Goal: Task Accomplishment & Management: Use online tool/utility

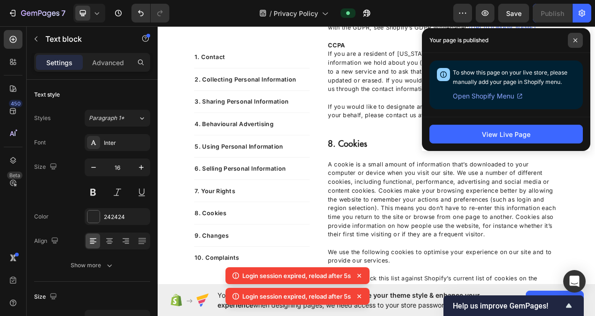
click at [574, 41] on icon at bounding box center [575, 40] width 5 height 5
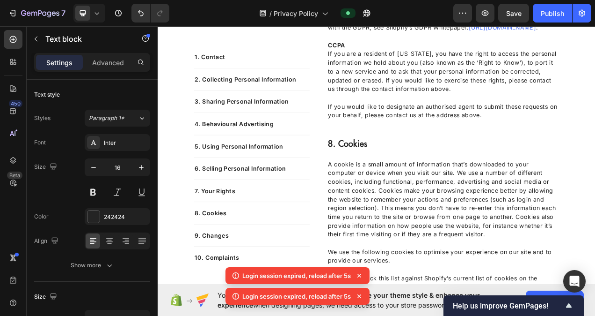
click at [360, 277] on icon at bounding box center [359, 275] width 9 height 9
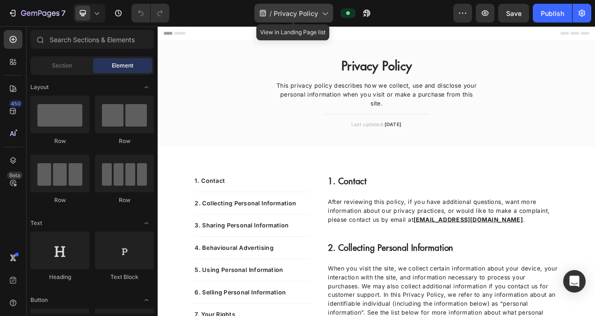
click at [268, 13] on div "/ Privacy Policy" at bounding box center [294, 13] width 79 height 19
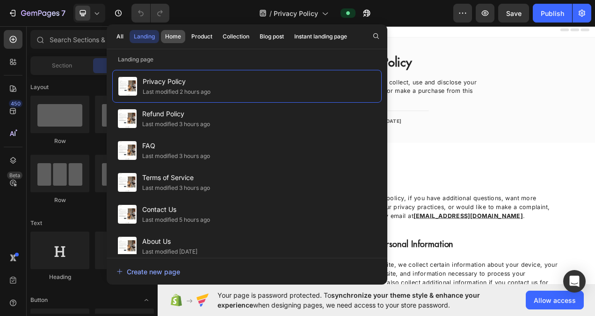
click at [174, 35] on div "Home" at bounding box center [173, 36] width 16 height 8
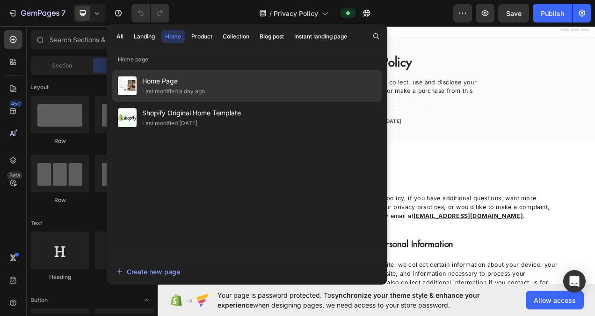
click at [158, 77] on span "Home Page" at bounding box center [173, 80] width 63 height 11
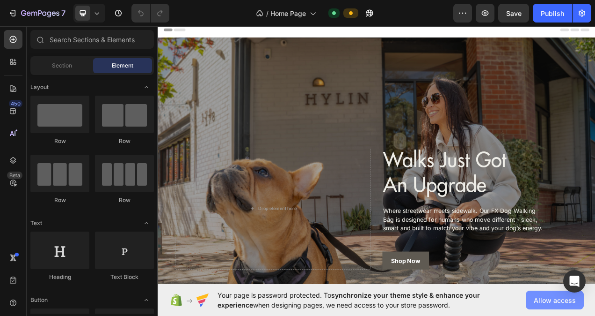
click at [559, 300] on span "Allow access" at bounding box center [555, 300] width 42 height 10
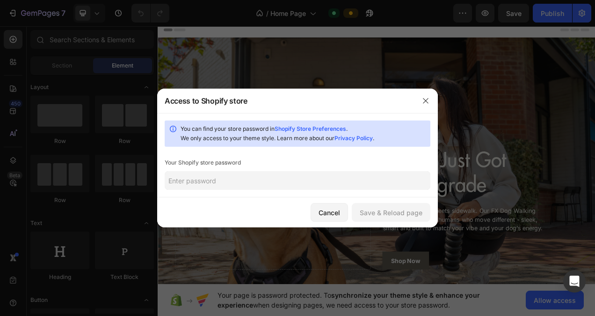
click at [190, 180] on input "text" at bounding box center [298, 180] width 266 height 19
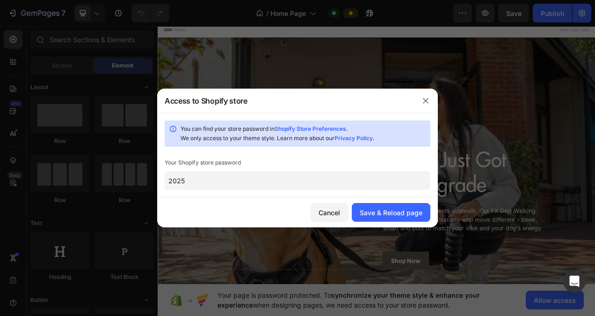
type input "2025"
click at [392, 209] on div "Save & Reload page" at bounding box center [391, 212] width 63 height 10
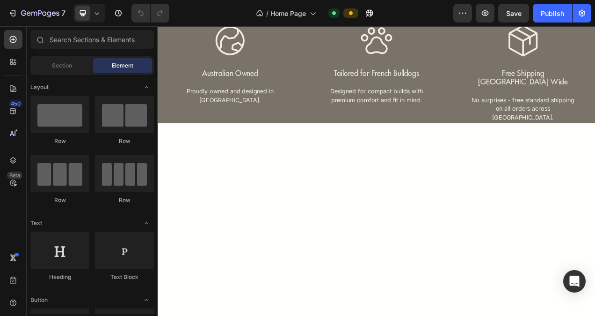
scroll to position [1447, 0]
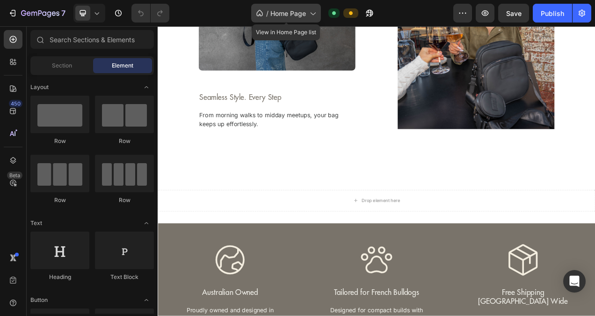
click at [283, 20] on div "/ Home Page" at bounding box center [286, 13] width 70 height 19
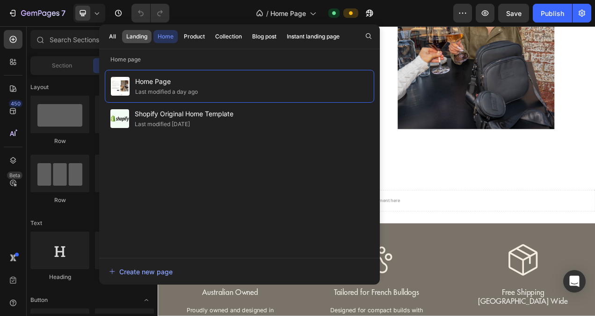
click at [144, 37] on div "Landing" at bounding box center [136, 36] width 21 height 8
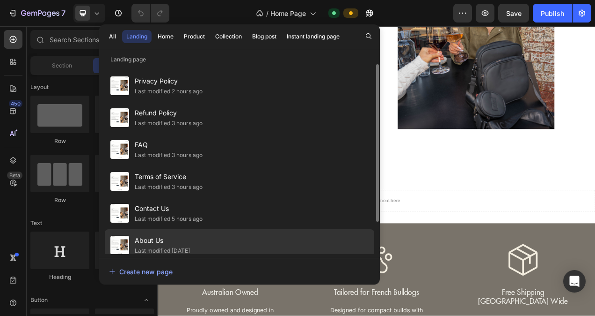
click at [164, 240] on span "About Us" at bounding box center [162, 240] width 55 height 11
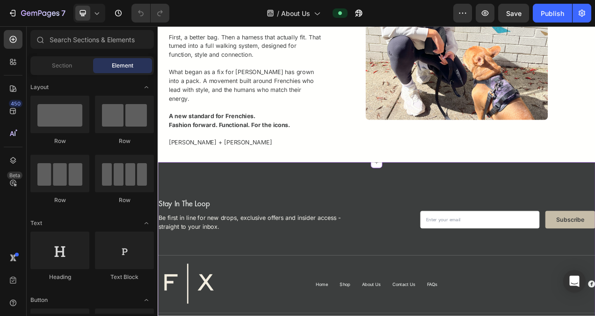
scroll to position [1592, 0]
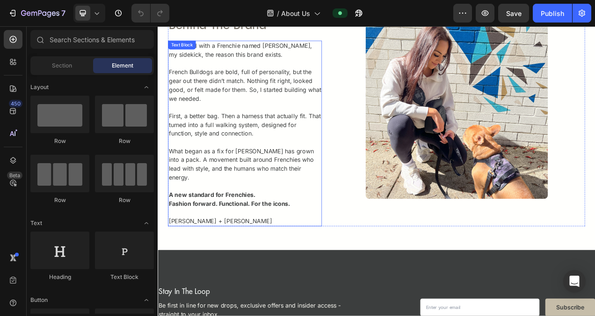
drag, startPoint x: 227, startPoint y: 241, endPoint x: 232, endPoint y: 245, distance: 7.0
click at [228, 249] on strong "Fashion forward. Functional. For the icons." at bounding box center [250, 253] width 156 height 9
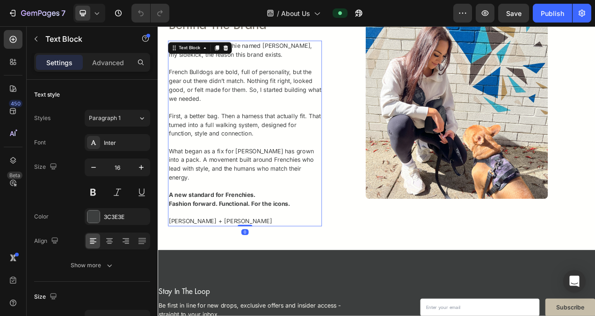
click at [236, 249] on strong "Fashion forward. Functional. For the icons." at bounding box center [250, 253] width 156 height 9
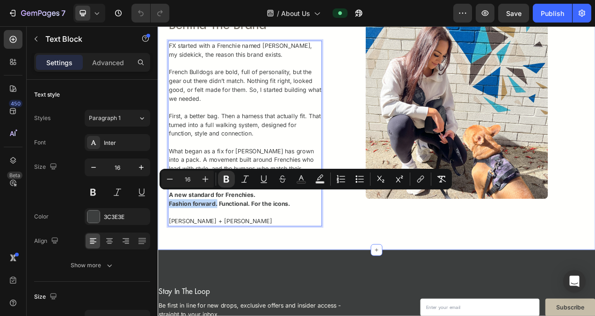
drag, startPoint x: 234, startPoint y: 244, endPoint x: 169, endPoint y: 243, distance: 65.1
click at [169, 243] on div "behind the brand Heading FX started with a Frenchie named Winston, my sidekick,…" at bounding box center [439, 164] width 562 height 300
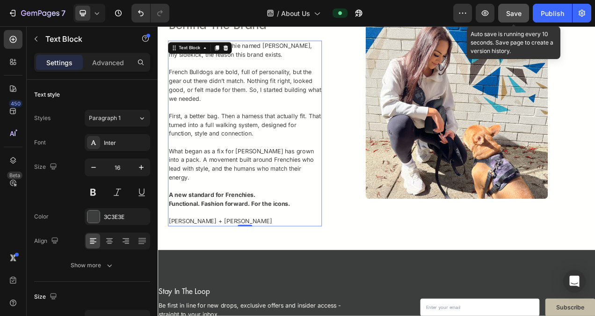
click at [522, 14] on button "Save" at bounding box center [514, 13] width 31 height 19
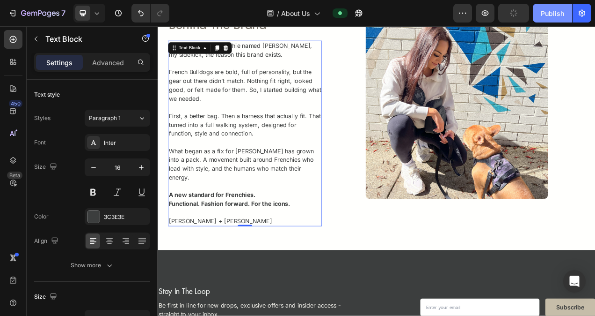
click at [542, 14] on div "Publish" at bounding box center [552, 13] width 23 height 10
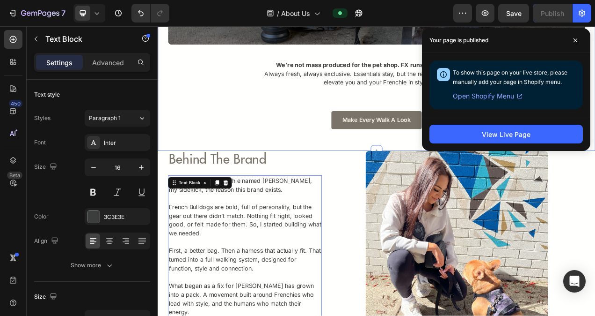
scroll to position [1217, 0]
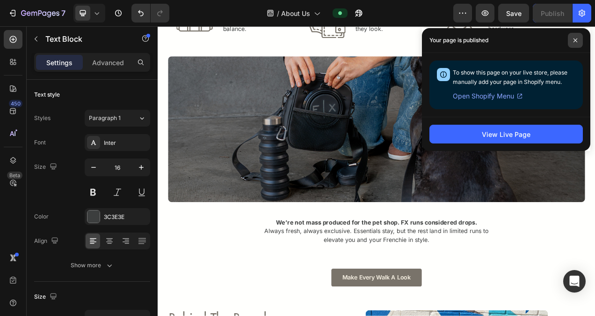
click at [581, 41] on span at bounding box center [575, 40] width 15 height 15
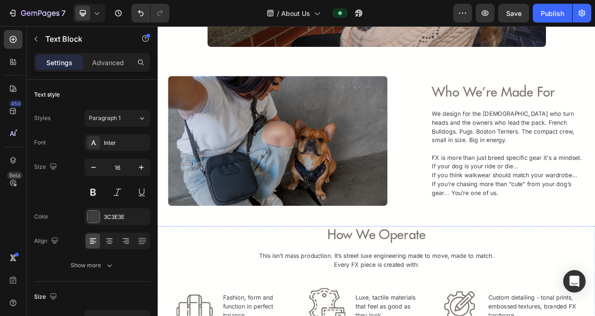
scroll to position [749, 0]
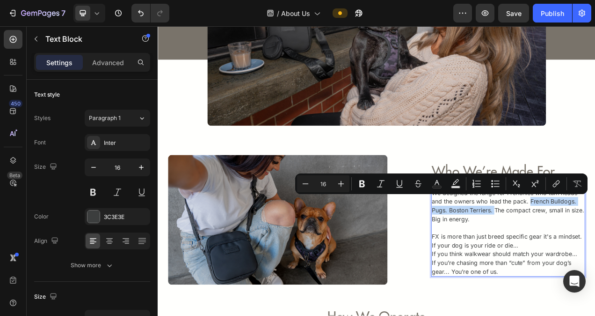
drag, startPoint x: 582, startPoint y: 261, endPoint x: 628, endPoint y: 248, distance: 47.3
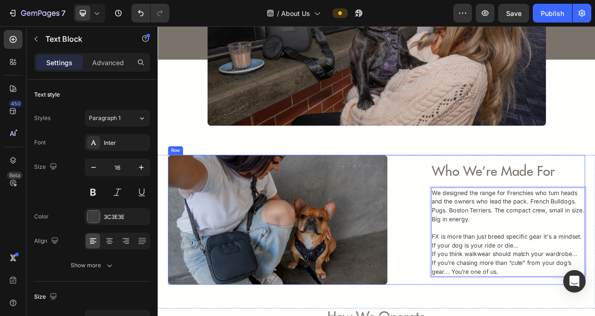
scroll to position [796, 0]
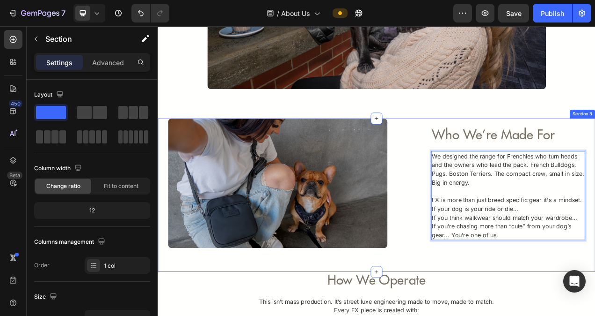
click at [595, 315] on div "Image who we’re made for Heading We designed the range for Frenchies who turn h…" at bounding box center [439, 243] width 562 height 197
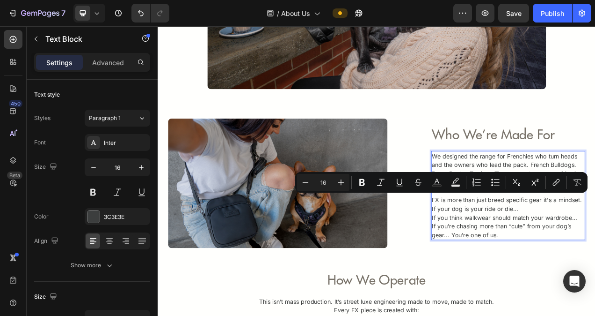
scroll to position [801, 0]
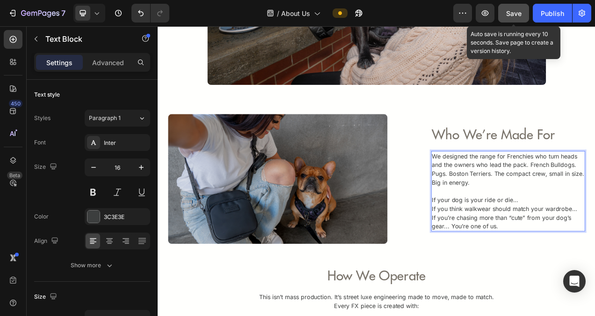
click at [519, 11] on span "Save" at bounding box center [514, 13] width 15 height 8
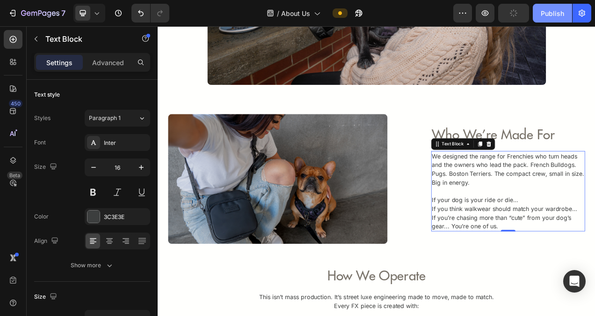
click at [552, 11] on div "Publish" at bounding box center [552, 13] width 23 height 10
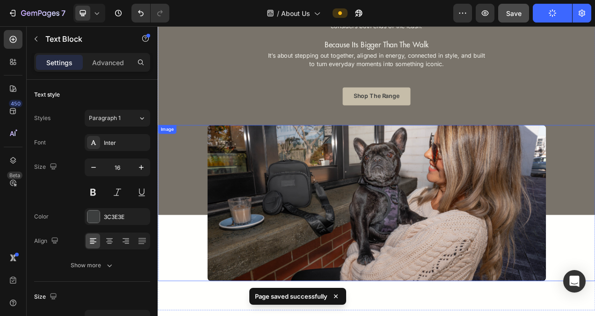
scroll to position [521, 0]
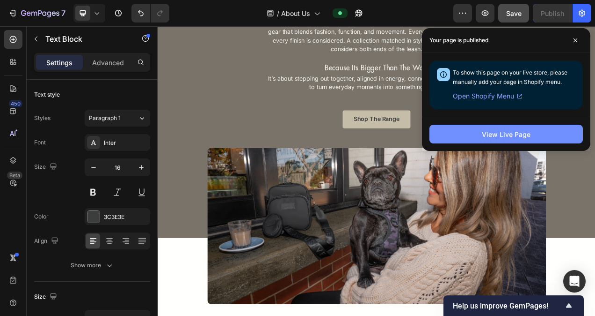
click at [510, 125] on button "View Live Page" at bounding box center [507, 134] width 154 height 19
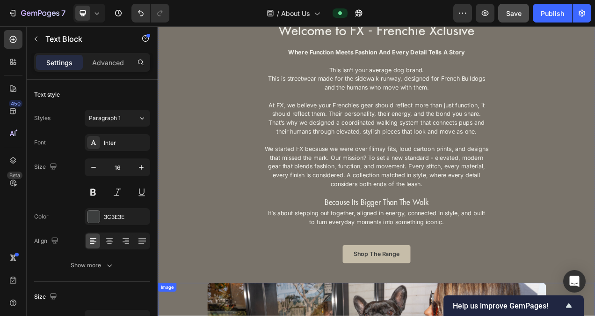
scroll to position [333, 0]
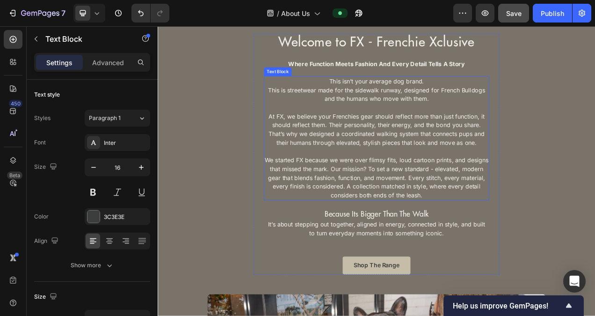
click at [401, 223] on p "We started FX because we were over flimsy fits, loud cartoon prints, and design…" at bounding box center [438, 214] width 287 height 67
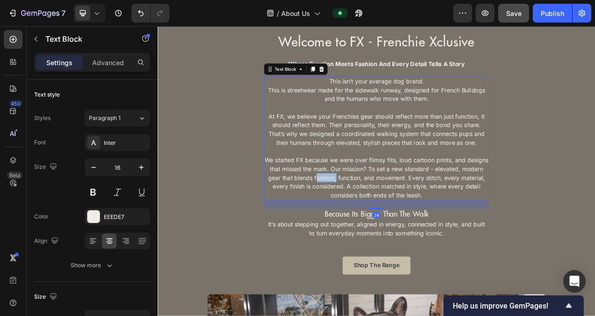
click at [401, 223] on p "We started FX because we were over flimsy fits, loud cartoon prints, and design…" at bounding box center [438, 214] width 287 height 67
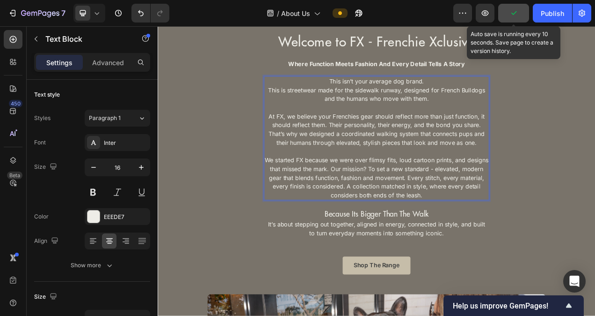
click at [519, 14] on icon "button" at bounding box center [513, 12] width 9 height 9
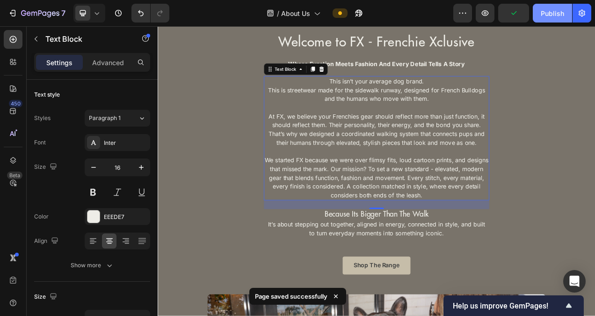
click at [544, 12] on div "Publish" at bounding box center [552, 13] width 23 height 10
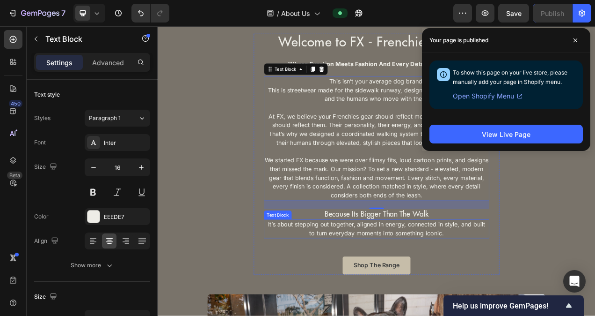
click at [536, 283] on p "It’s about stepping out together, aligned in energy, connected in style, and bu…" at bounding box center [438, 286] width 287 height 22
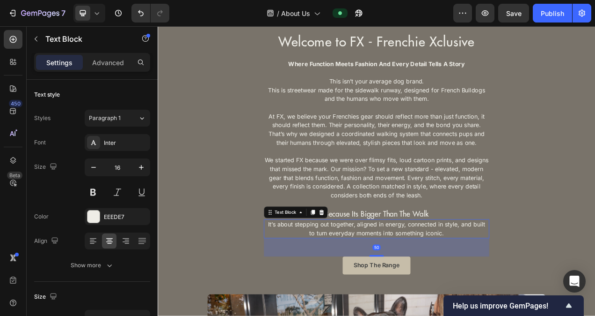
click at [545, 282] on p "It’s about stepping out together, aligned in energy, connected in style, and bu…" at bounding box center [438, 286] width 287 height 22
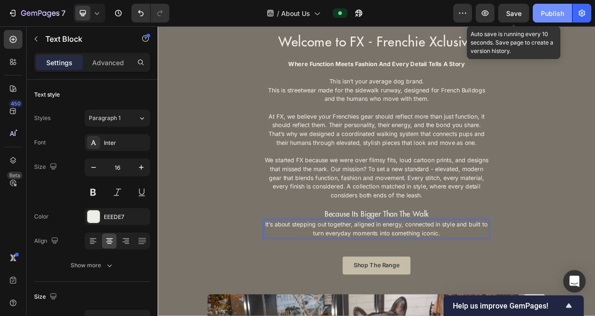
click at [550, 14] on div "Publish" at bounding box center [552, 13] width 23 height 10
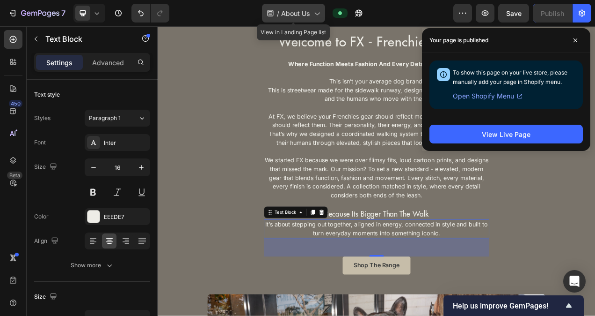
click at [292, 15] on span "About Us" at bounding box center [295, 13] width 29 height 10
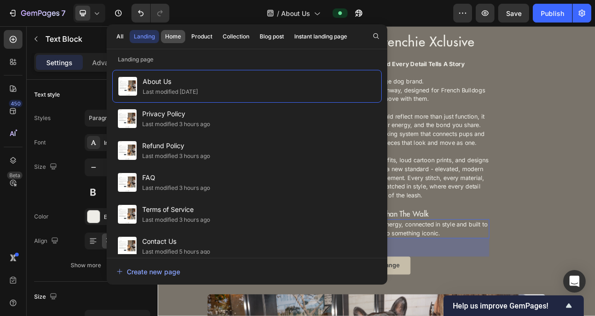
click at [167, 35] on div "Home" at bounding box center [173, 36] width 16 height 8
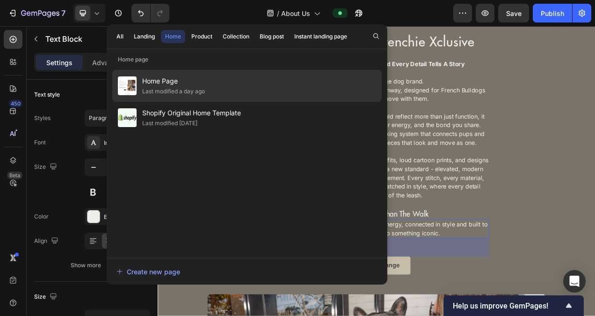
click at [169, 81] on span "Home Page" at bounding box center [173, 80] width 63 height 11
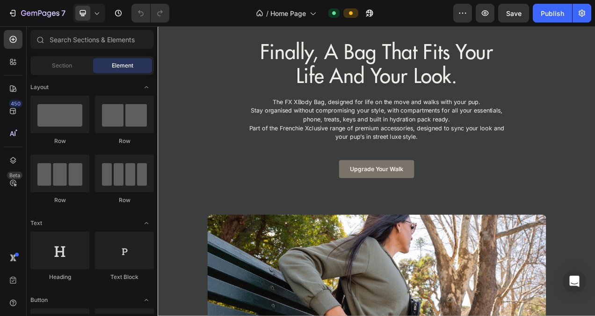
scroll to position [375, 0]
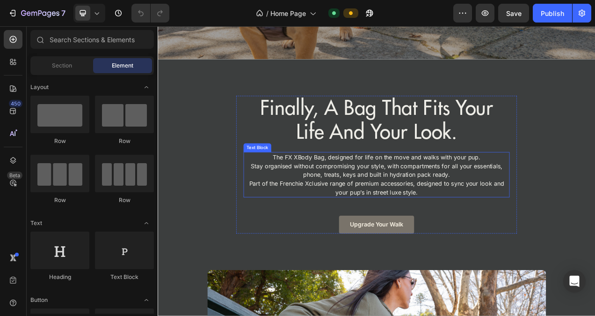
click at [557, 193] on p "The FX XBody Bag, designed for life on the move and walks with your pup. Stay o…" at bounding box center [439, 217] width 340 height 56
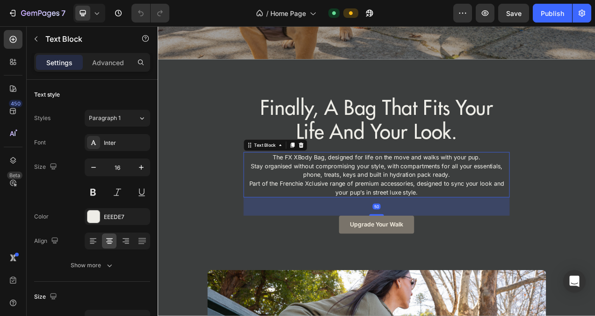
click at [557, 193] on p "The FX XBody Bag, designed for life on the move and walks with your pup. Stay o…" at bounding box center [439, 217] width 340 height 56
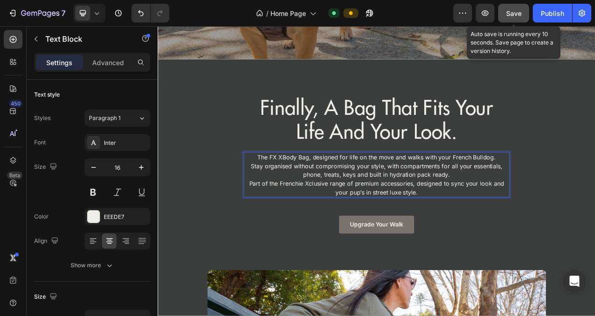
click at [516, 16] on span "Save" at bounding box center [514, 13] width 15 height 8
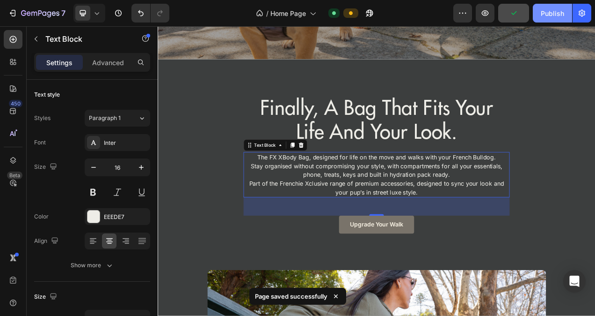
click at [553, 15] on div "Publish" at bounding box center [552, 13] width 23 height 10
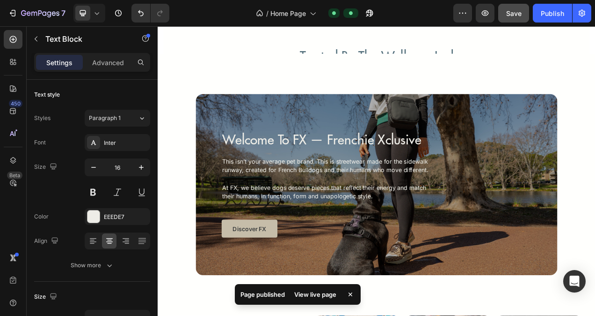
scroll to position [2247, 0]
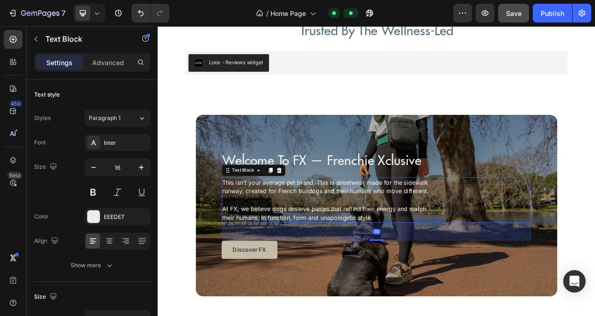
click at [323, 226] on p "This isn’t your average pet brand. This is streetwear made for the sidewalk run…" at bounding box center [376, 249] width 270 height 56
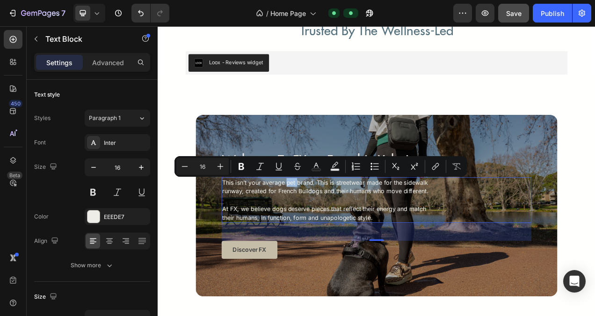
scroll to position [2294, 0]
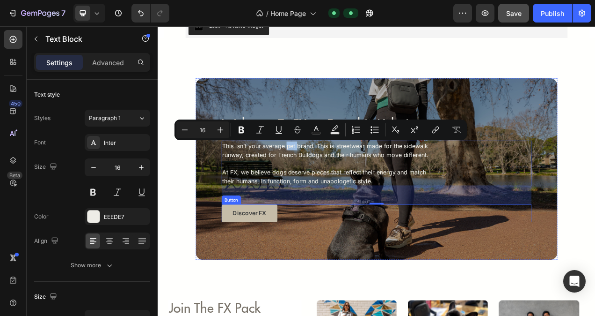
click at [595, 273] on div "Discover FX Button" at bounding box center [439, 266] width 398 height 23
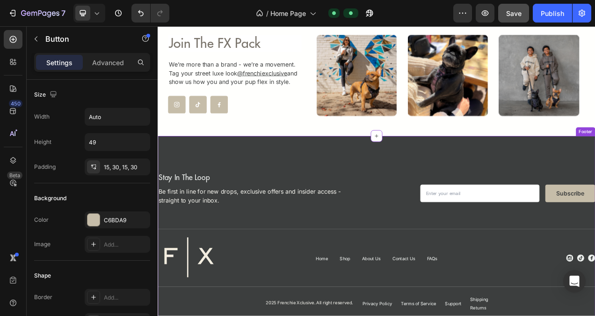
scroll to position [2575, 0]
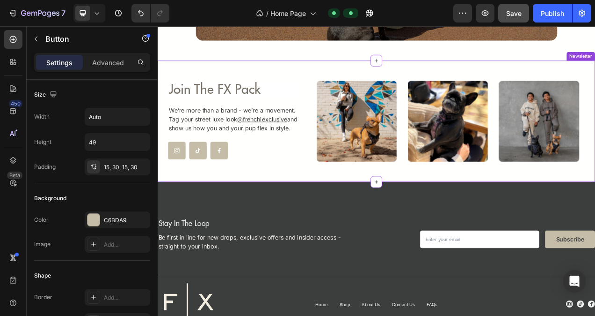
click at [184, 182] on icon at bounding box center [182, 185] width 7 height 7
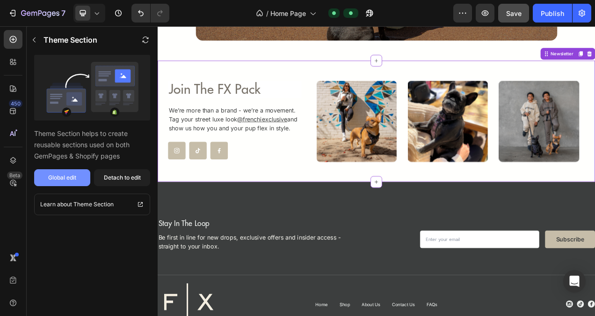
click at [59, 171] on button "Global edit" at bounding box center [62, 177] width 56 height 17
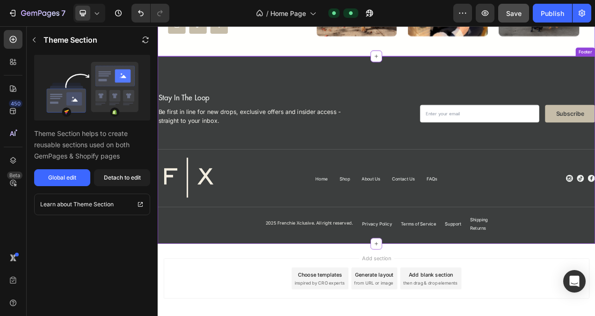
scroll to position [2755, 0]
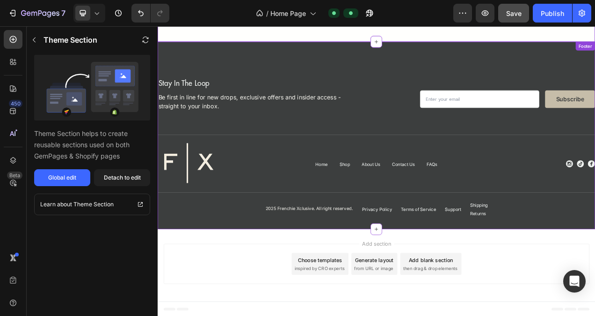
click at [595, 250] on div "2025 Frenchie Xclusive. All right reserved. Text Block Privacy Policy Button Te…" at bounding box center [439, 258] width 562 height 26
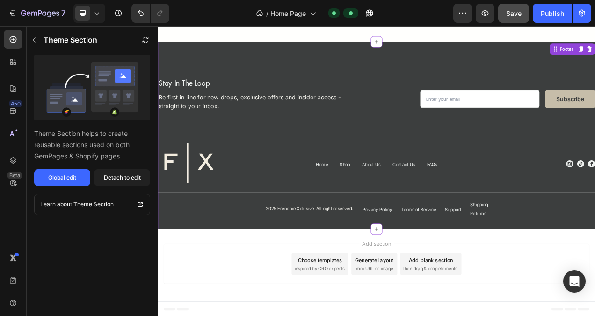
click at [595, 250] on div "2025 Frenchie Xclusive. All right reserved. Text Block Privacy Policy Button Te…" at bounding box center [439, 258] width 562 height 26
click at [328, 193] on div "Home Button Shop Button About Us Button Contact Us Button FAQs Button Row" at bounding box center [438, 202] width 273 height 59
click at [52, 182] on button "Global edit" at bounding box center [62, 177] width 56 height 17
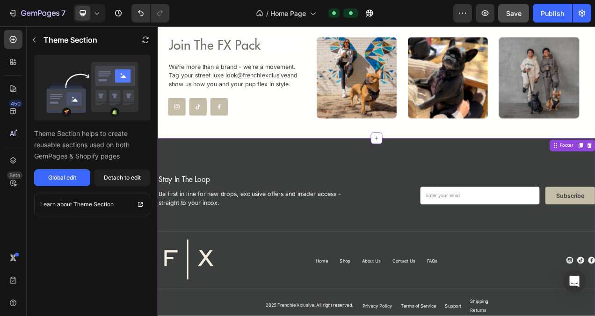
scroll to position [2614, 0]
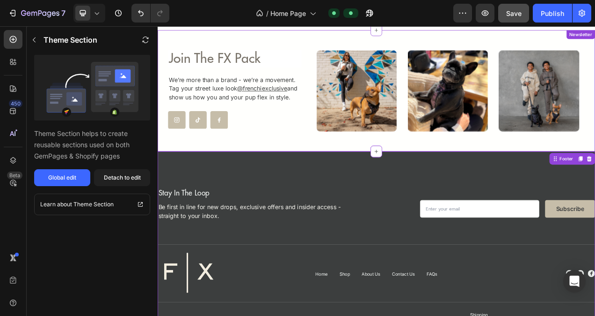
click at [297, 126] on div "Join The FX Pack Heading We’re more than a brand - we’re a movement. Tag your s…" at bounding box center [256, 107] width 171 height 101
click at [174, 147] on div at bounding box center [182, 146] width 22 height 22
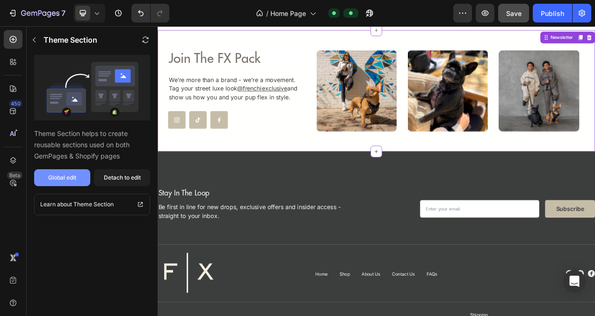
click at [59, 175] on div "Global edit" at bounding box center [62, 177] width 28 height 8
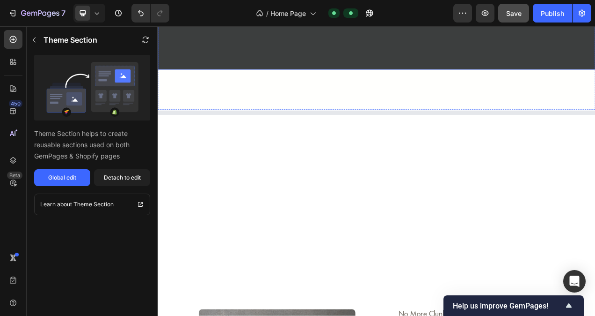
scroll to position [921, 0]
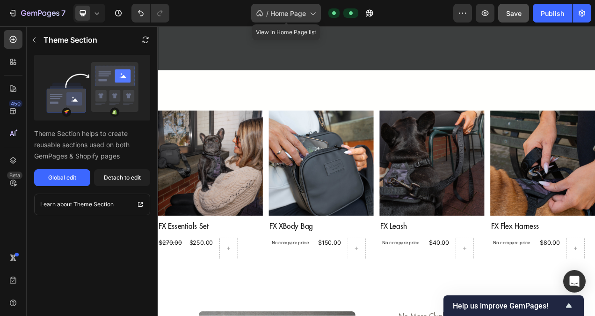
click at [289, 9] on span "Home Page" at bounding box center [289, 13] width 36 height 10
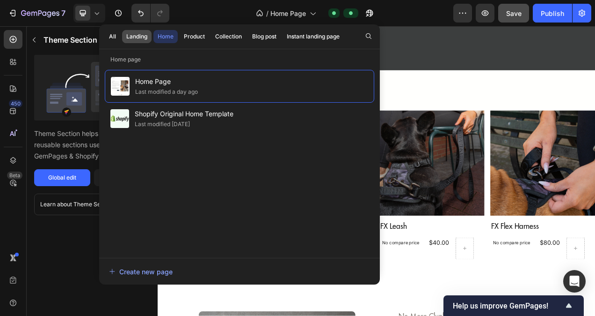
click at [148, 39] on button "Landing" at bounding box center [136, 36] width 29 height 13
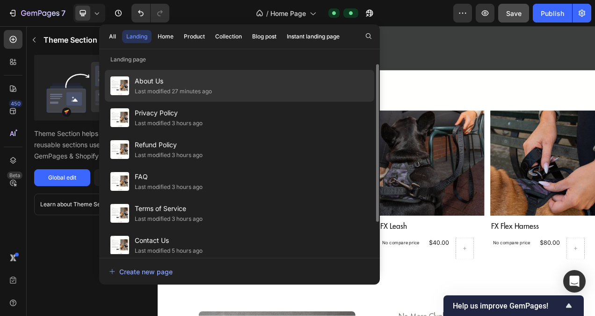
click at [168, 79] on span "About Us" at bounding box center [173, 80] width 77 height 11
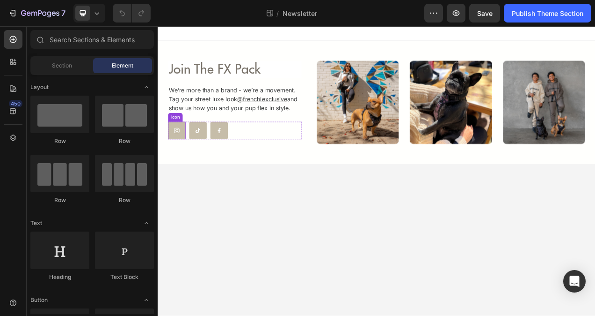
click at [182, 161] on icon at bounding box center [181, 159] width 9 height 9
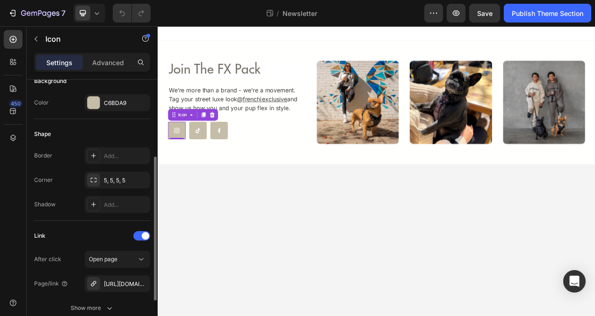
scroll to position [187, 0]
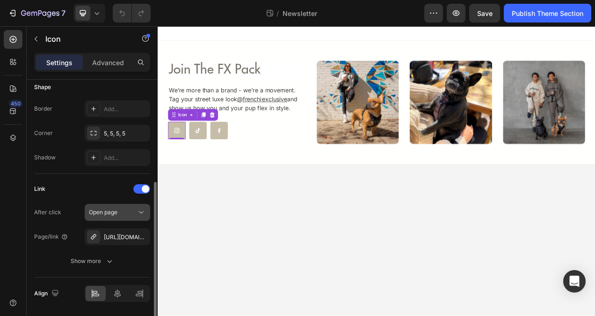
click at [141, 212] on icon at bounding box center [141, 212] width 5 height 2
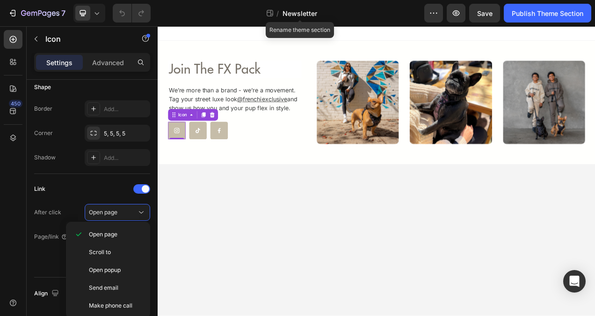
click at [306, 13] on span "Newsletter" at bounding box center [300, 13] width 35 height 10
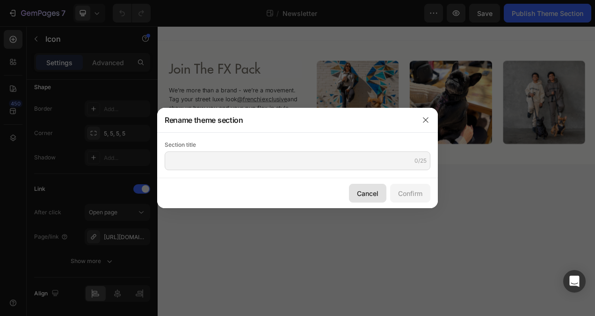
click at [364, 191] on div "Cancel" at bounding box center [368, 193] width 22 height 10
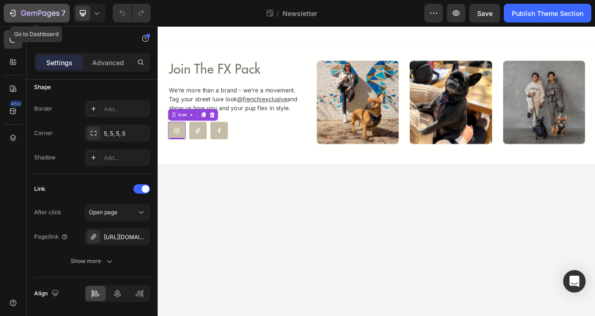
click at [42, 7] on div "7" at bounding box center [43, 12] width 44 height 11
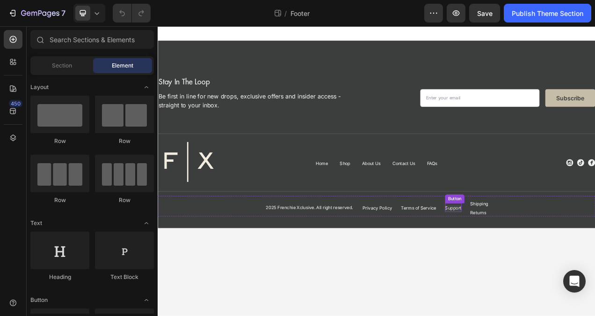
click at [533, 259] on p "Support" at bounding box center [537, 260] width 21 height 7
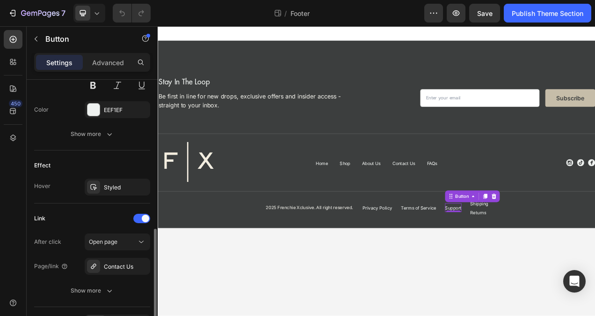
scroll to position [468, 0]
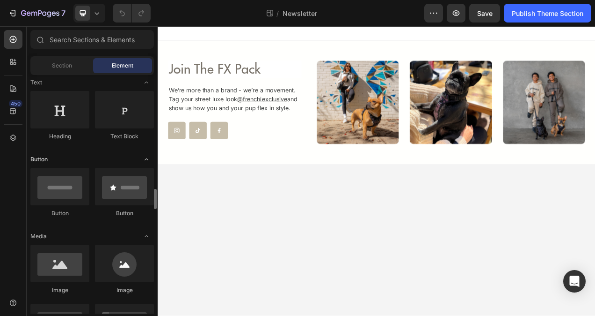
scroll to position [328, 0]
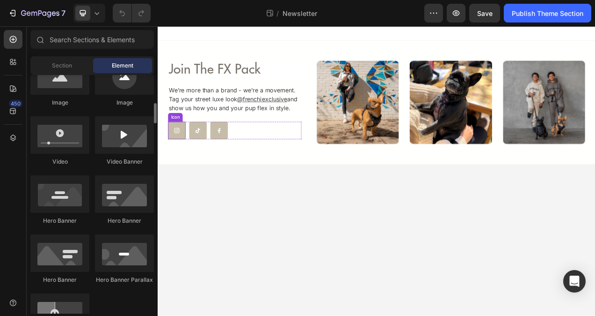
click at [184, 162] on icon at bounding box center [182, 160] width 7 height 7
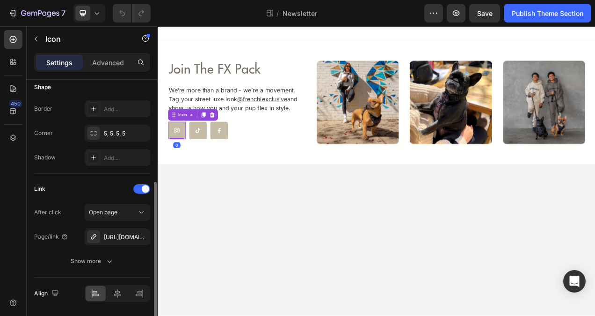
scroll to position [217, 0]
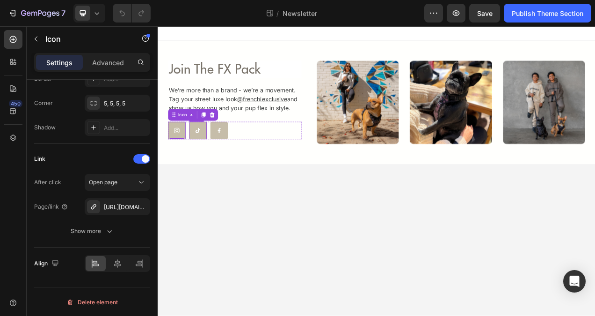
click at [203, 160] on div at bounding box center [209, 160] width 22 height 22
click at [237, 160] on icon at bounding box center [236, 160] width 3 height 7
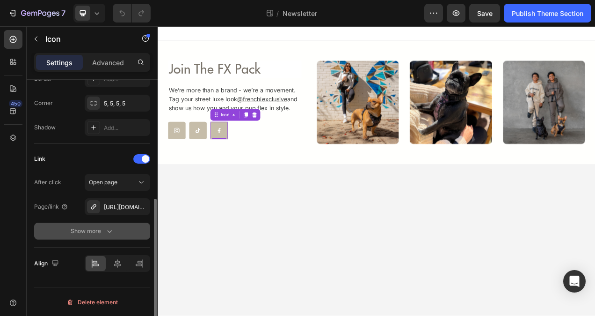
click at [111, 232] on icon "button" at bounding box center [109, 230] width 9 height 9
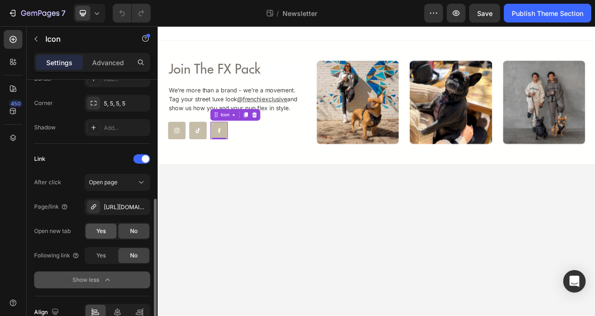
click at [102, 230] on span "Yes" at bounding box center [100, 231] width 9 height 8
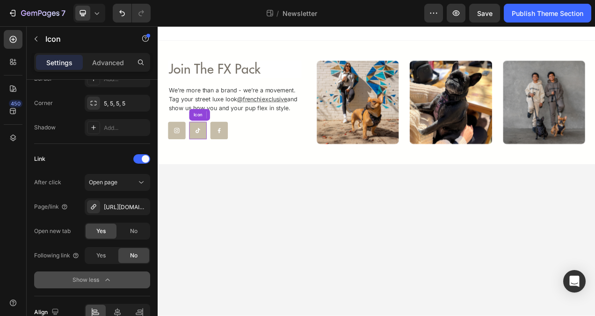
click at [212, 160] on icon at bounding box center [209, 159] width 9 height 9
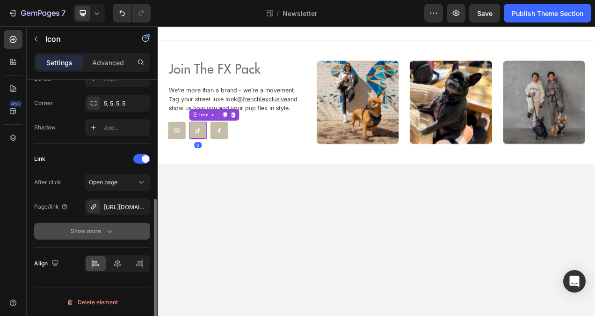
click button "Show more"
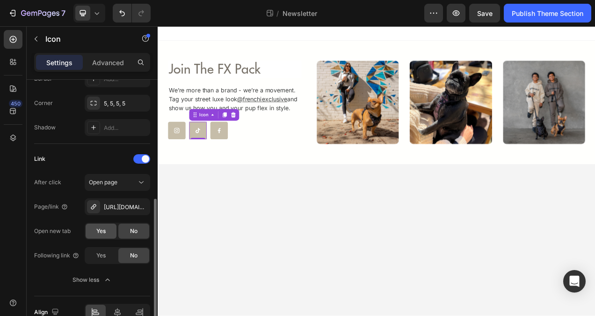
click span "Yes"
click div
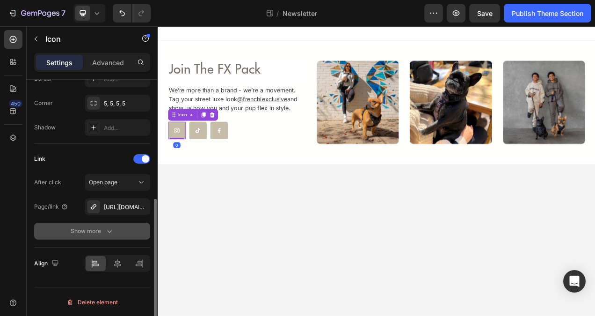
click button "Show more"
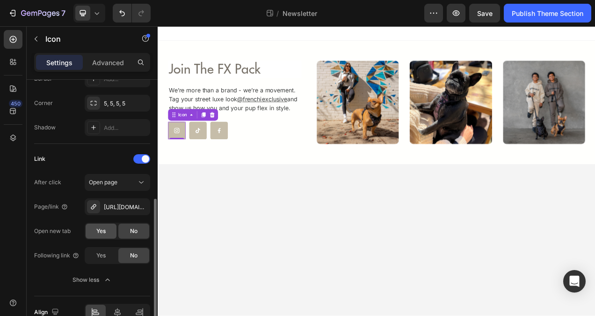
click span "Yes"
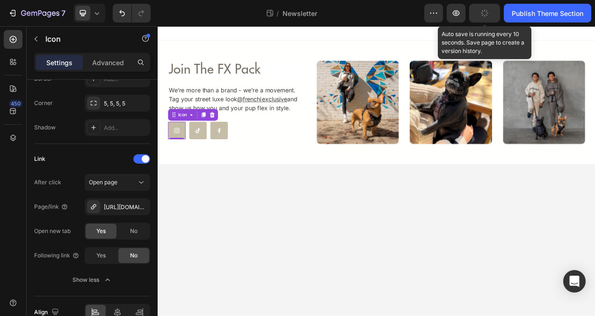
click icon "button"
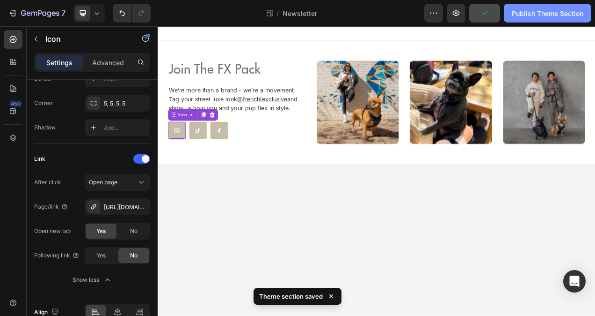
click div "Publish Theme Section"
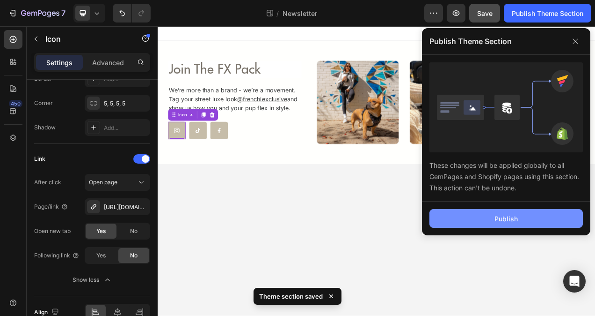
click div "Publish"
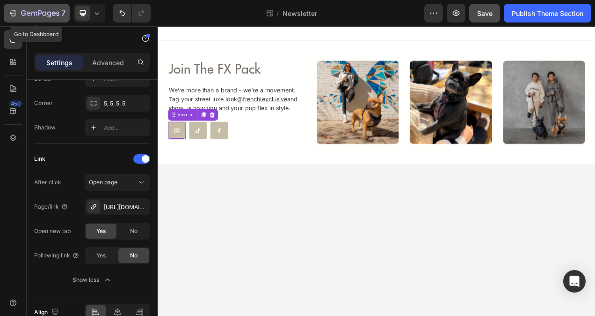
click icon "button"
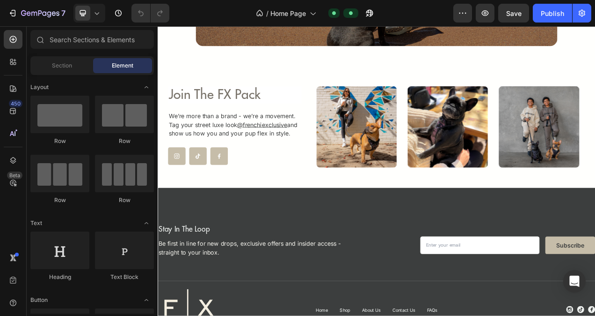
scroll to position [2294, 0]
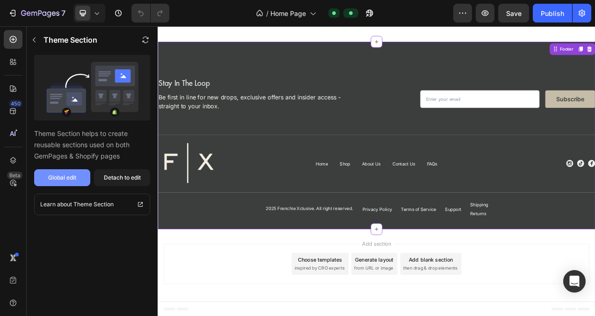
click at [55, 171] on button "Global edit" at bounding box center [62, 177] width 56 height 17
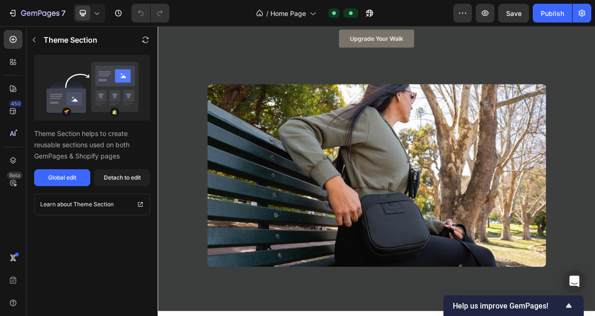
scroll to position [609, 0]
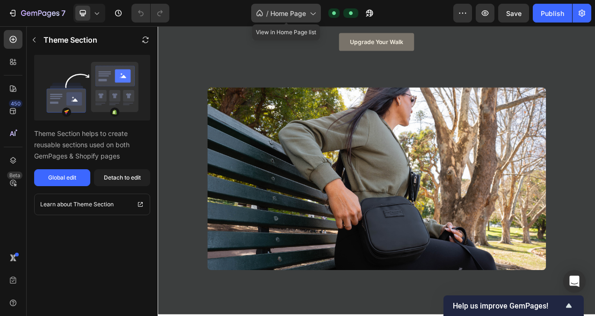
click at [315, 16] on icon at bounding box center [312, 12] width 9 height 9
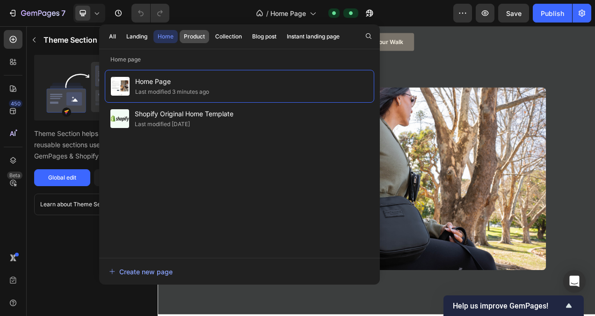
click at [192, 36] on div "Product" at bounding box center [194, 36] width 21 height 8
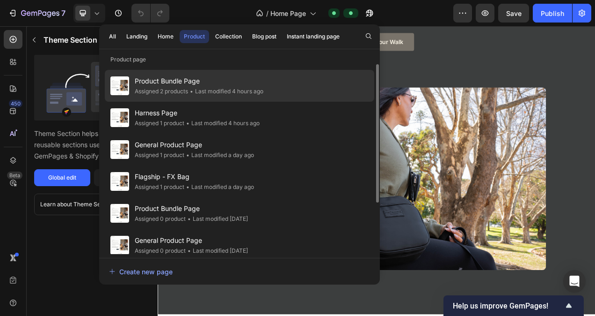
click at [182, 85] on span "Product Bundle Page" at bounding box center [199, 80] width 129 height 11
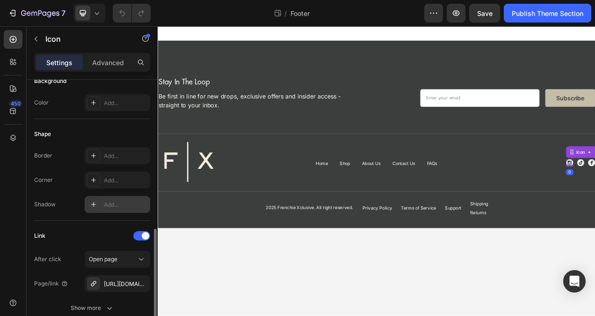
scroll to position [187, 0]
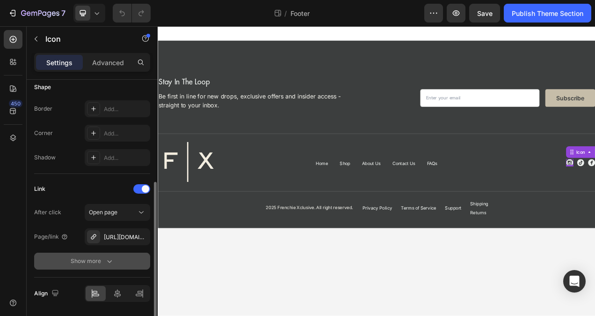
click at [100, 262] on div "Show more" at bounding box center [93, 260] width 44 height 9
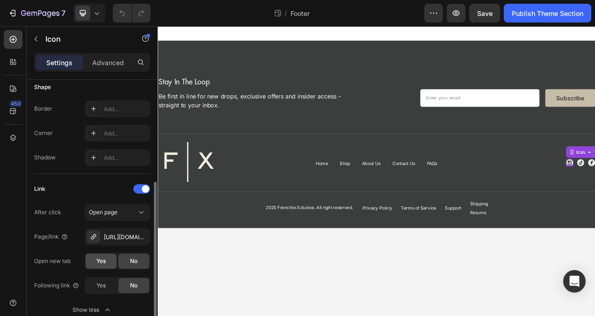
click at [97, 260] on span "Yes" at bounding box center [100, 261] width 9 height 8
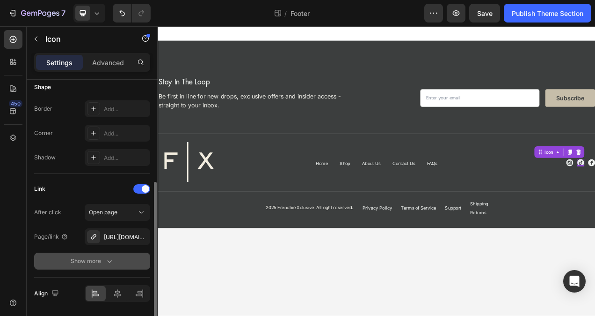
click at [103, 264] on button "Show more" at bounding box center [92, 260] width 116 height 17
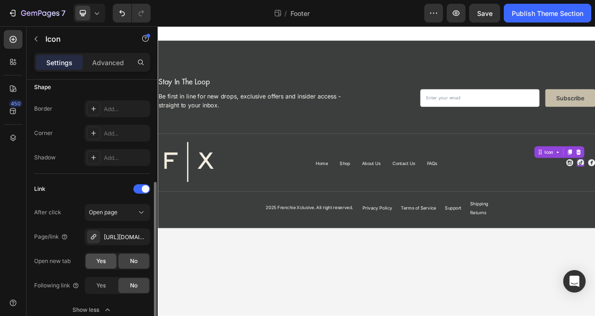
click at [103, 262] on span "Yes" at bounding box center [100, 261] width 9 height 8
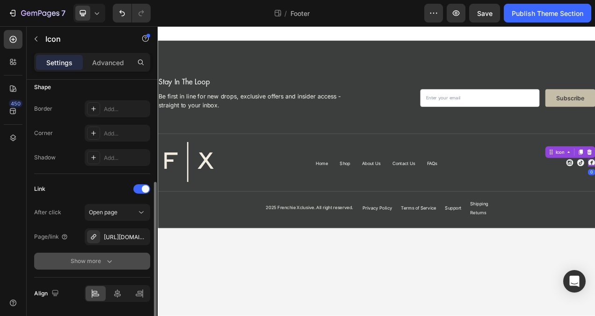
click at [107, 257] on icon "button" at bounding box center [109, 260] width 9 height 9
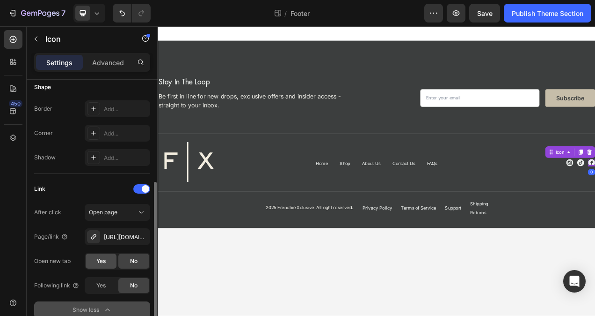
click at [97, 262] on span "Yes" at bounding box center [100, 261] width 9 height 8
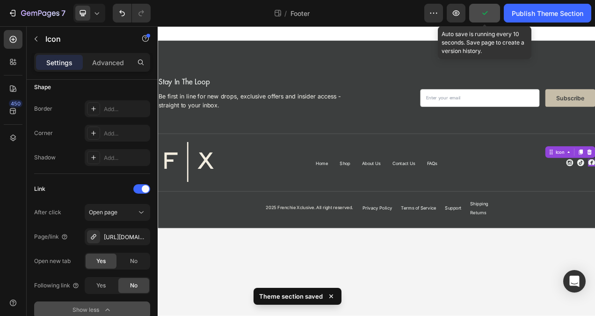
click at [487, 12] on icon "button" at bounding box center [485, 13] width 5 height 4
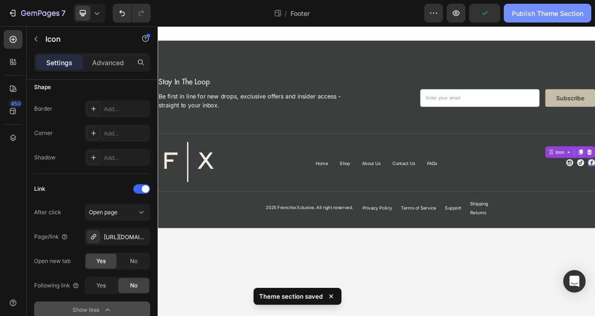
click at [541, 10] on div "Publish Theme Section" at bounding box center [548, 13] width 72 height 10
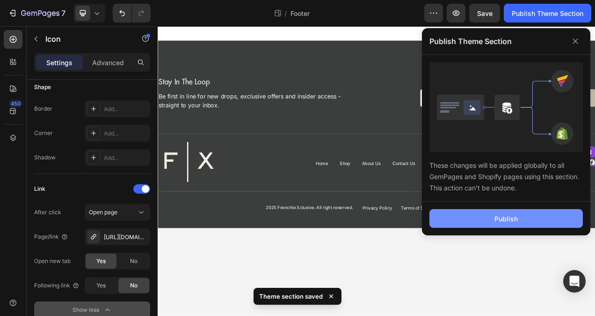
click at [500, 213] on div "Publish" at bounding box center [506, 218] width 23 height 10
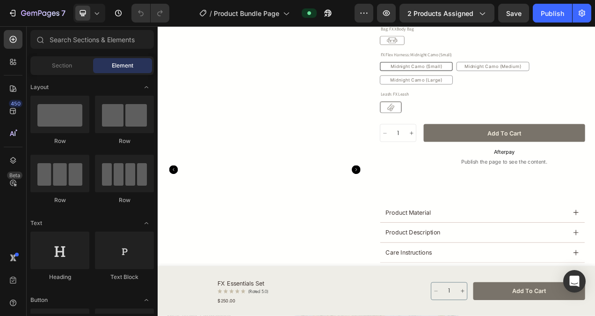
scroll to position [281, 0]
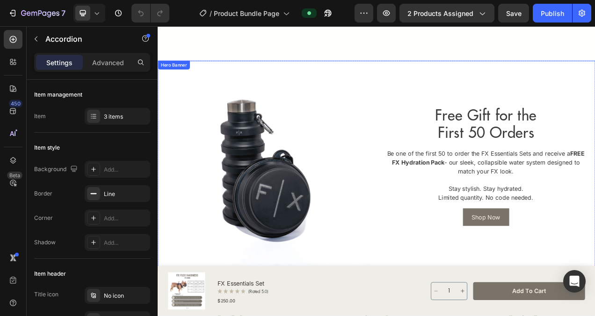
scroll to position [796, 0]
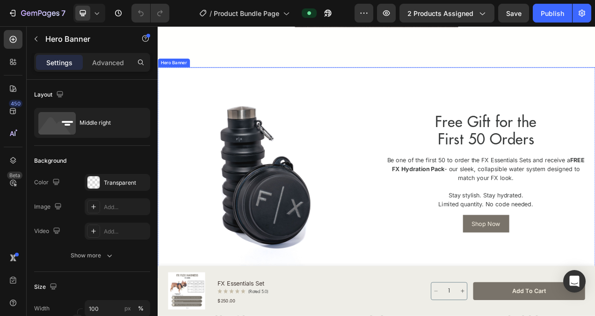
click at [476, 93] on div "Free Gift for the First 50 Orders Heading Be one of the first 50 to order the F…" at bounding box center [579, 214] width 266 height 266
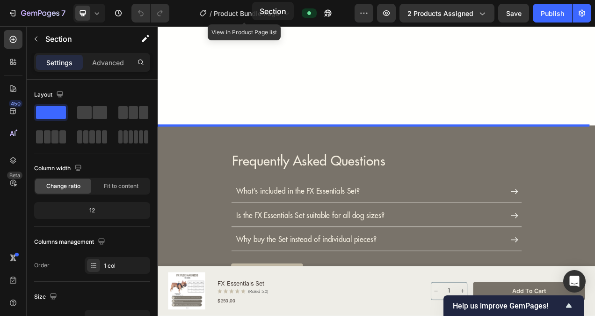
scroll to position [2091, 0]
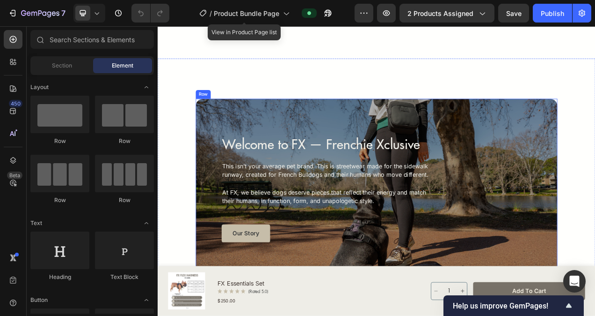
scroll to position [2534, 0]
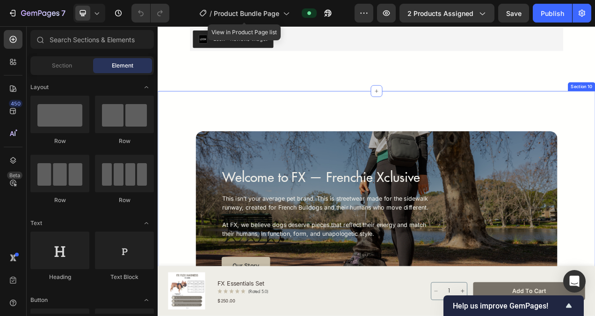
click at [558, 133] on div "Welcome to FX — Frenchie Xclusive Heading This isn’t your average pet brand. Th…" at bounding box center [439, 264] width 562 height 309
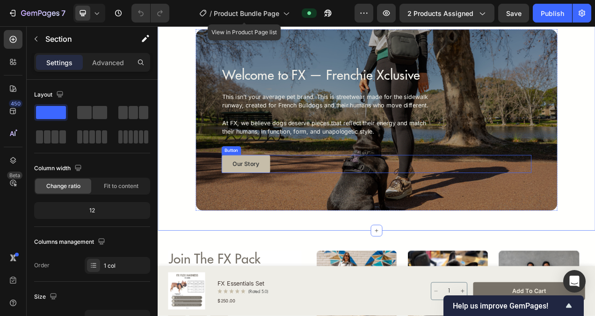
scroll to position [2674, 0]
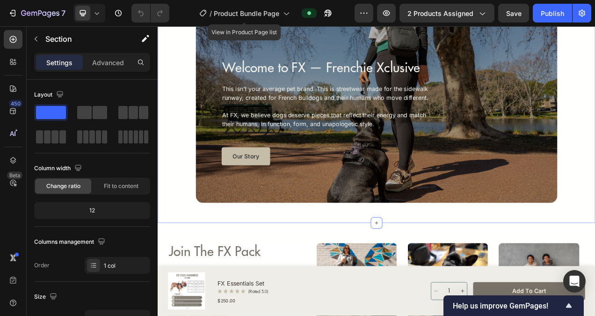
click at [595, 212] on div "Welcome to FX — Frenchie Xclusive Heading This isn’t your average pet brand. Th…" at bounding box center [439, 137] width 562 height 232
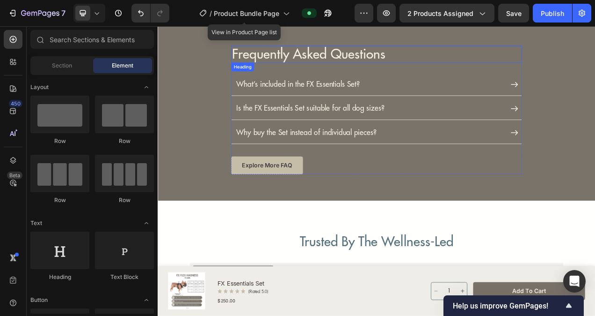
scroll to position [2225, 0]
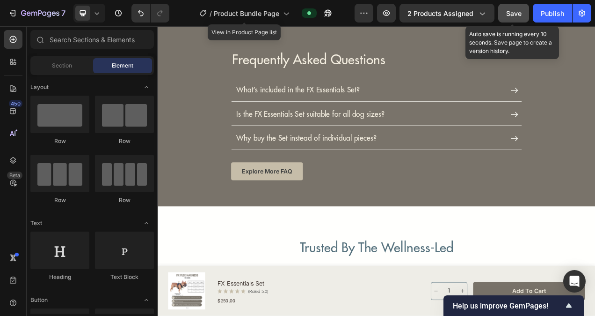
click at [514, 14] on span "Save" at bounding box center [514, 13] width 15 height 8
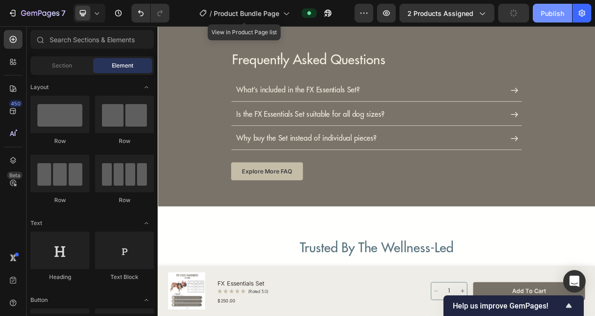
click at [559, 9] on div "Publish" at bounding box center [552, 13] width 23 height 10
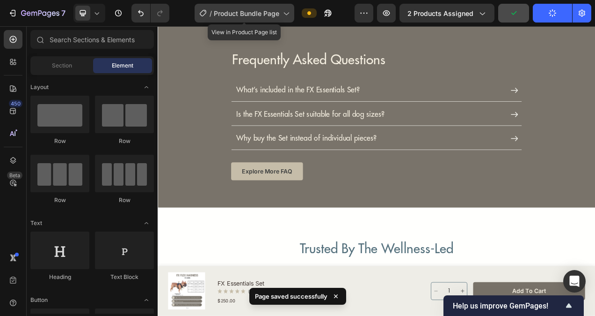
click at [286, 13] on icon at bounding box center [286, 14] width 5 height 3
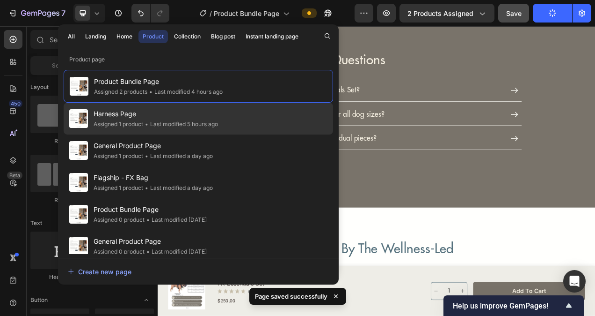
click at [136, 119] on div "Assigned 1 product" at bounding box center [119, 123] width 50 height 9
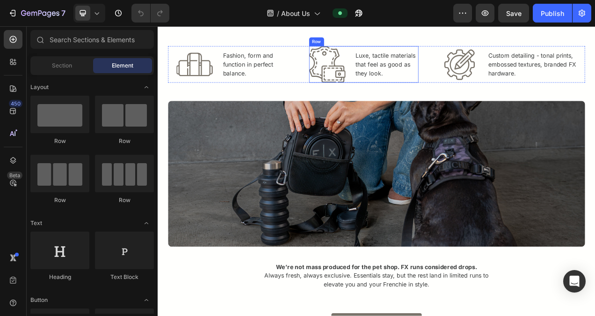
scroll to position [1264, 0]
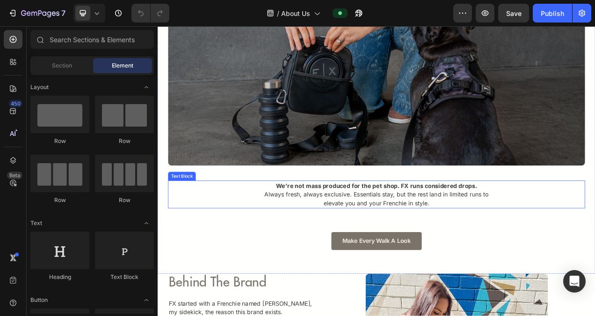
click at [392, 226] on strong "We’re not mass produced for the pet shop. FX runs considered drops." at bounding box center [438, 230] width 258 height 9
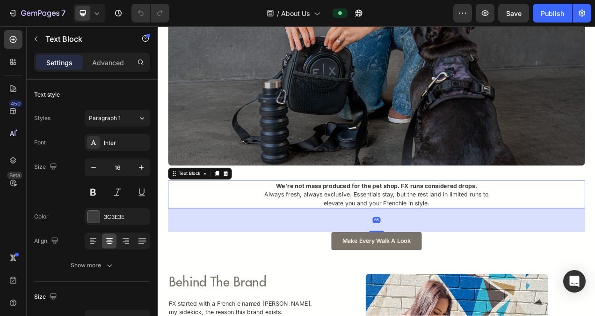
click at [457, 228] on strong "We’re not mass produced for the pet shop. FX runs considered drops." at bounding box center [438, 230] width 258 height 9
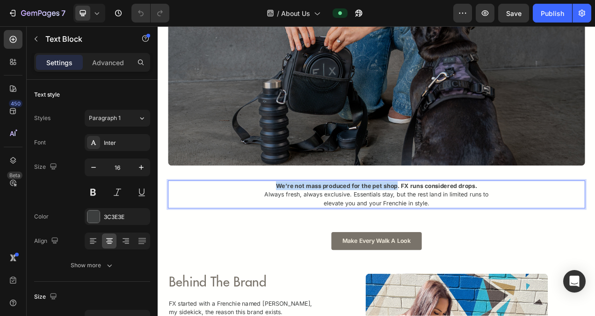
drag, startPoint x: 462, startPoint y: 230, endPoint x: 310, endPoint y: 230, distance: 151.7
click at [310, 230] on strong "We’re not mass produced for the pet shop. FX runs considered drops." at bounding box center [438, 230] width 258 height 9
click at [395, 229] on strong "We’re not a pet-shop brand.. FX runs considered drops." at bounding box center [439, 230] width 206 height 9
click at [395, 230] on strong "We’re not a pet-shop brand.. FX runs considered drops." at bounding box center [439, 230] width 206 height 9
click at [393, 231] on strong "We’re not a pet-shop brand.. FX runs considered drops." at bounding box center [439, 230] width 206 height 9
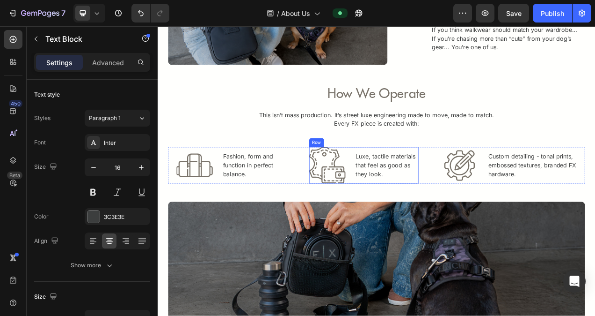
scroll to position [1030, 0]
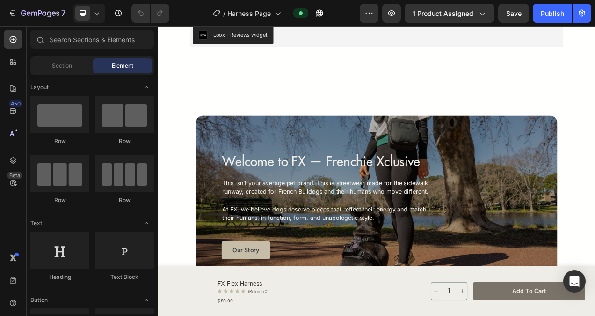
scroll to position [2294, 0]
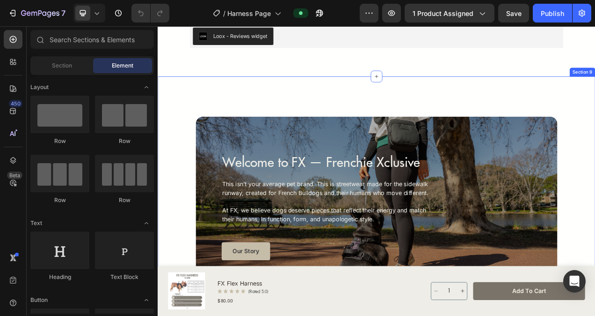
click at [595, 116] on div "Welcome to FX — Frenchie Xclusive Heading This isn’t your average pet brand. Th…" at bounding box center [439, 245] width 562 height 309
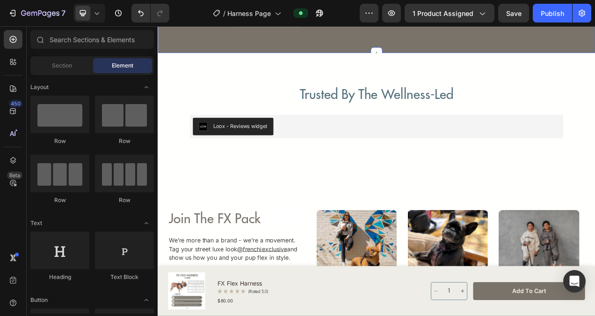
scroll to position [2153, 0]
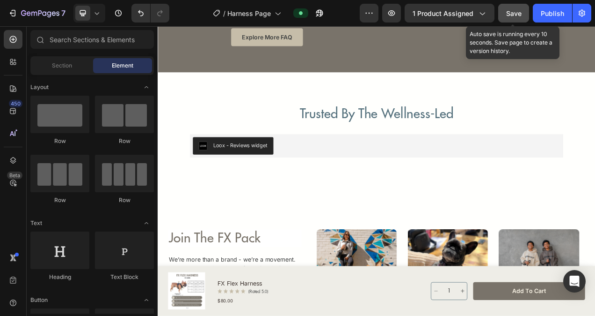
click at [519, 12] on span "Save" at bounding box center [514, 13] width 15 height 8
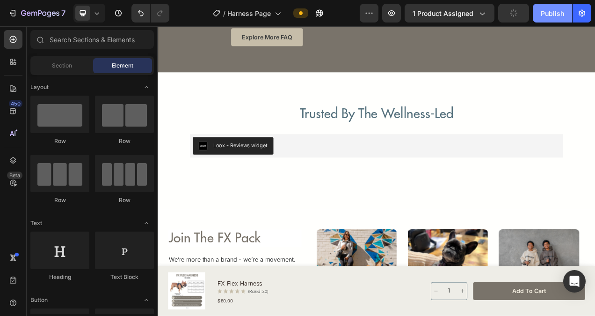
click at [563, 13] on div "Publish" at bounding box center [552, 13] width 23 height 10
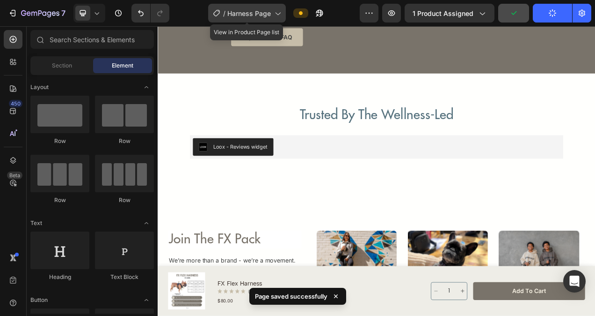
click at [250, 10] on span "Harness Page" at bounding box center [250, 13] width 44 height 10
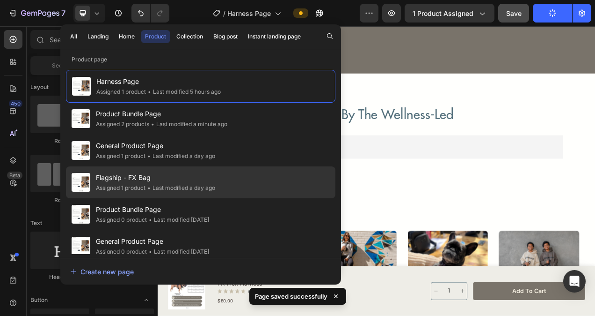
click at [156, 181] on span "Flagship - FX Bag" at bounding box center [155, 177] width 119 height 11
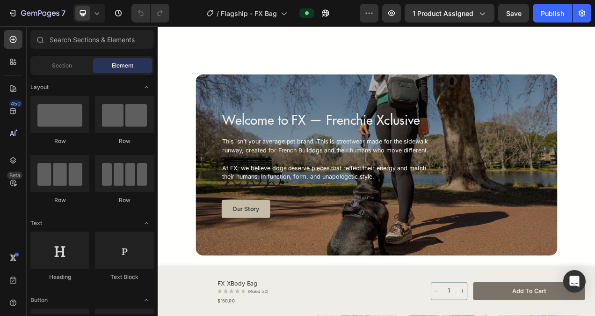
scroll to position [2179, 0]
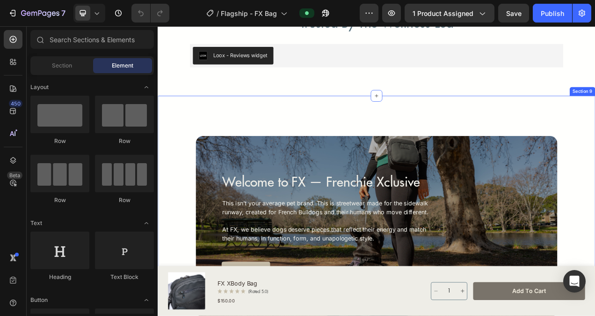
click at [547, 138] on div "Welcome to FX — Frenchie Xclusive Heading This isn’t your average pet brand. Th…" at bounding box center [439, 270] width 562 height 309
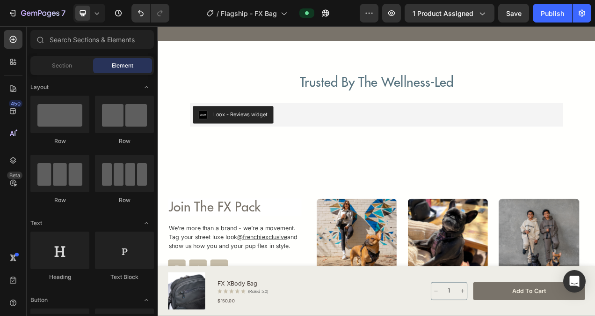
scroll to position [2085, 0]
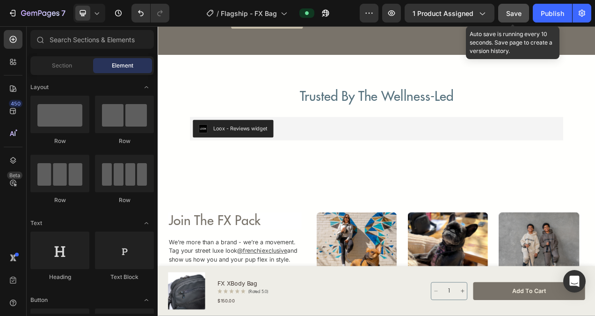
click at [519, 15] on span "Save" at bounding box center [514, 13] width 15 height 8
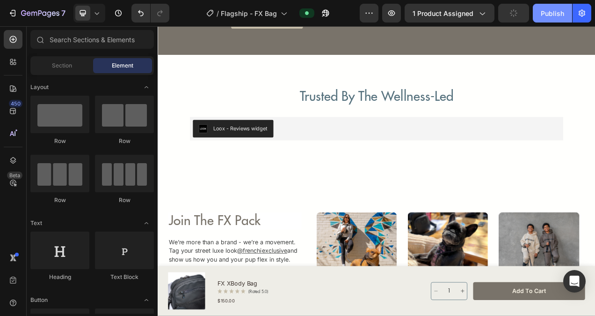
click at [546, 15] on div "Publish" at bounding box center [552, 13] width 23 height 10
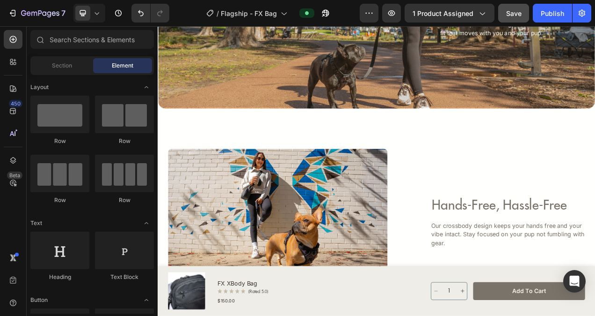
scroll to position [1149, 0]
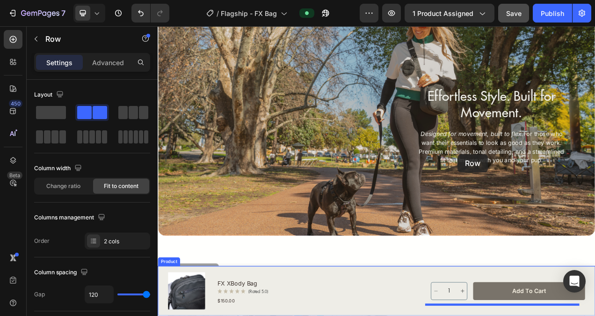
scroll to position [976, 0]
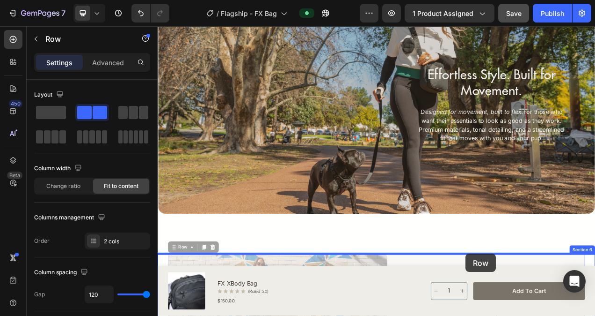
drag, startPoint x: 529, startPoint y: 163, endPoint x: 553, endPoint y: 320, distance: 158.6
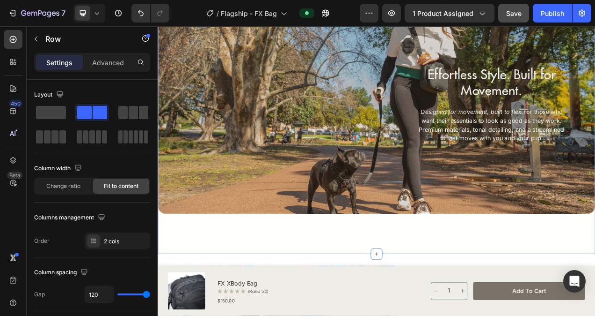
scroll to position [1069, 0]
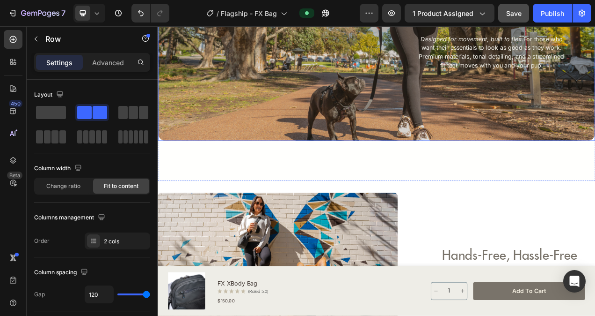
click at [442, 135] on div "Effortless Style. Built for Movement. Heading Designed for movement, built to f…" at bounding box center [438, 33] width 561 height 279
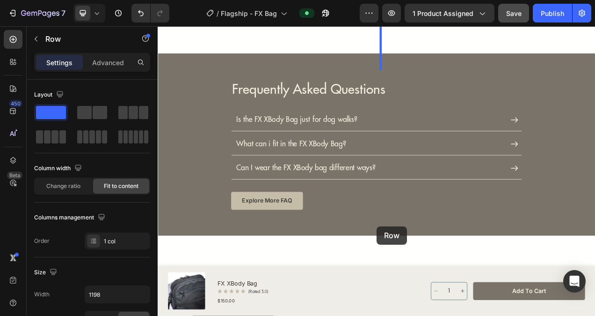
scroll to position [1837, 0]
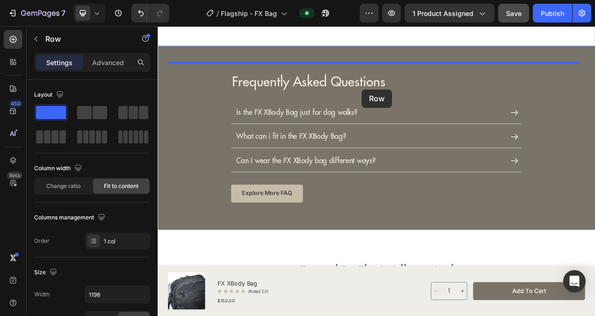
drag, startPoint x: 372, startPoint y: 123, endPoint x: 419, endPoint y: 107, distance: 49.4
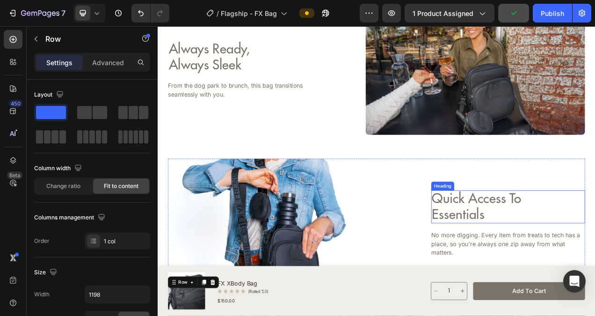
scroll to position [1650, 0]
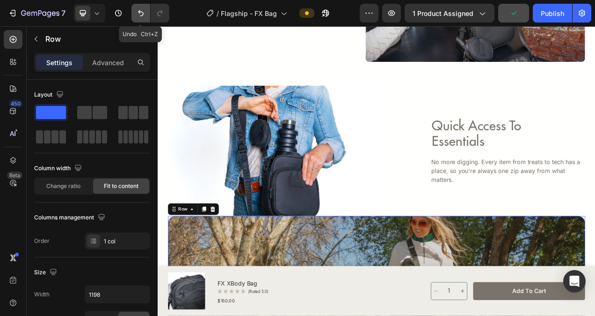
click at [141, 16] on icon "Undo/Redo" at bounding box center [140, 12] width 9 height 9
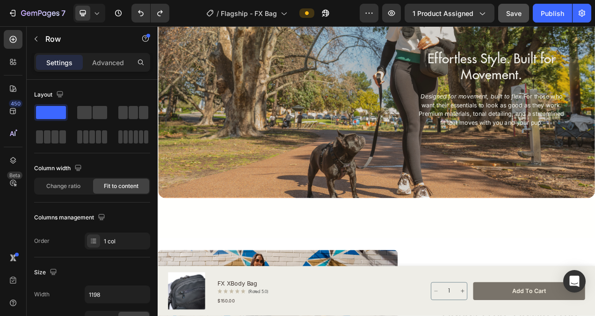
scroll to position [994, 0]
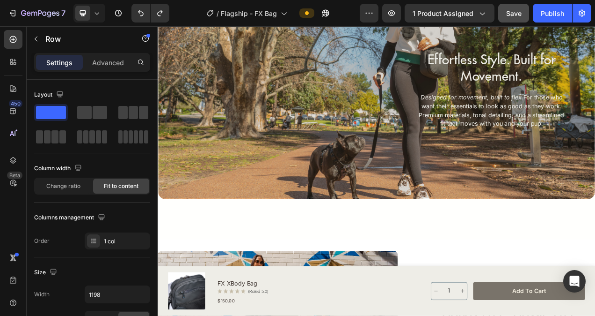
click at [382, 132] on div "Effortless Style. Built for Movement. Heading Designed for movement, built to f…" at bounding box center [438, 108] width 561 height 279
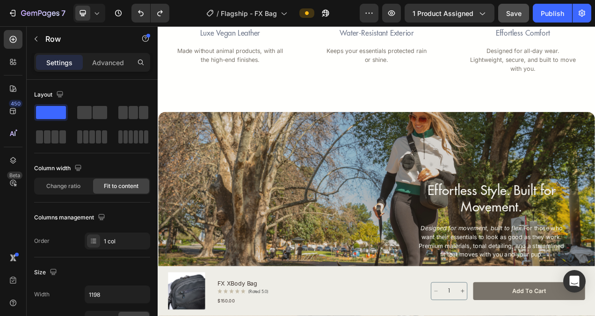
scroll to position [807, 0]
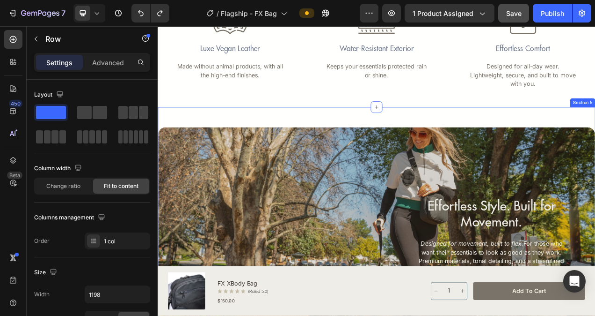
click at [364, 176] on div "Effortless Style. Built for Movement. Heading Designed for movement, built to f…" at bounding box center [438, 295] width 561 height 279
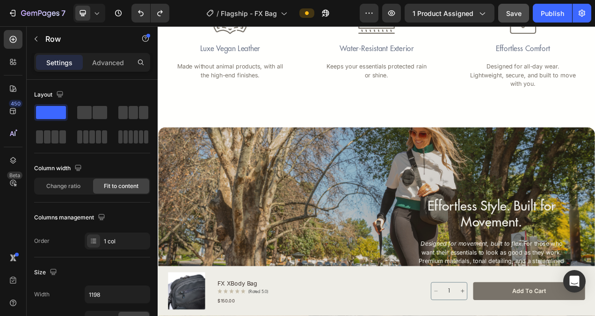
click at [422, 156] on div "Effortless Style. Built for Movement. Heading Designed for movement, built to f…" at bounding box center [438, 295] width 561 height 279
click at [484, 160] on div "Effortless Style. Built for Movement. Heading Designed for movement, built to f…" at bounding box center [438, 295] width 561 height 279
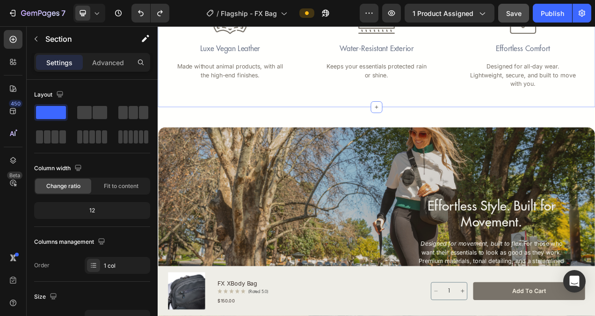
click at [484, 128] on div "Icon Luxe Vegan Leather Text Block Made without animal products, with all the h…" at bounding box center [439, 48] width 562 height 164
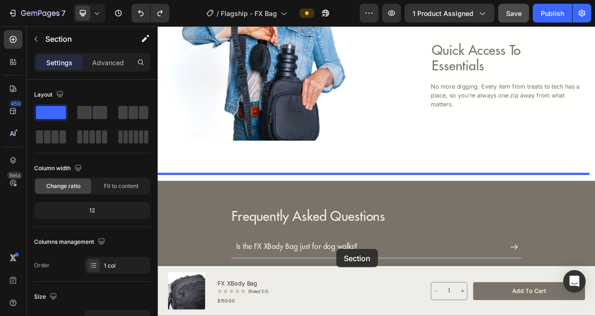
scroll to position [1763, 0]
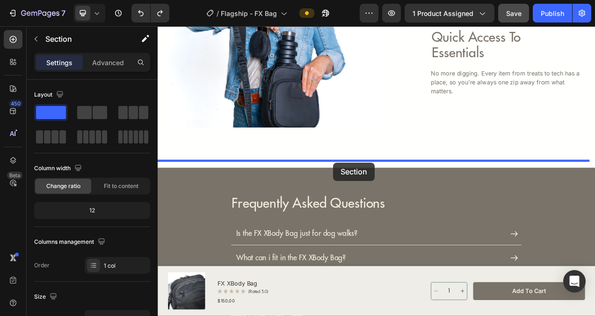
drag, startPoint x: 408, startPoint y: 138, endPoint x: 383, endPoint y: 201, distance: 67.6
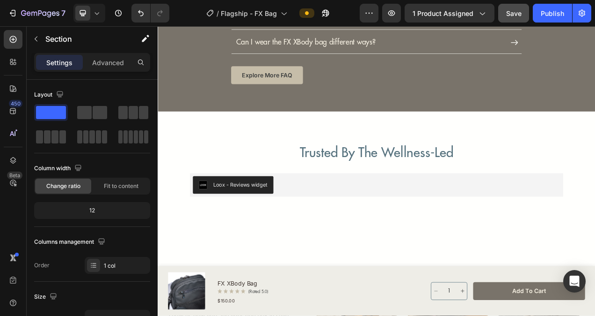
scroll to position [2202, 0]
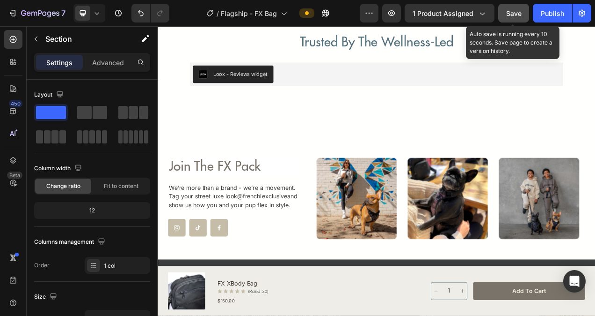
click at [522, 12] on span "Save" at bounding box center [514, 13] width 15 height 8
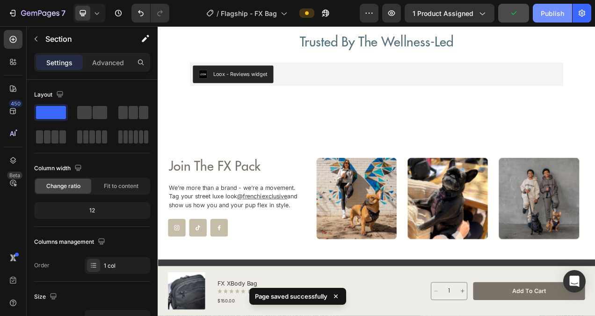
click at [553, 11] on div "Publish" at bounding box center [552, 13] width 23 height 10
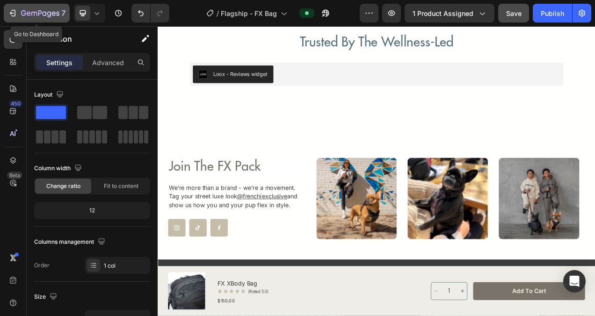
click at [44, 10] on icon "button" at bounding box center [40, 14] width 38 height 8
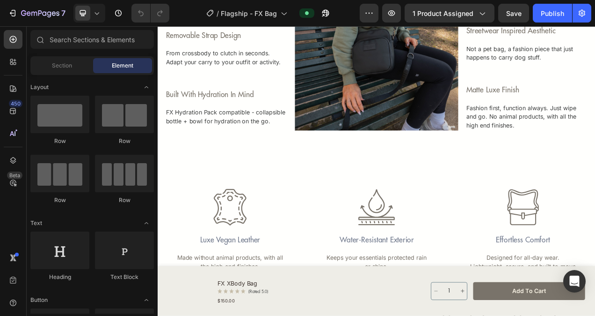
scroll to position [702, 0]
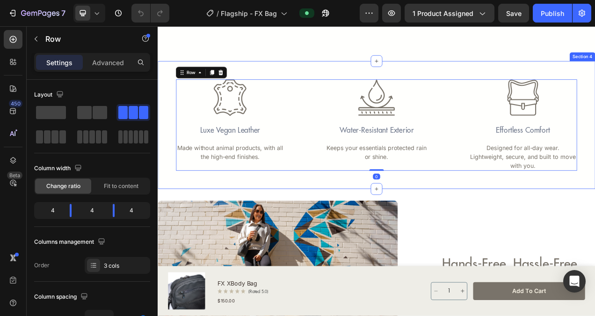
click at [522, 93] on div "Icon Luxe Vegan Leather Text Block Made without animal products, with all the h…" at bounding box center [439, 153] width 562 height 164
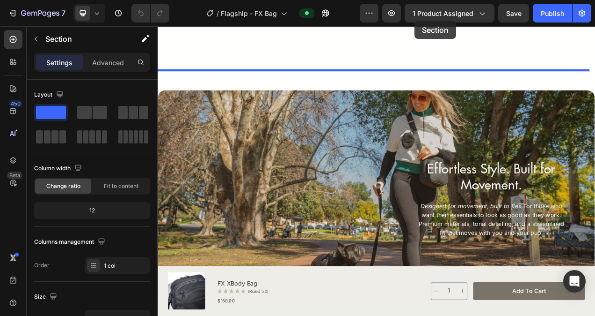
scroll to position [1477, 0]
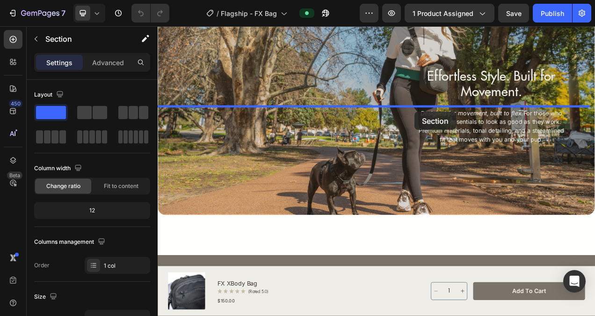
drag, startPoint x: 496, startPoint y: 80, endPoint x: 488, endPoint y: 136, distance: 56.3
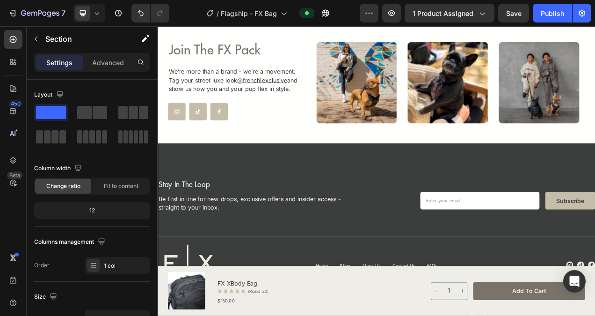
scroll to position [2389, 0]
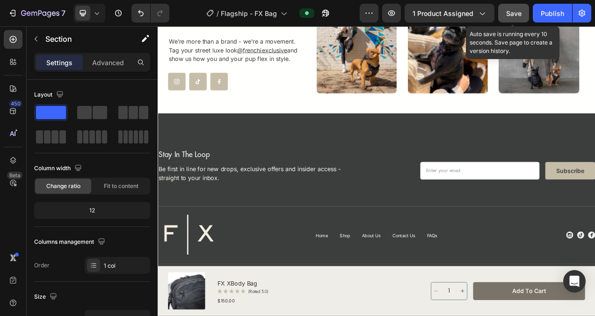
click at [517, 17] on div "Save" at bounding box center [514, 13] width 15 height 10
click at [548, 11] on div "Publish" at bounding box center [552, 13] width 23 height 10
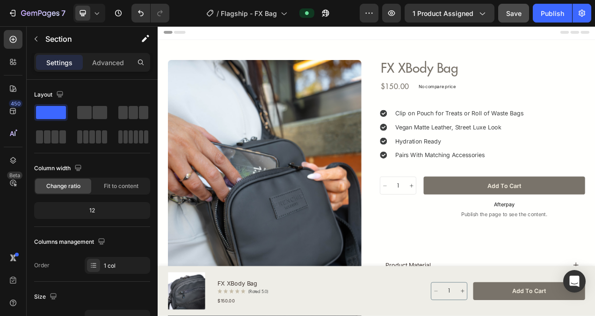
scroll to position [0, 0]
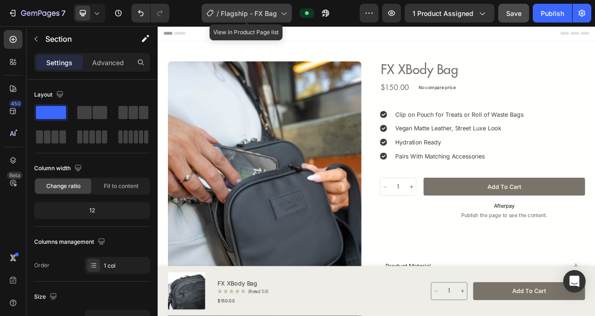
click at [268, 19] on div "/ Flagship - FX Bag" at bounding box center [247, 13] width 90 height 19
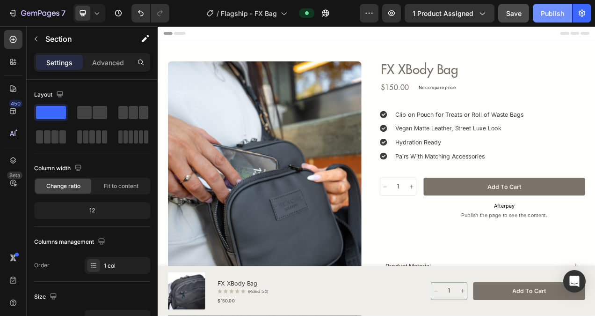
click at [555, 16] on div "Publish" at bounding box center [552, 13] width 23 height 10
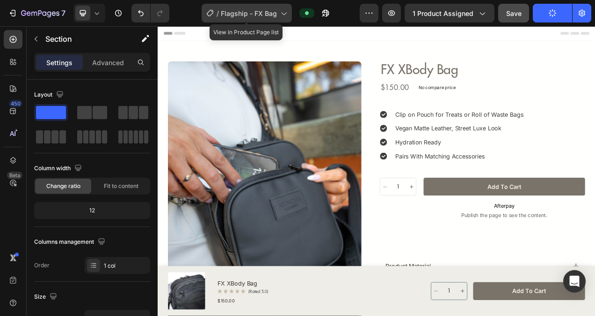
click at [244, 12] on span "Flagship - FX Bag" at bounding box center [249, 13] width 56 height 10
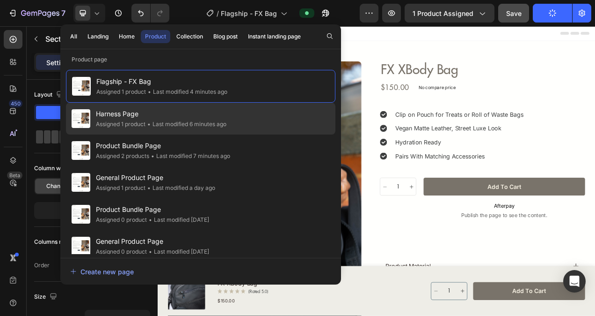
click at [132, 116] on span "Harness Page" at bounding box center [161, 113] width 131 height 11
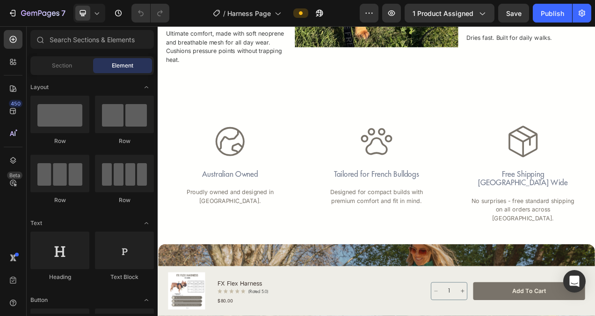
scroll to position [796, 0]
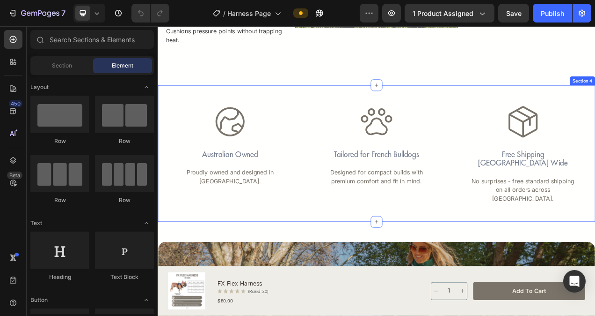
click at [470, 106] on div "Icon Australian Owned Text Block Proudly owned and designed in [GEOGRAPHIC_DATA…" at bounding box center [439, 189] width 562 height 175
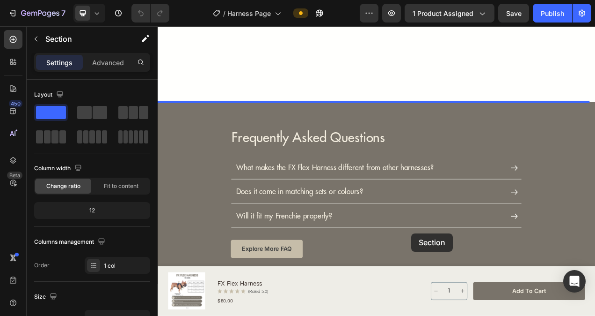
scroll to position [1884, 0]
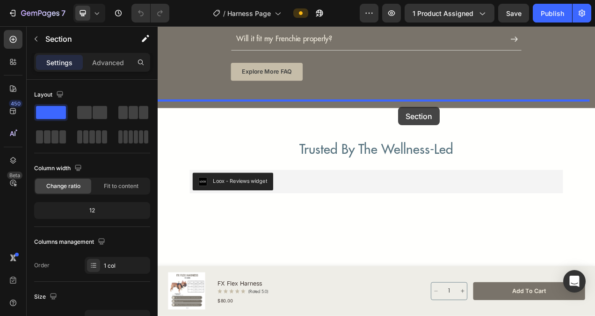
drag, startPoint x: 485, startPoint y: 107, endPoint x: 467, endPoint y: 129, distance: 29.3
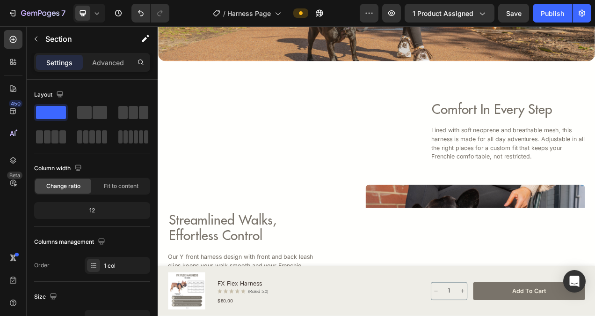
scroll to position [1123, 0]
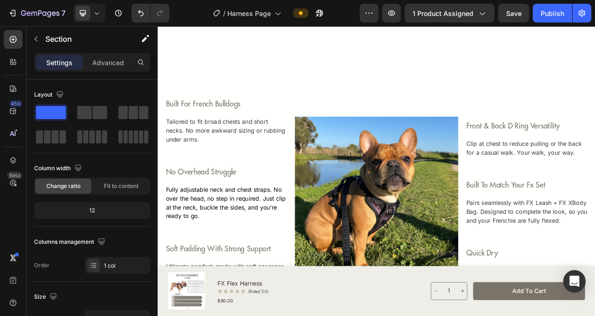
scroll to position [514, 0]
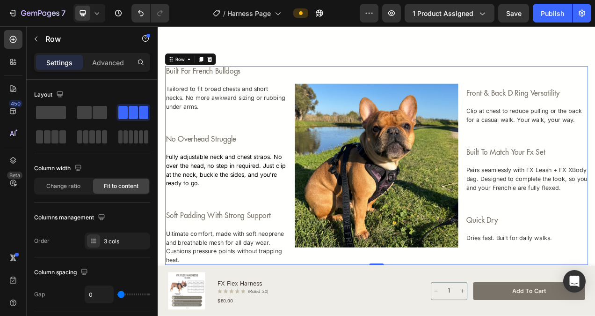
click at [418, 81] on div "Image" at bounding box center [438, 205] width 228 height 255
click at [187, 315] on p "Ultimate comfort, made with soft neoprene and breathable mesh for all day wear.…" at bounding box center [245, 308] width 155 height 45
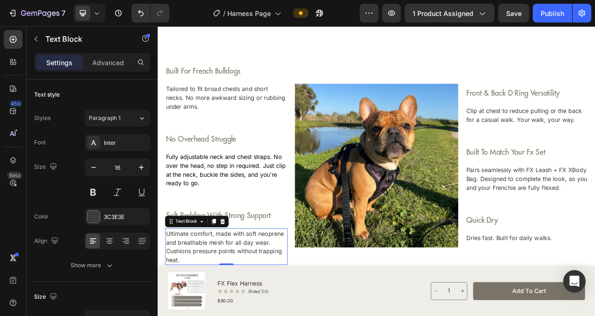
click at [187, 315] on p "Ultimate comfort, made with soft neoprene and breathable mesh for all day wear.…" at bounding box center [245, 308] width 155 height 45
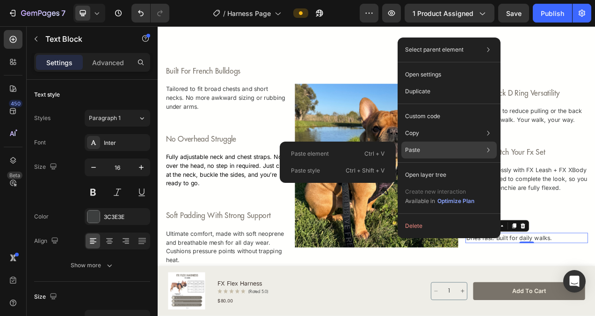
click at [420, 149] on div "Paste Paste element Ctrl + V Paste style Ctrl + Shift + V" at bounding box center [449, 149] width 95 height 17
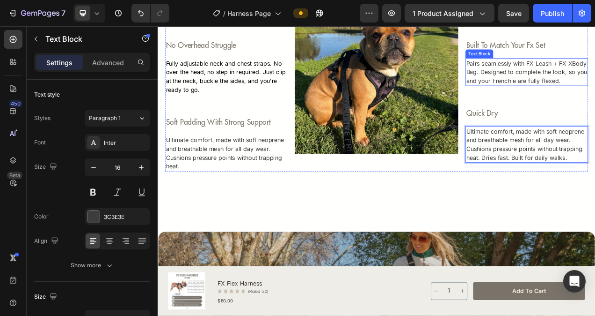
scroll to position [638, 0]
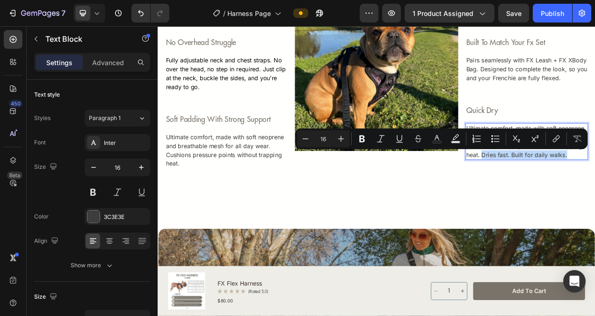
drag, startPoint x: 676, startPoint y: 190, endPoint x: 567, endPoint y: 190, distance: 109.1
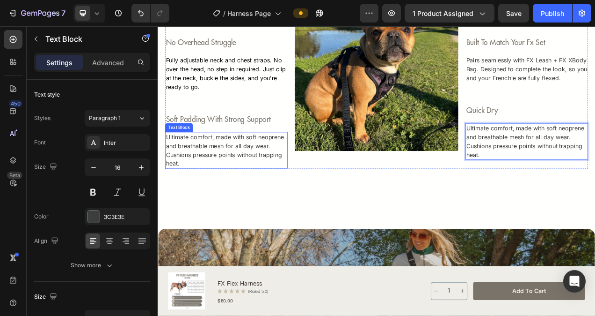
click at [186, 203] on p "Ultimate comfort, made with soft neoprene and breathable mesh for all day wear.…" at bounding box center [245, 185] width 155 height 45
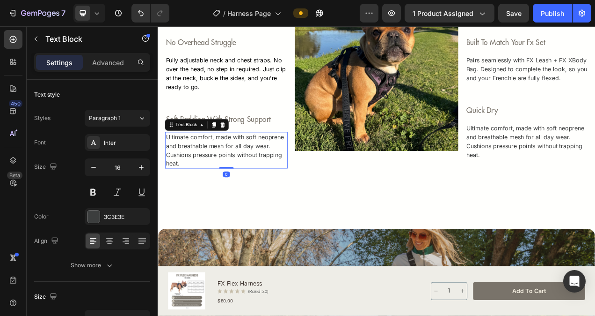
click at [186, 203] on p "Ultimate comfort, made with soft neoprene and breathable mesh for all day wear.…" at bounding box center [245, 185] width 155 height 45
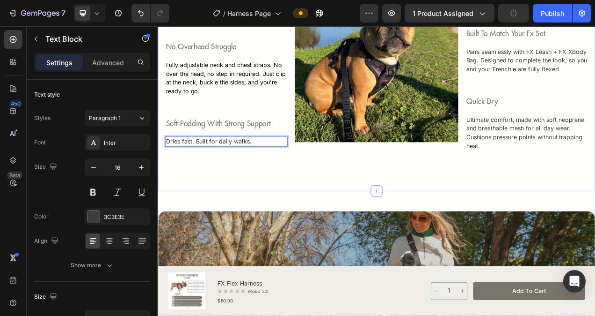
scroll to position [643, 0]
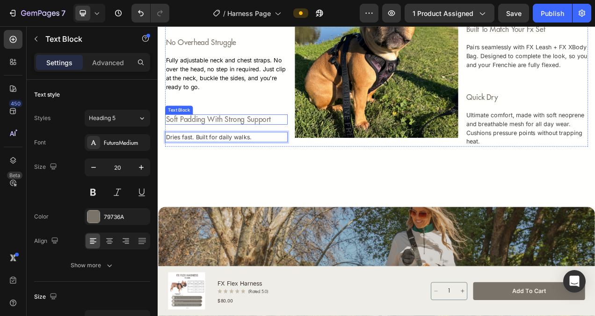
click at [281, 145] on p "soft padding with strong support" at bounding box center [245, 145] width 155 height 11
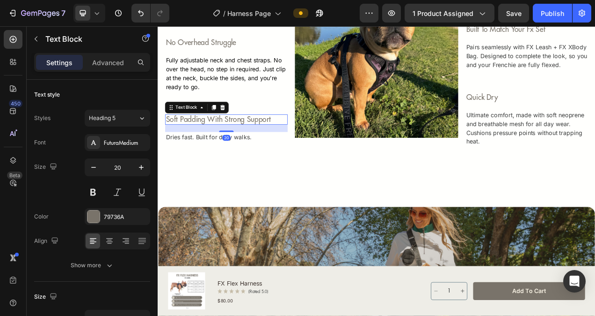
click at [281, 145] on p "soft padding with strong support" at bounding box center [245, 145] width 155 height 11
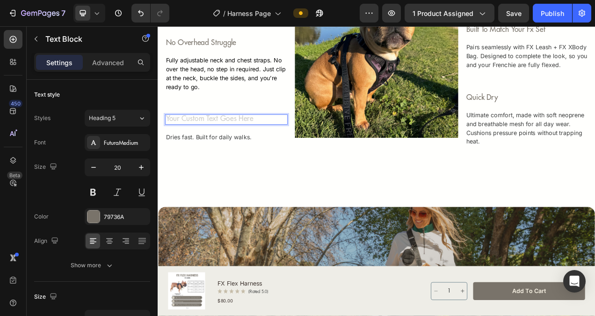
click at [238, 147] on div "Rich Text Editor. Editing area: main" at bounding box center [245, 146] width 157 height 13
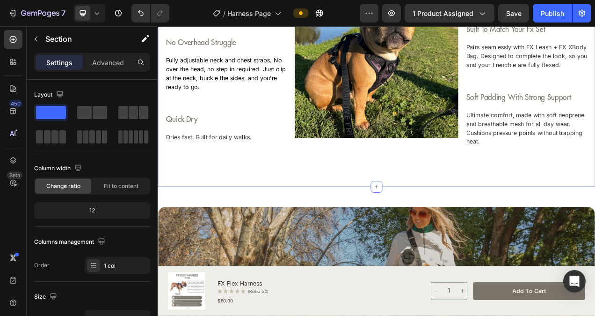
click at [595, 212] on div "built for french bulldogs Text Block Tailored to fit broad chests and short nec…" at bounding box center [439, 64] width 562 height 335
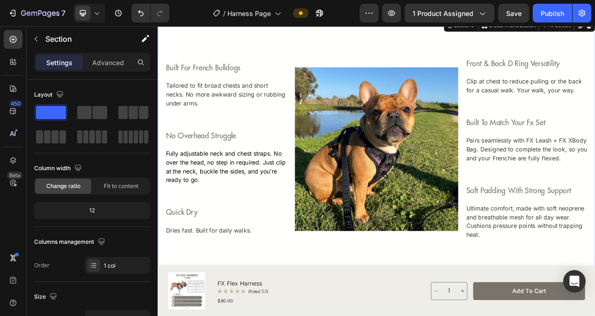
scroll to position [456, 0]
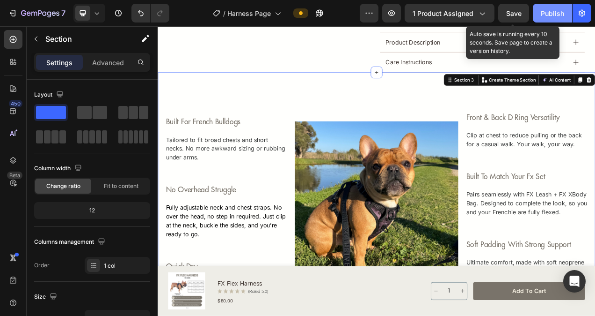
click at [523, 13] on button "Save" at bounding box center [514, 13] width 31 height 19
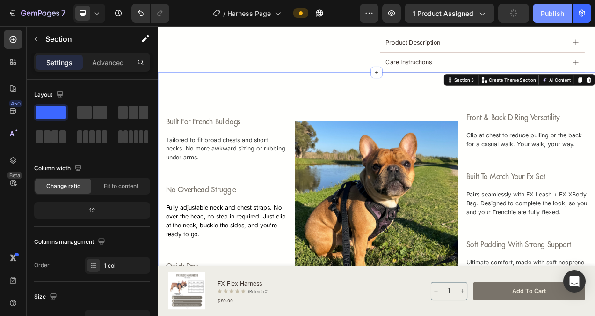
click at [543, 12] on div "Publish" at bounding box center [552, 13] width 23 height 10
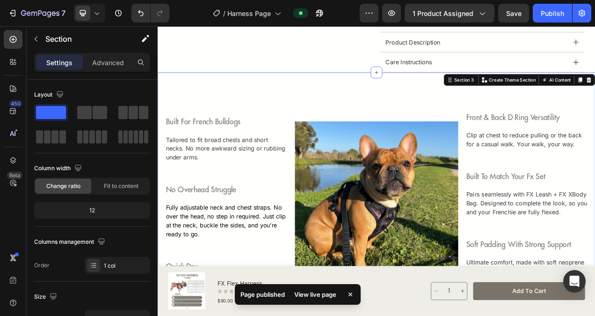
click at [371, 118] on div "built for french bulldogs Text Block Tailored to fit broad chests and short nec…" at bounding box center [439, 253] width 562 height 335
click at [575, 126] on div "built for french bulldogs Text Block Tailored to fit broad chests and short nec…" at bounding box center [439, 253] width 562 height 335
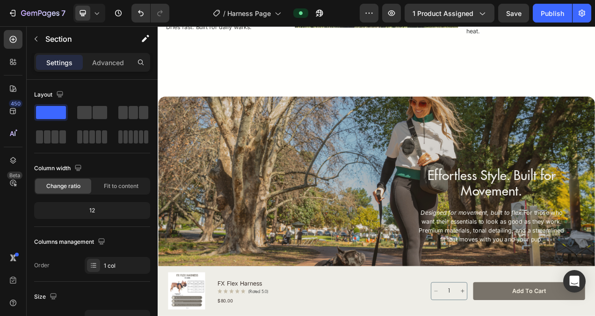
scroll to position [737, 0]
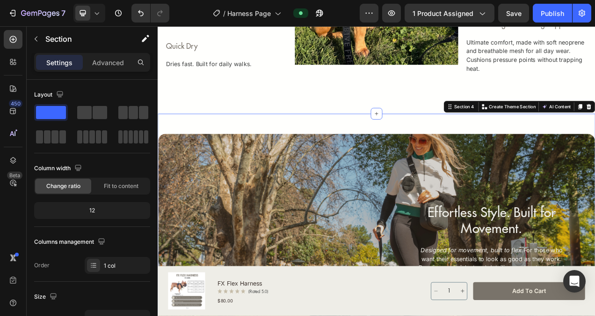
click at [522, 141] on div "Effortless Style. Built for Movement. Heading Designed for movement, built to f…" at bounding box center [439, 317] width 562 height 356
click at [487, 150] on div "Effortless Style. Built for Movement. Heading Designed for movement, built to f…" at bounding box center [439, 317] width 562 height 356
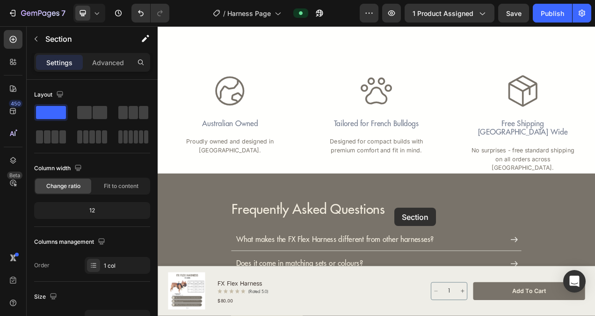
scroll to position [1714, 0]
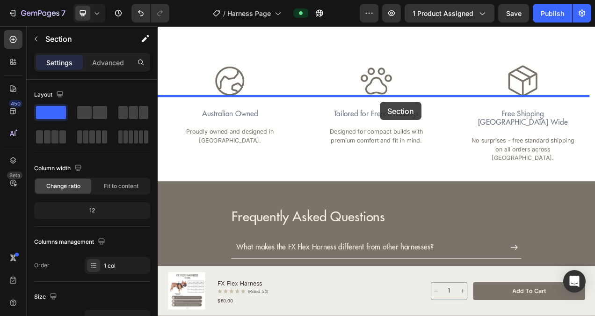
drag, startPoint x: 463, startPoint y: 142, endPoint x: 443, endPoint y: 123, distance: 27.5
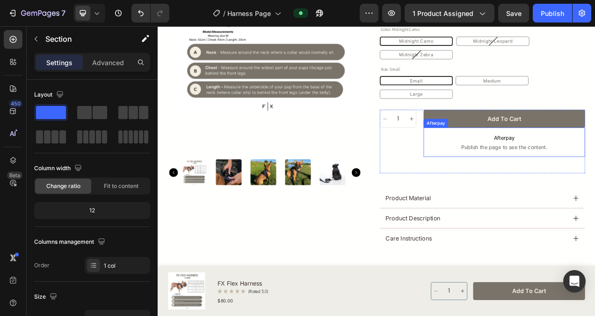
scroll to position [0, 0]
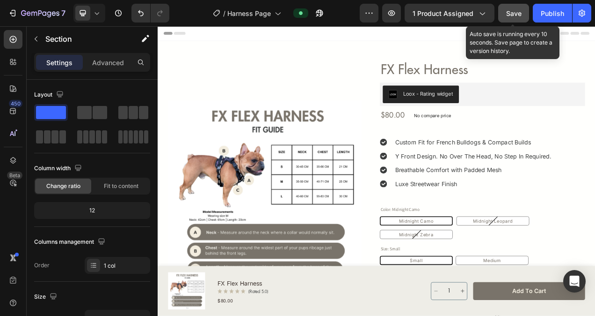
click at [522, 11] on span "Save" at bounding box center [514, 13] width 15 height 8
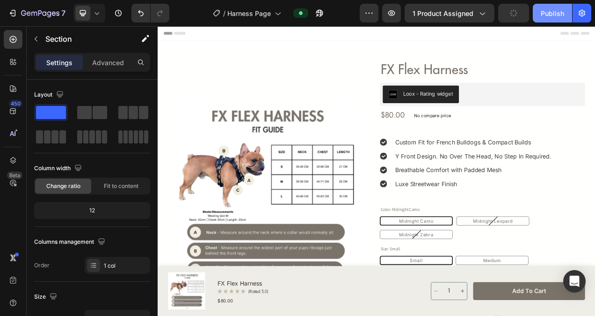
click at [549, 12] on div "Publish" at bounding box center [552, 13] width 23 height 10
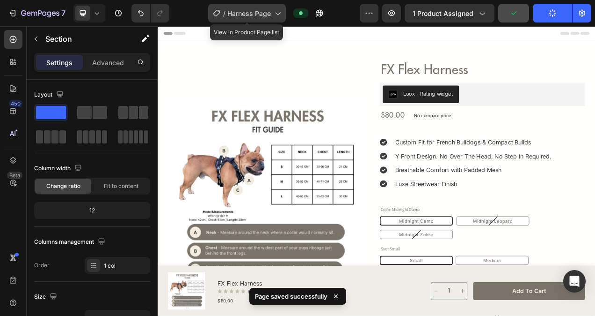
click at [231, 16] on span "Harness Page" at bounding box center [250, 13] width 44 height 10
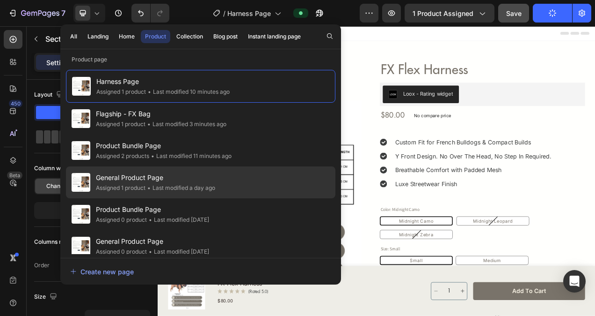
click at [143, 179] on span "General Product Page" at bounding box center [155, 177] width 119 height 11
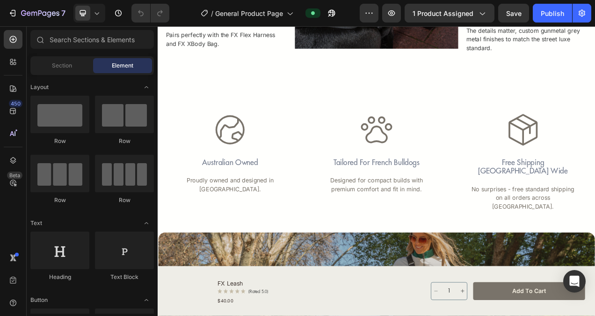
scroll to position [655, 0]
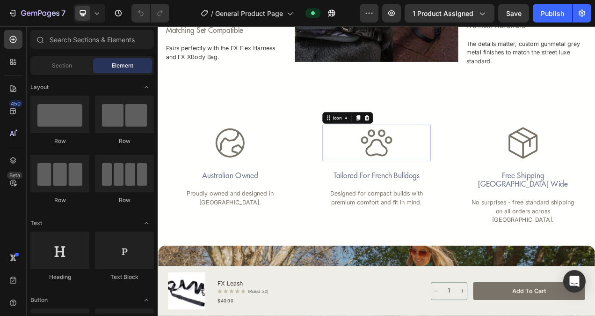
click at [447, 154] on icon at bounding box center [438, 176] width 47 height 47
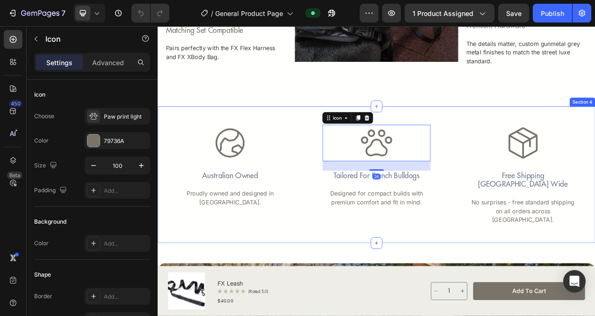
click at [555, 150] on div "Icon Australian Owned Text Block Proudly owned and designed in [GEOGRAPHIC_DATA…" at bounding box center [439, 216] width 562 height 175
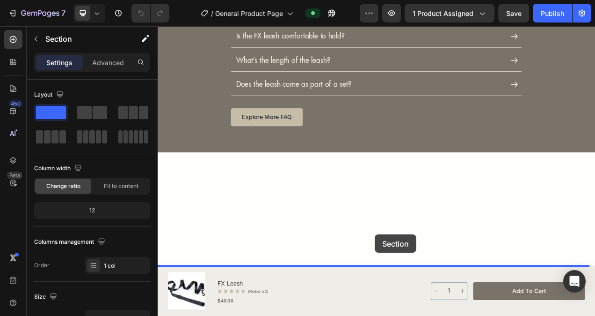
scroll to position [1672, 0]
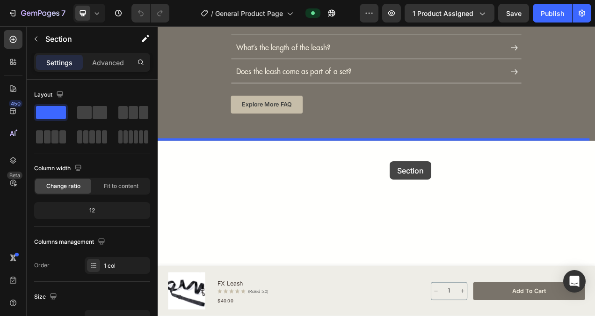
drag, startPoint x: 465, startPoint y: 134, endPoint x: 456, endPoint y: 199, distance: 65.7
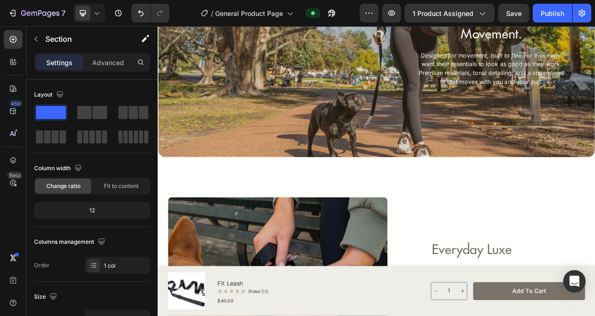
scroll to position [864, 0]
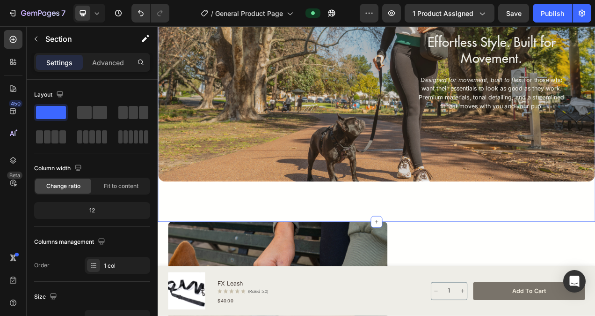
click at [527, 272] on div "Effortless Style. Built for Movement. Heading Designed for movement, built to f…" at bounding box center [439, 98] width 562 height 356
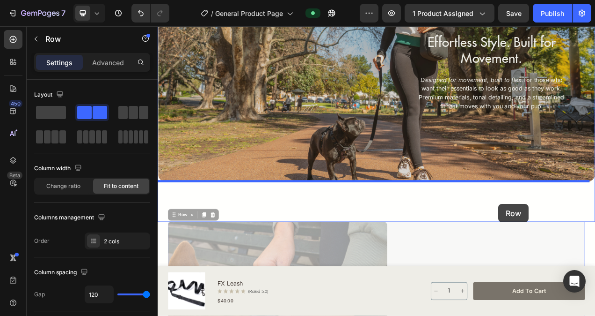
drag, startPoint x: 596, startPoint y: 281, endPoint x: 595, endPoint y: 254, distance: 26.7
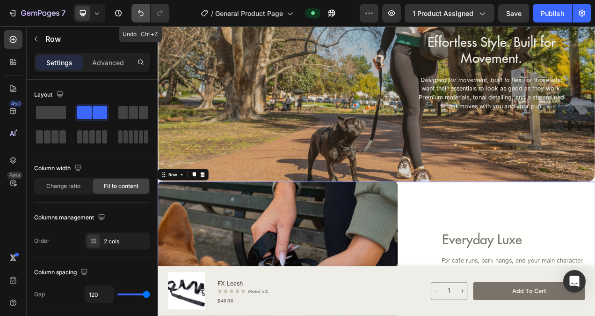
drag, startPoint x: 141, startPoint y: 17, endPoint x: 61, endPoint y: 22, distance: 80.7
click at [141, 17] on icon "Undo/Redo" at bounding box center [140, 12] width 9 height 9
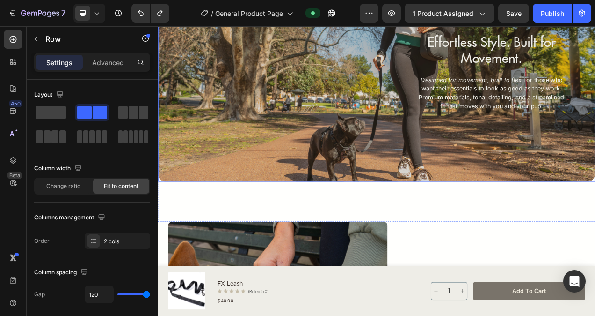
click at [412, 111] on div "Effortless Style. Built for Movement. Heading Designed for movement, built to f…" at bounding box center [438, 85] width 561 height 279
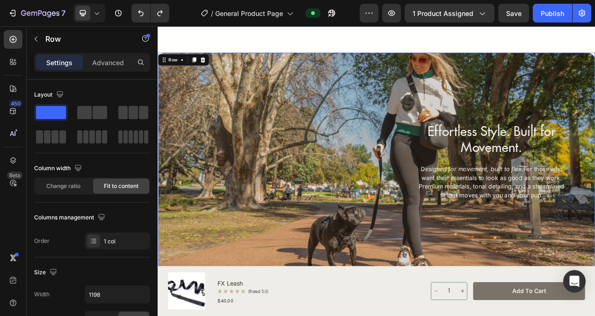
scroll to position [677, 0]
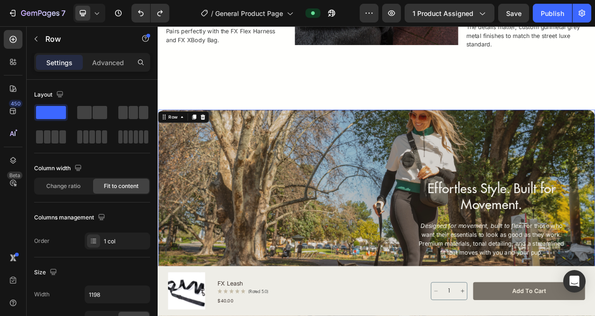
click at [415, 135] on div "Effortless Style. Built for Movement. Heading Designed for movement, built to f…" at bounding box center [438, 272] width 561 height 279
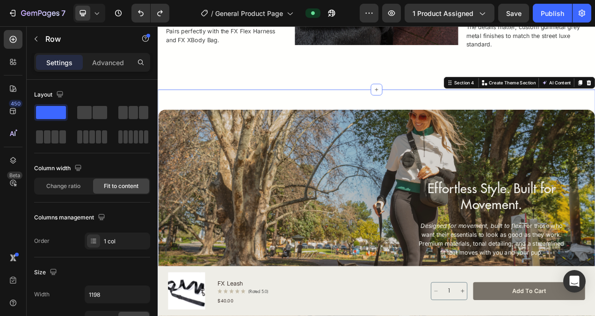
click at [461, 119] on div "Effortless Style. Built for Movement. Heading Designed for movement, built to f…" at bounding box center [439, 286] width 562 height 356
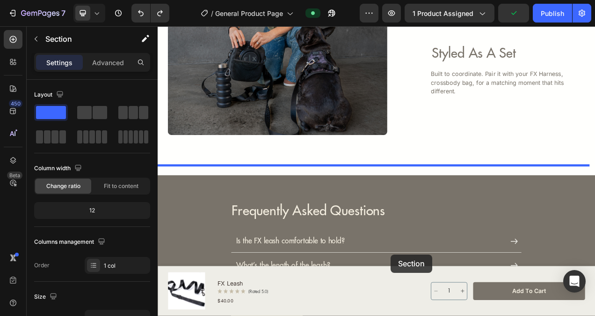
scroll to position [1536, 0]
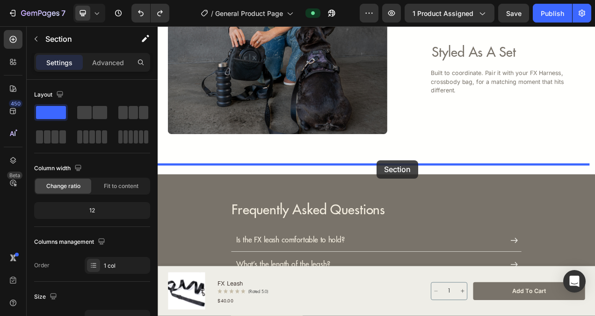
drag, startPoint x: 463, startPoint y: 109, endPoint x: 439, endPoint y: 198, distance: 92.4
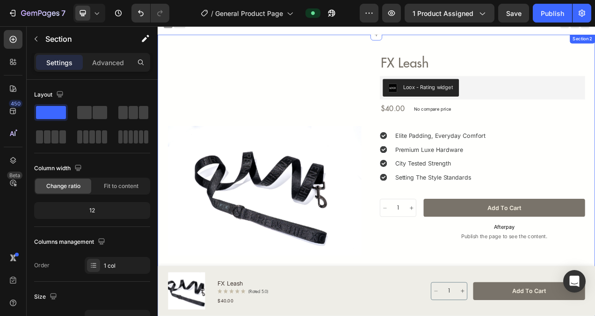
scroll to position [0, 0]
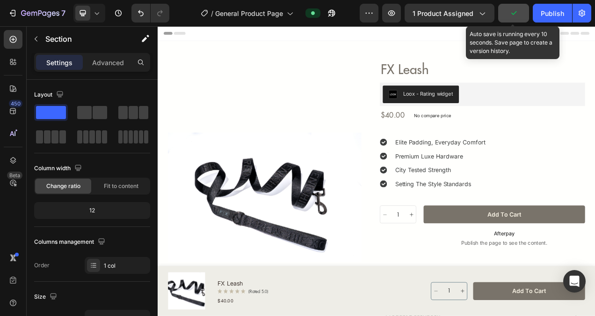
click at [518, 16] on icon "button" at bounding box center [513, 12] width 9 height 9
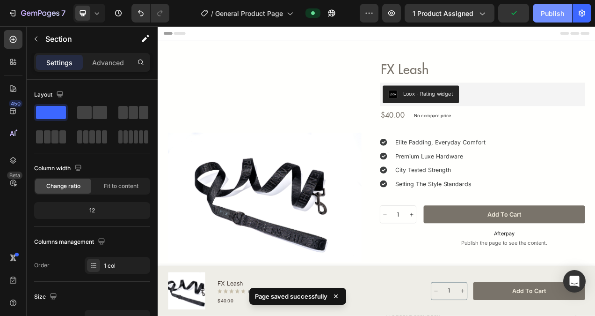
click at [546, 14] on div "Publish" at bounding box center [552, 13] width 23 height 10
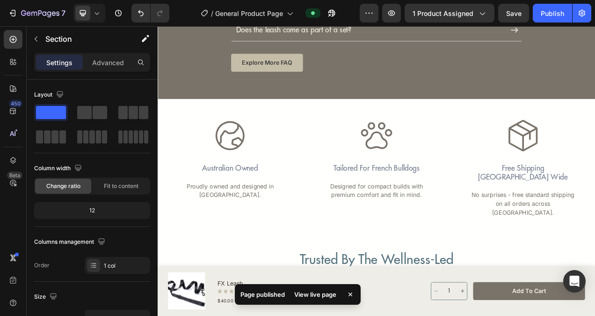
scroll to position [1873, 0]
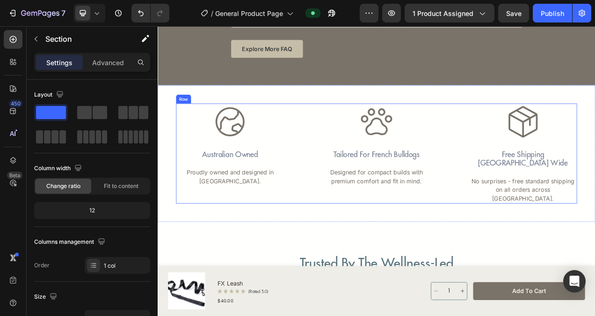
click at [538, 130] on div "Icon Australian Owned Text Block Proudly owned and designed in Australia. Text …" at bounding box center [438, 189] width 515 height 128
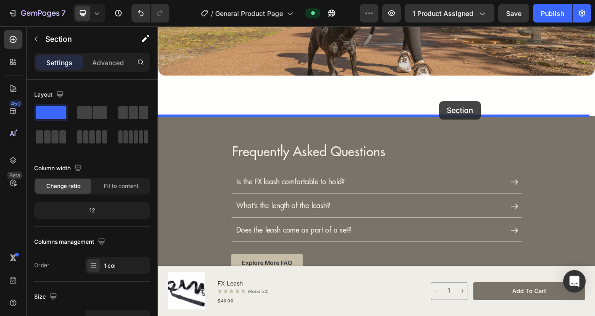
scroll to position [1581, 0]
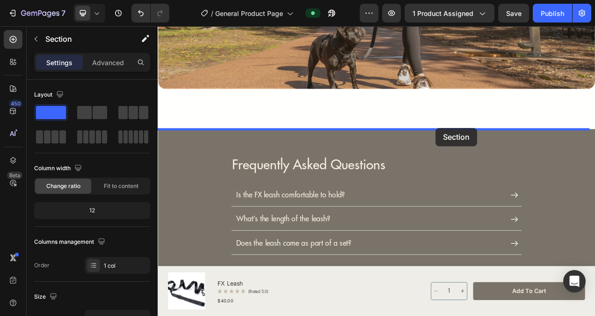
drag, startPoint x: 543, startPoint y: 208, endPoint x: 514, endPoint y: 156, distance: 58.9
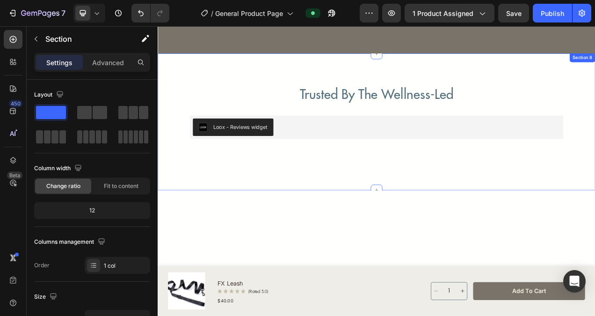
scroll to position [2096, 0]
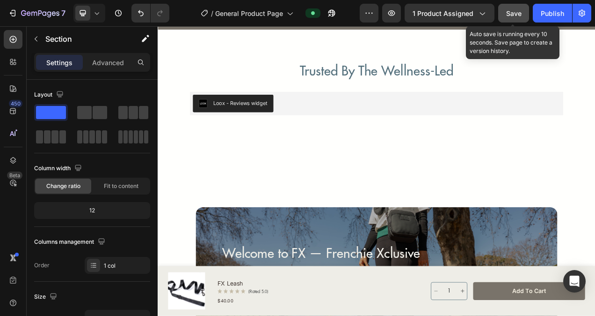
click at [502, 13] on button "Save" at bounding box center [514, 13] width 31 height 19
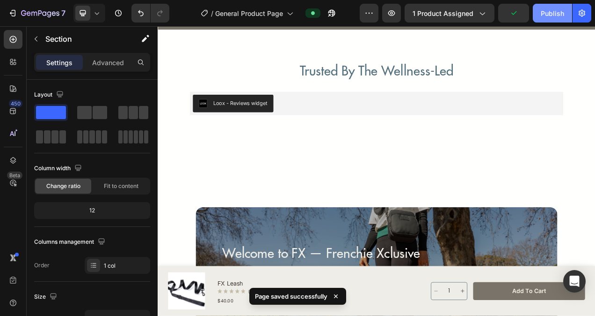
click at [544, 15] on div "Publish" at bounding box center [552, 13] width 23 height 10
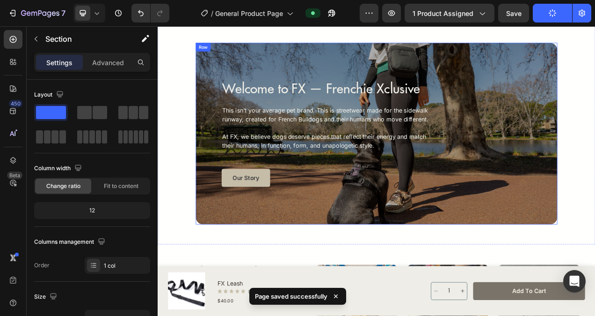
scroll to position [2190, 0]
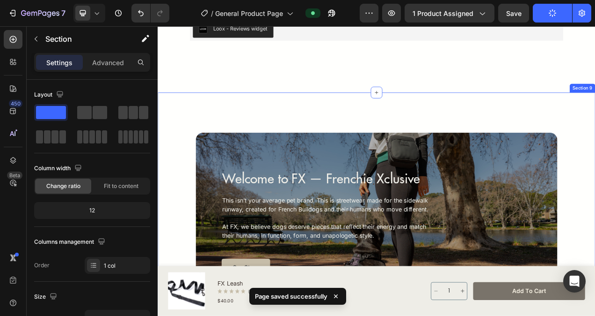
click at [595, 151] on div "Welcome to FX — Frenchie Xclusive Heading This isn’t your average pet brand. Th…" at bounding box center [439, 265] width 562 height 309
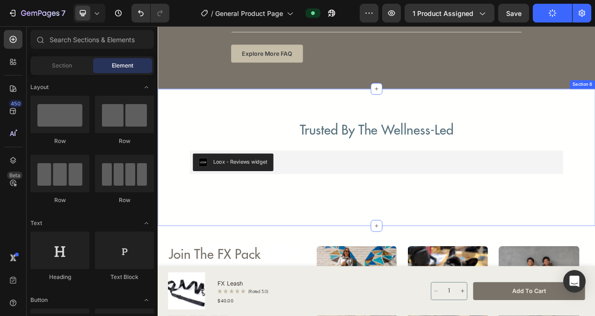
scroll to position [2003, 0]
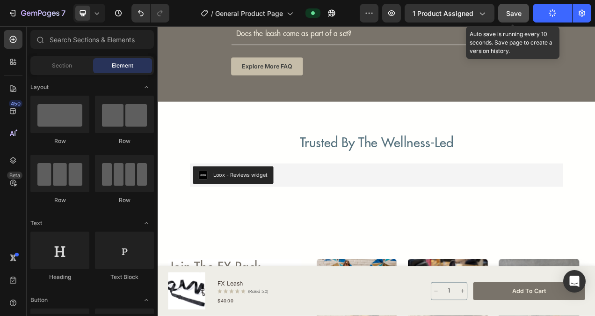
click at [518, 7] on button "Save" at bounding box center [514, 13] width 31 height 19
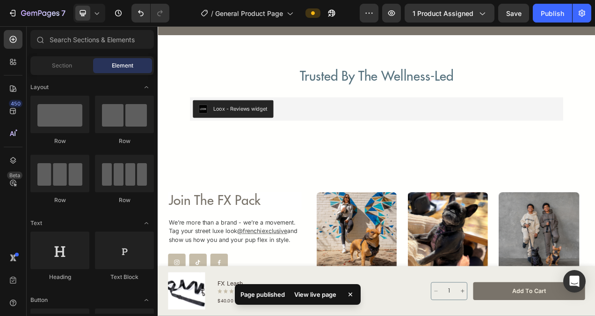
scroll to position [2096, 0]
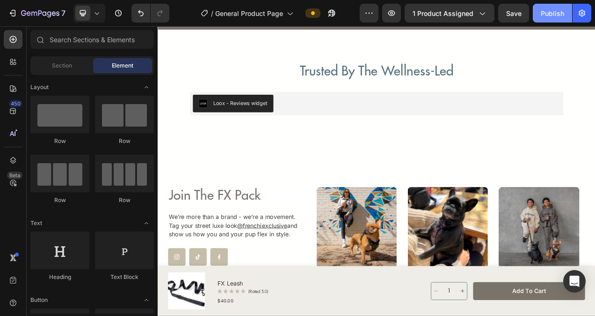
click at [543, 18] on div "Publish" at bounding box center [552, 13] width 23 height 10
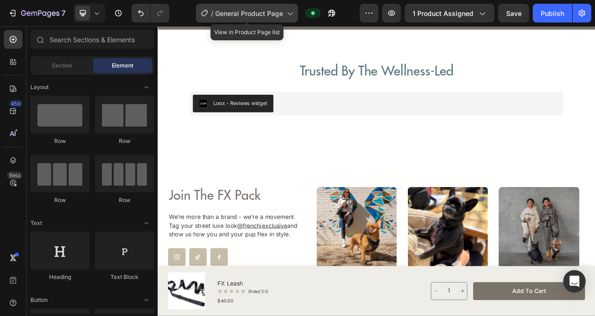
click at [225, 11] on span "General Product Page" at bounding box center [249, 13] width 68 height 10
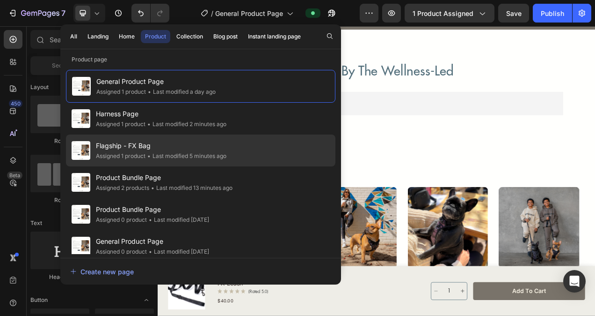
click at [141, 146] on span "Flagship - FX Bag" at bounding box center [161, 145] width 131 height 11
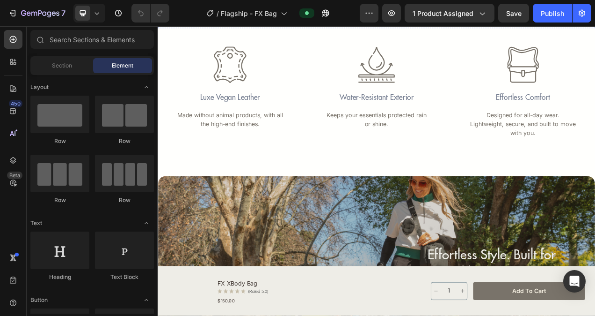
scroll to position [1311, 0]
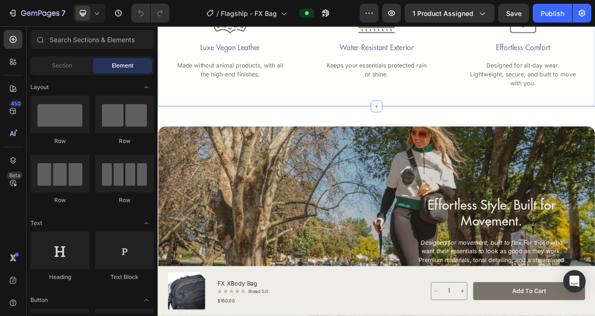
click at [580, 129] on div "Icon Luxe Vegan Leather Text Block Made without animal products, with all the h…" at bounding box center [439, 47] width 562 height 164
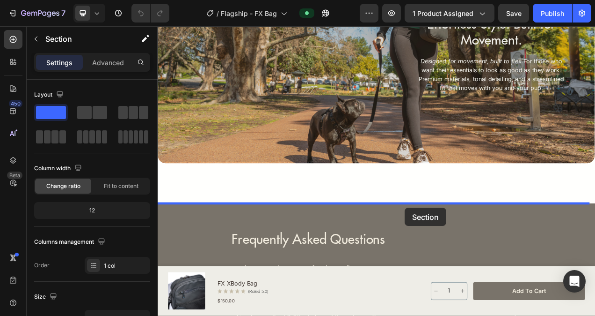
scroll to position [1712, 0]
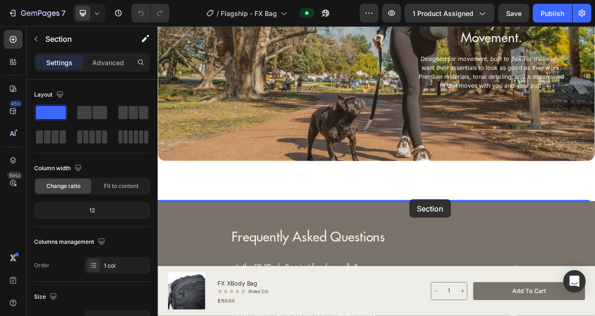
drag, startPoint x: 478, startPoint y: 148, endPoint x: 481, endPoint y: 248, distance: 100.2
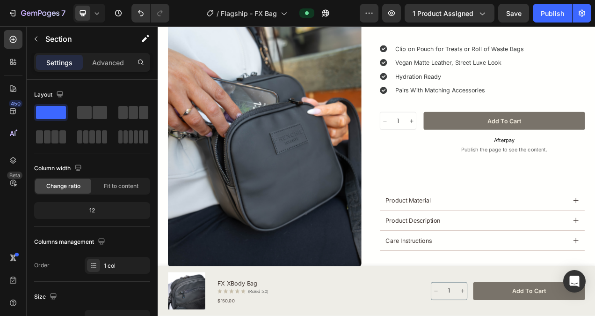
scroll to position [0, 0]
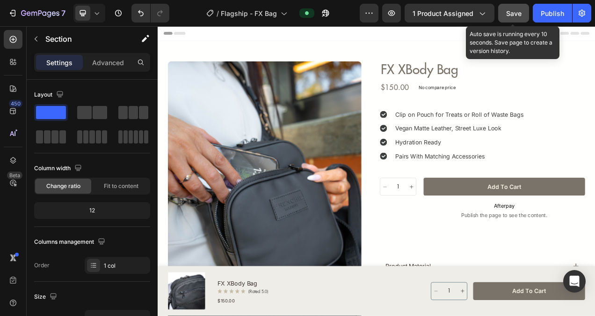
click at [508, 11] on span "Save" at bounding box center [514, 13] width 15 height 8
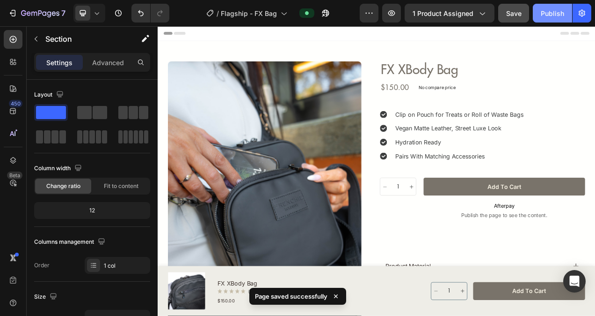
click at [545, 12] on div "Publish" at bounding box center [552, 13] width 23 height 10
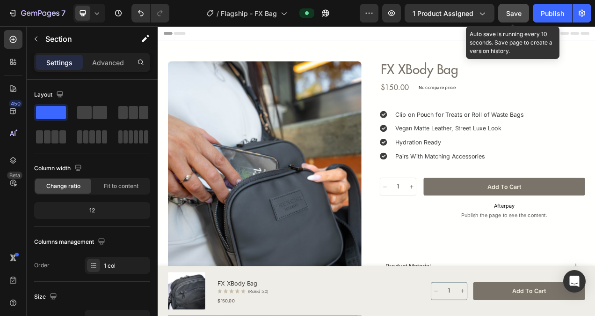
click at [520, 14] on span "Save" at bounding box center [514, 13] width 15 height 8
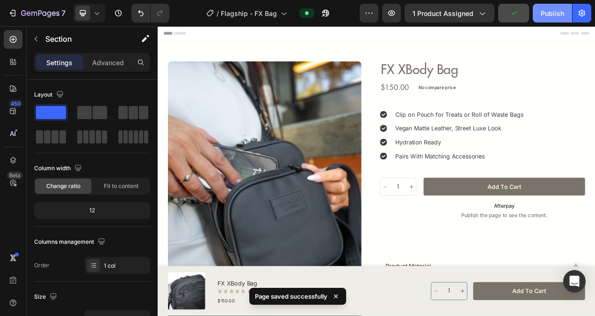
click at [556, 13] on div "Publish" at bounding box center [552, 13] width 23 height 10
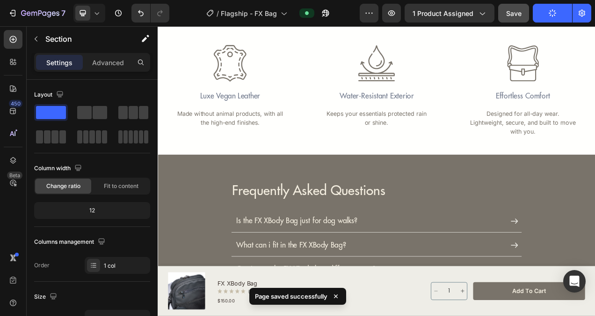
scroll to position [1826, 0]
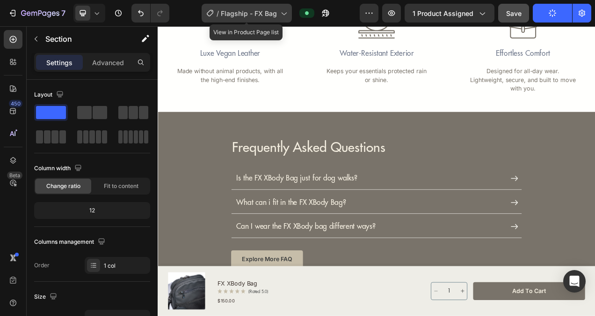
click at [263, 15] on span "Flagship - FX Bag" at bounding box center [249, 13] width 56 height 10
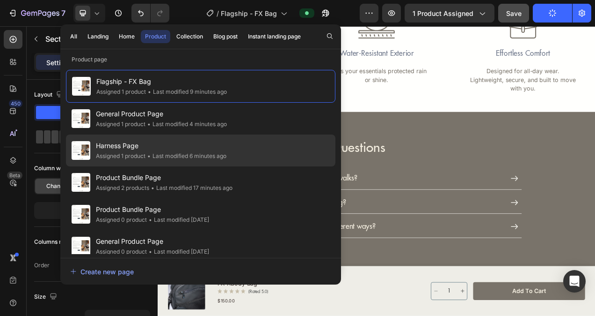
click at [145, 150] on span "Harness Page" at bounding box center [161, 145] width 131 height 11
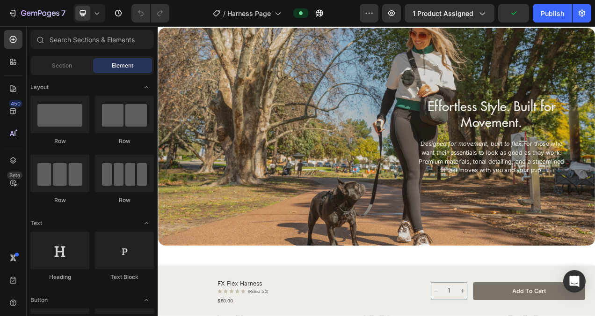
scroll to position [1451, 0]
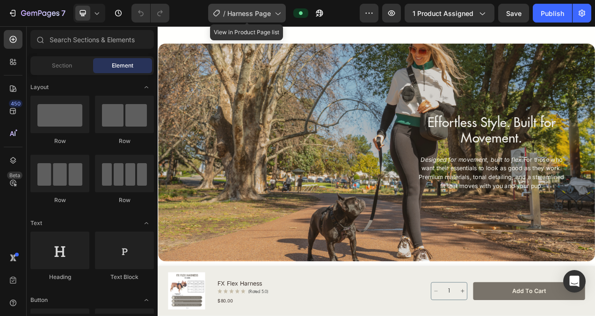
click at [271, 13] on span "Harness Page" at bounding box center [250, 13] width 44 height 10
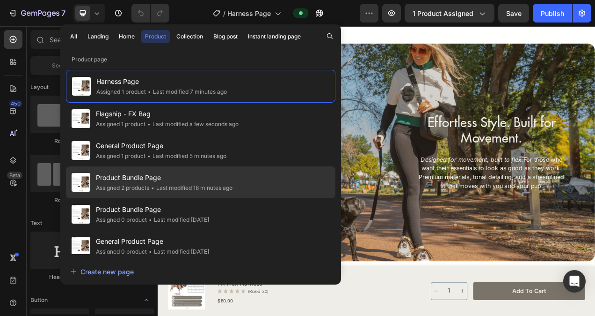
click at [159, 179] on span "Product Bundle Page" at bounding box center [164, 177] width 137 height 11
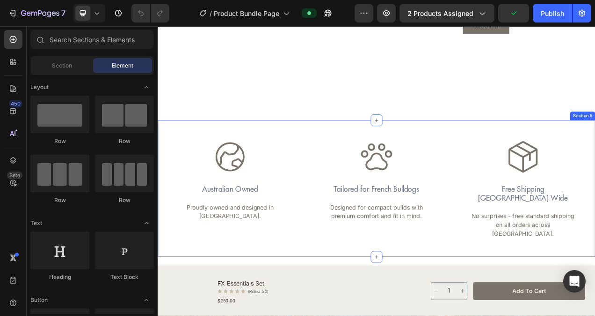
scroll to position [983, 0]
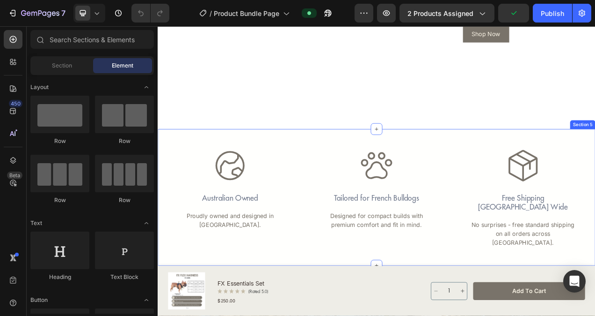
click at [516, 171] on div "Icon Australian Owned Text Block Proudly owned and designed in [GEOGRAPHIC_DATA…" at bounding box center [439, 245] width 562 height 175
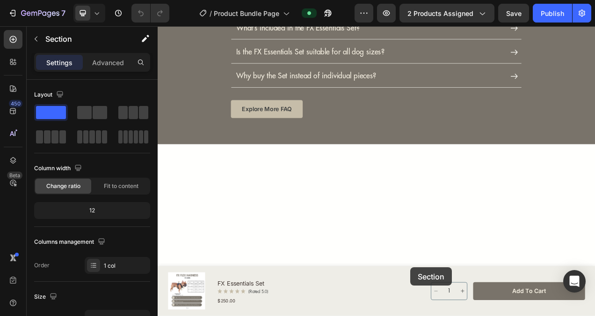
scroll to position [2087, 0]
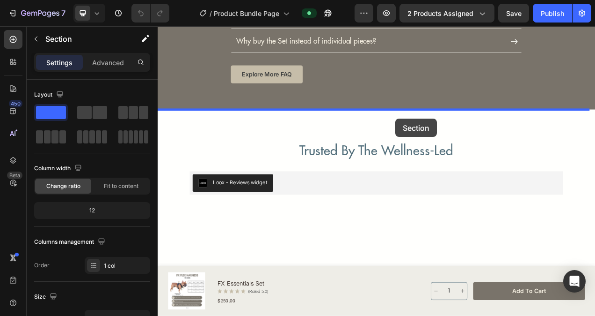
drag, startPoint x: 478, startPoint y: 160, endPoint x: 463, endPoint y: 145, distance: 21.2
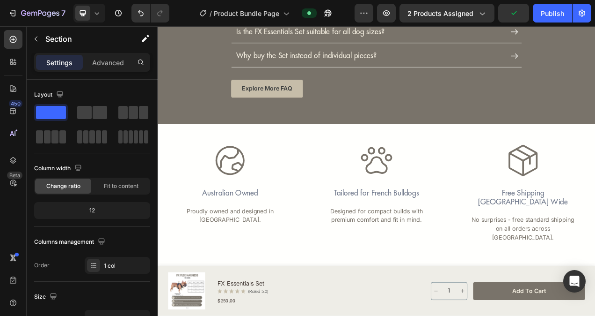
scroll to position [2169, 0]
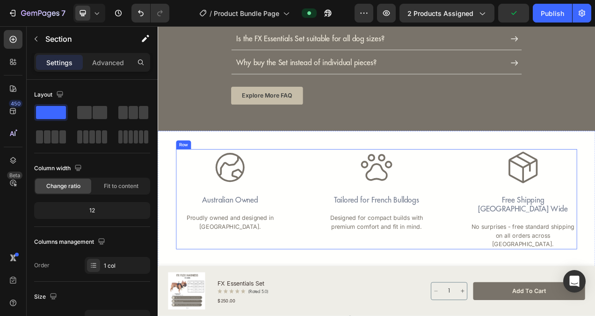
click at [513, 192] on div "Icon Australian Owned Text Block Proudly owned and designed in [GEOGRAPHIC_DATA…" at bounding box center [438, 248] width 515 height 128
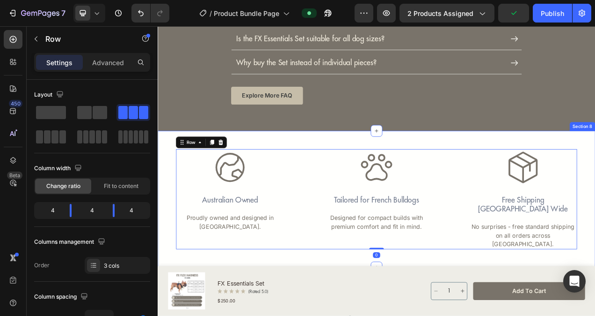
click at [595, 171] on div "Icon Australian Owned Text Block Proudly owned and designed in [GEOGRAPHIC_DATA…" at bounding box center [439, 248] width 562 height 175
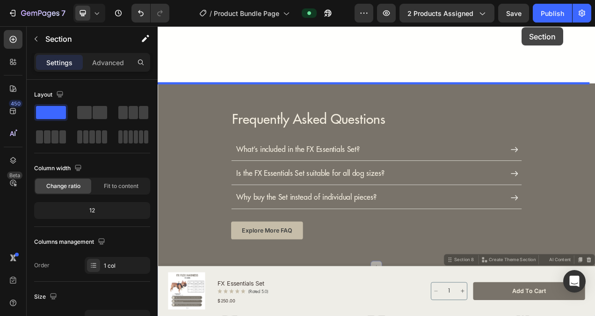
scroll to position [1965, 0]
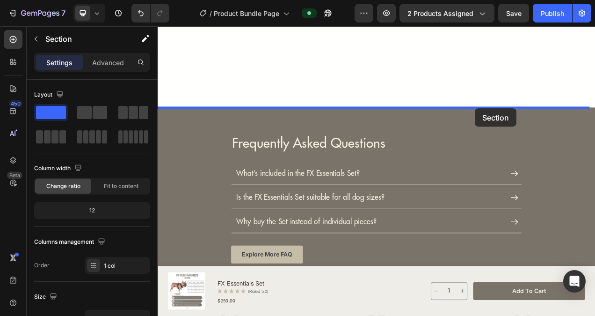
drag, startPoint x: 638, startPoint y: 171, endPoint x: 565, endPoint y: 132, distance: 82.9
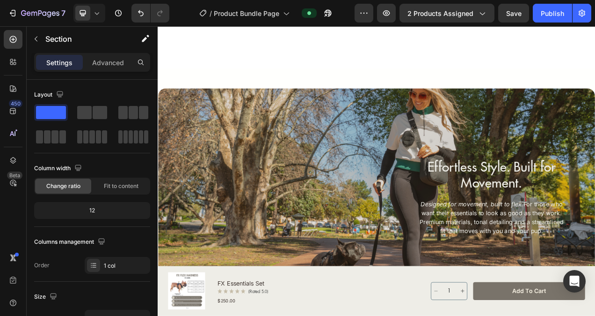
scroll to position [1029, 0]
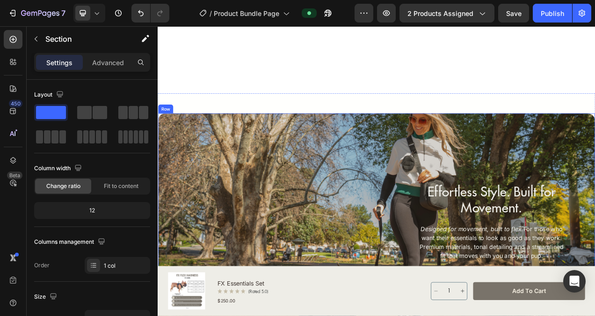
click at [500, 136] on div "Effortless Style. Built for Movement. Heading Designed for movement, built to f…" at bounding box center [439, 290] width 562 height 356
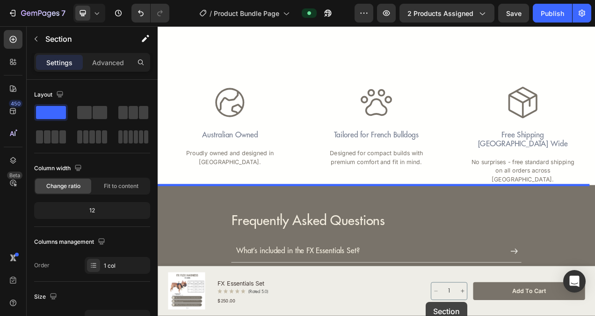
scroll to position [2030, 0]
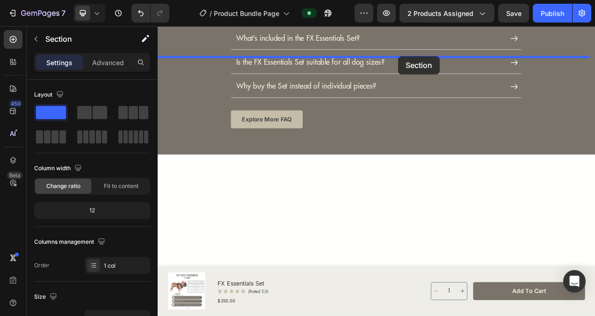
drag, startPoint x: 468, startPoint y: 112, endPoint x: 467, endPoint y: 65, distance: 47.3
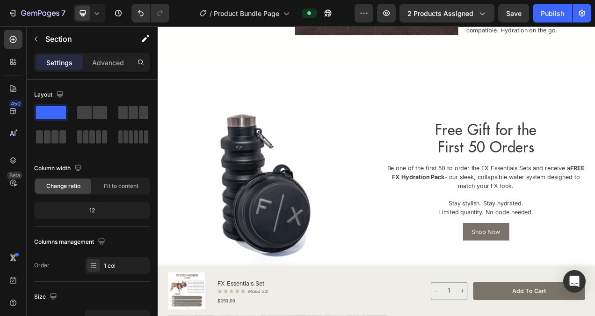
scroll to position [796, 0]
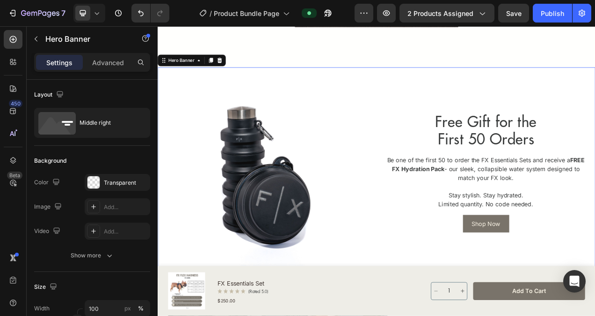
click at [561, 104] on div "Free Gift for the First 50 Orders Heading Be one of the first 50 to order the F…" at bounding box center [579, 214] width 266 height 266
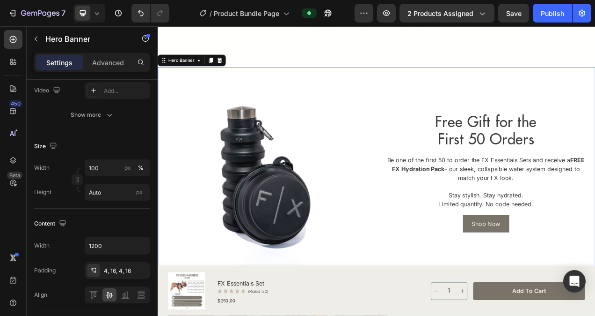
scroll to position [0, 0]
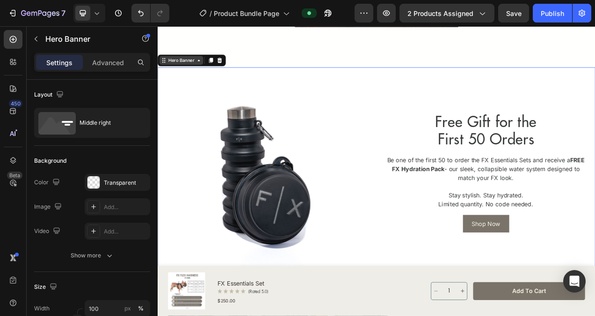
click at [214, 69] on icon at bounding box center [210, 69] width 7 height 7
click at [215, 73] on div "Hero Banner" at bounding box center [188, 70] width 56 height 11
click at [215, 75] on div "Hero Banner" at bounding box center [202, 70] width 88 height 15
click at [237, 72] on icon at bounding box center [237, 69] width 7 height 7
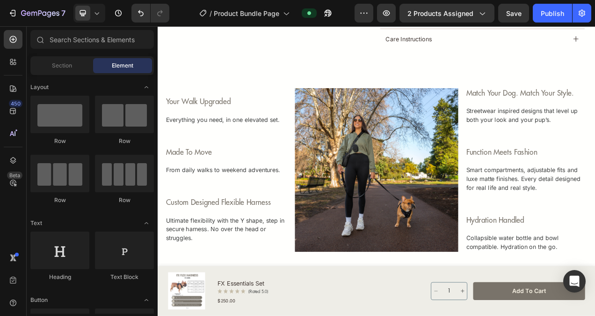
scroll to position [94, 0]
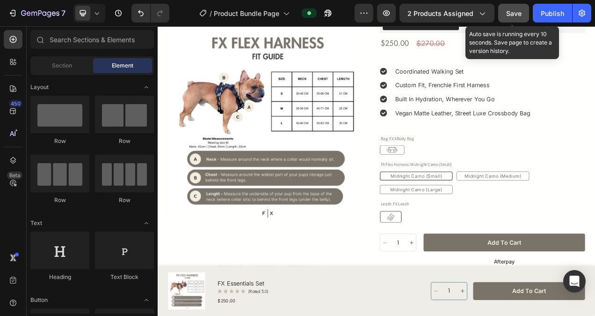
click at [506, 10] on button "Save" at bounding box center [514, 13] width 31 height 19
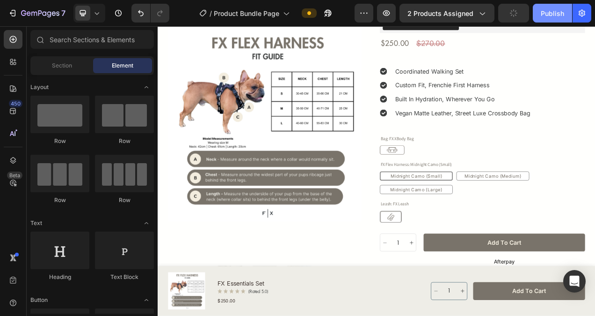
click at [546, 11] on div "Publish" at bounding box center [552, 13] width 23 height 10
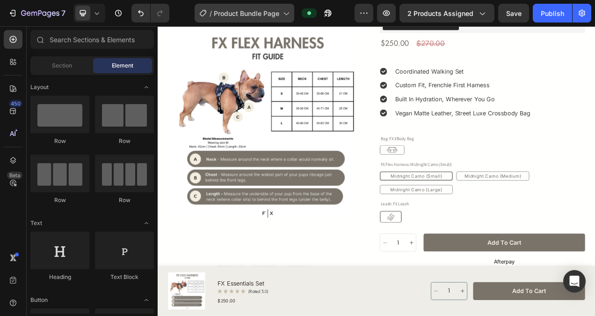
click at [257, 14] on span "Product Bundle Page" at bounding box center [247, 13] width 66 height 10
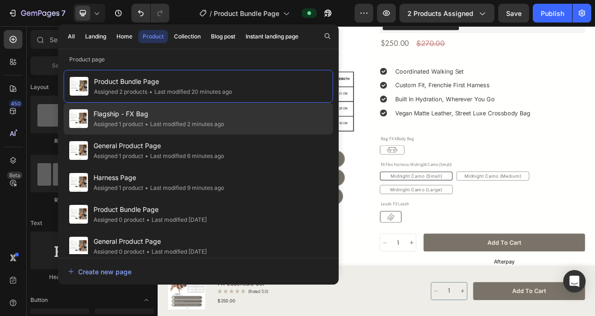
click at [151, 114] on span "Flagship - FX Bag" at bounding box center [159, 113] width 131 height 11
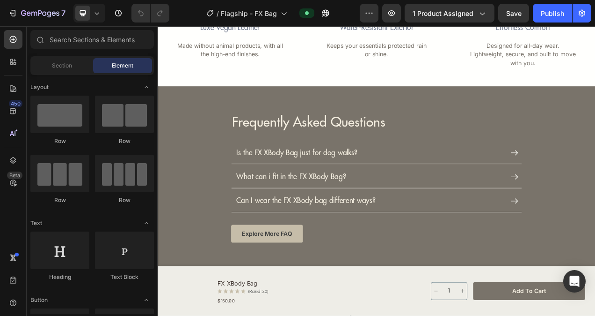
scroll to position [1873, 0]
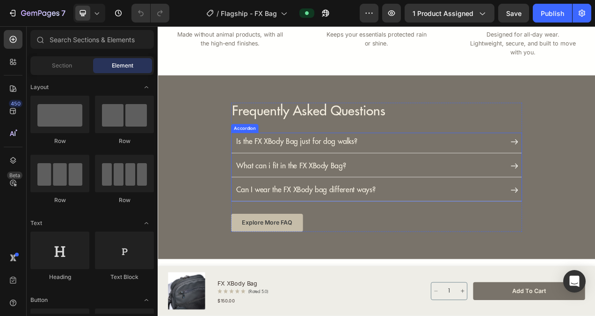
click at [299, 207] on p "What can i fit in the FX XBody Bag?" at bounding box center [328, 205] width 141 height 11
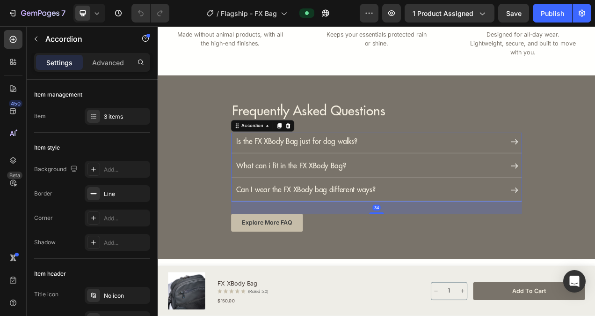
click at [299, 207] on p "What can i fit in the FX XBody Bag?" at bounding box center [328, 205] width 141 height 11
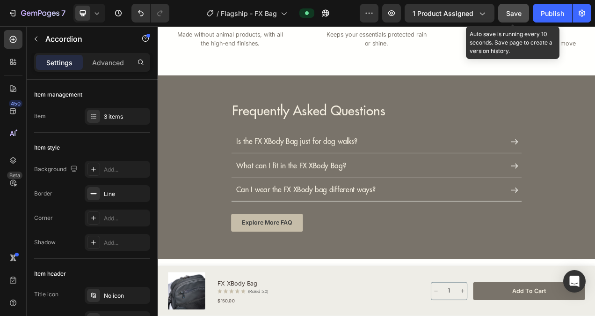
click at [510, 14] on span "Save" at bounding box center [514, 13] width 15 height 8
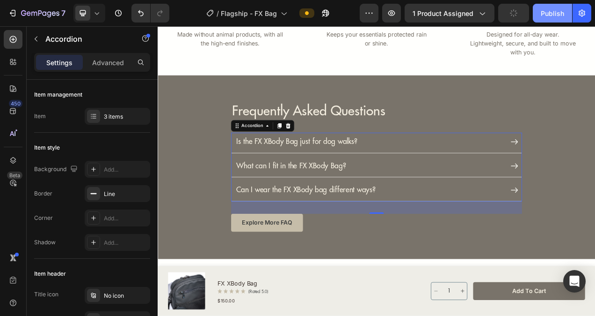
click at [552, 14] on div "Publish" at bounding box center [552, 13] width 23 height 10
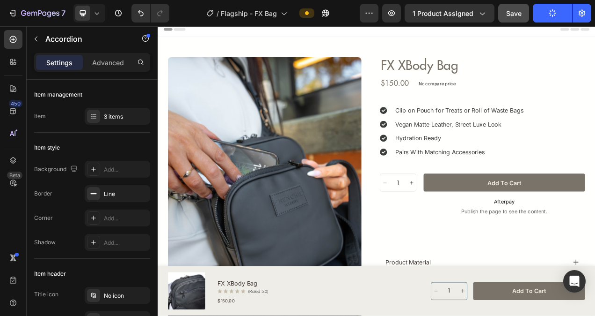
scroll to position [0, 0]
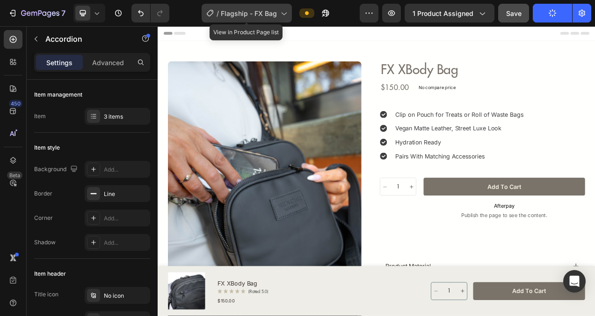
click at [282, 15] on icon at bounding box center [283, 12] width 9 height 9
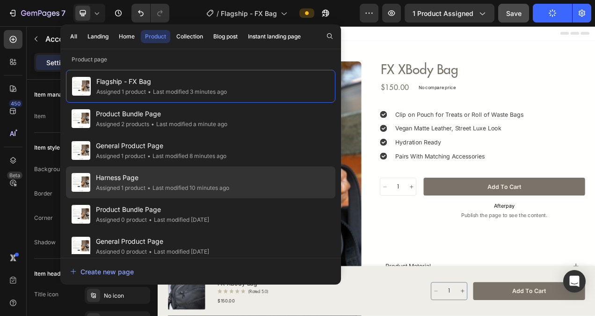
click at [150, 183] on div "• Last modified 10 minutes ago" at bounding box center [188, 187] width 84 height 9
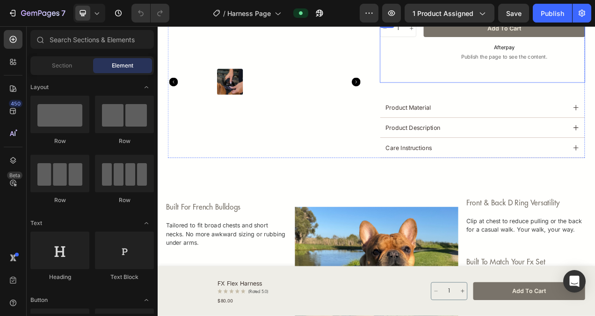
scroll to position [375, 0]
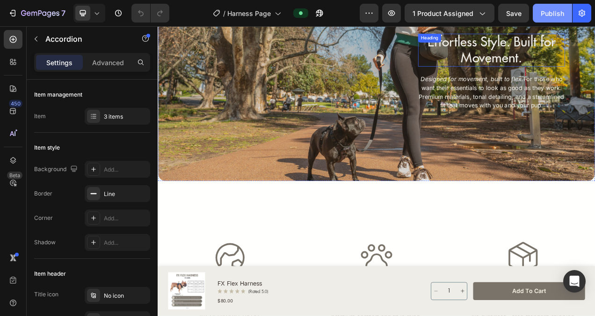
scroll to position [1545, 0]
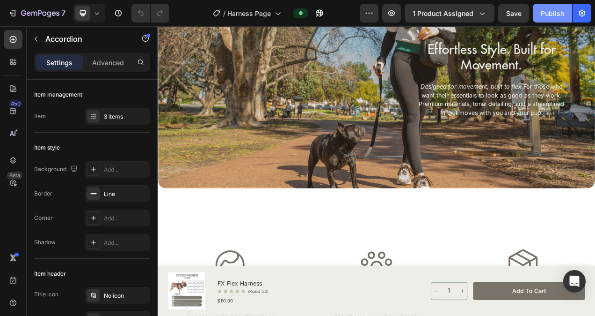
click at [544, 21] on button "Publish" at bounding box center [552, 13] width 39 height 19
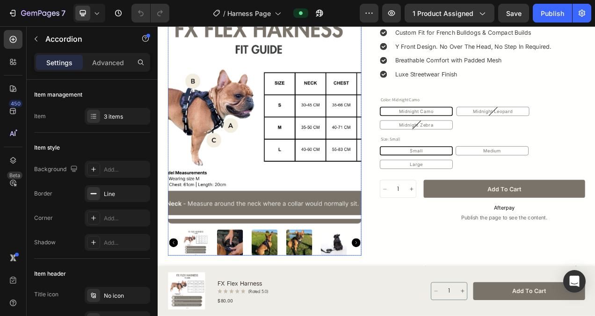
scroll to position [0, 0]
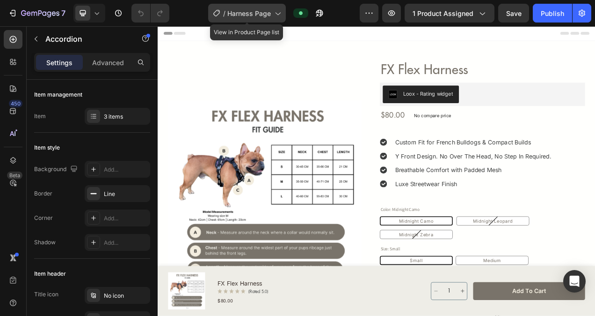
click at [280, 20] on div "/ Harness Page" at bounding box center [247, 13] width 78 height 19
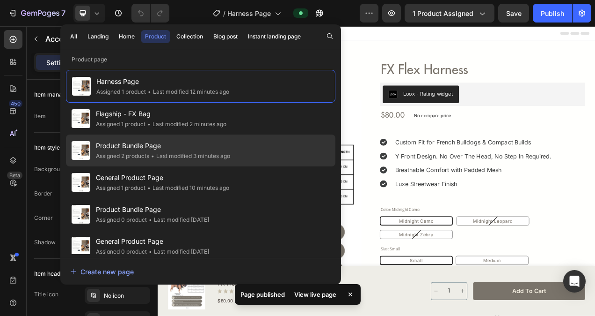
click at [162, 151] on div "• Last modified 3 minutes ago" at bounding box center [189, 155] width 81 height 9
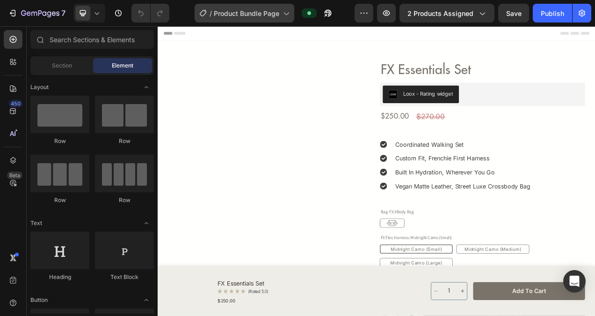
scroll to position [468, 0]
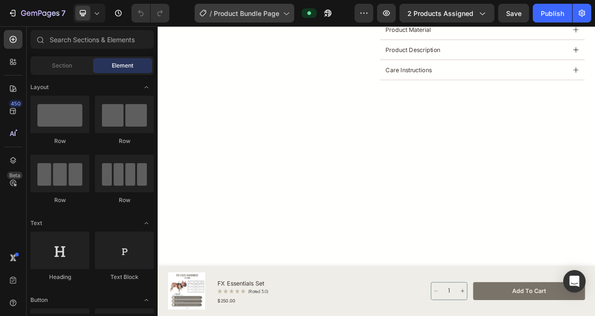
click at [268, 16] on span "Product Bundle Page" at bounding box center [247, 13] width 66 height 10
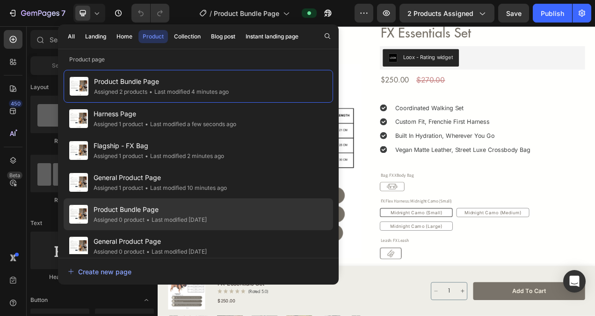
click at [148, 220] on span "•" at bounding box center [148, 219] width 3 height 7
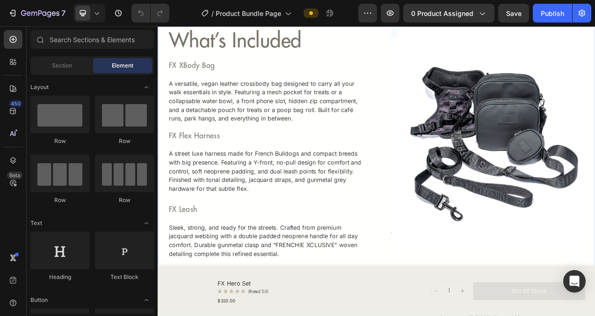
scroll to position [515, 0]
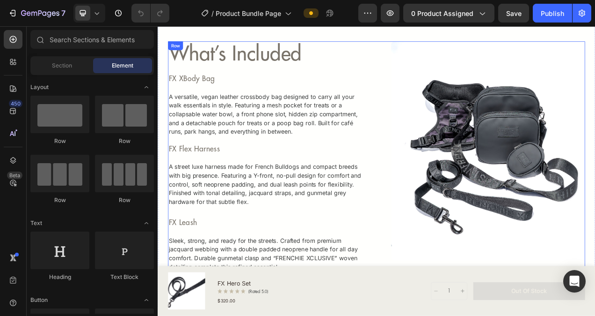
click at [437, 54] on div "Image what’s included Heading FX XBody Bag Heading A versatile, vegan leather c…" at bounding box center [439, 200] width 536 height 309
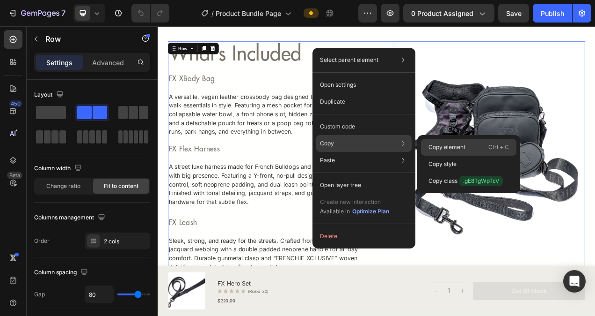
click at [441, 148] on p "Copy element" at bounding box center [447, 147] width 37 height 8
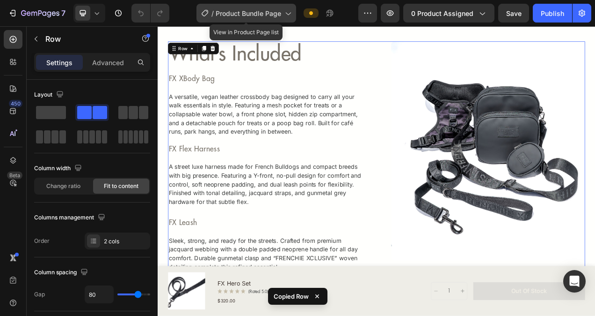
click at [272, 19] on div "/ Product Bundle Page" at bounding box center [247, 13] width 100 height 19
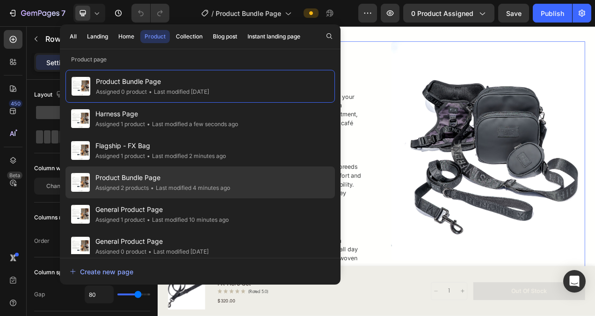
click at [158, 180] on span "Product Bundle Page" at bounding box center [162, 177] width 135 height 11
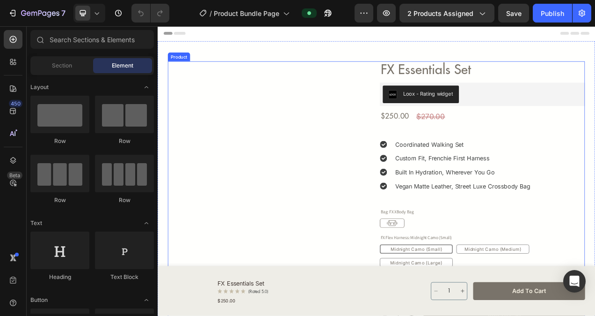
scroll to position [375, 0]
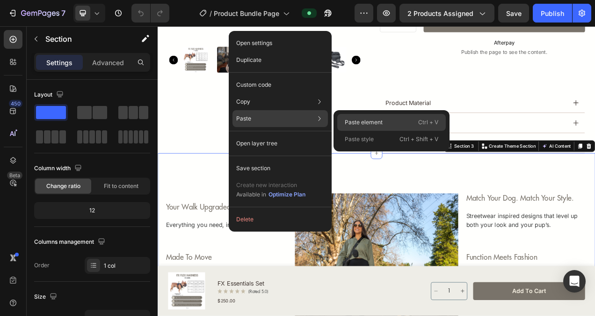
click at [390, 122] on div "Paste element Ctrl + V" at bounding box center [392, 122] width 109 height 17
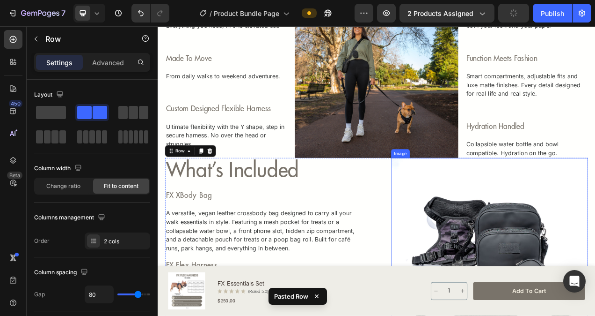
scroll to position [624, 0]
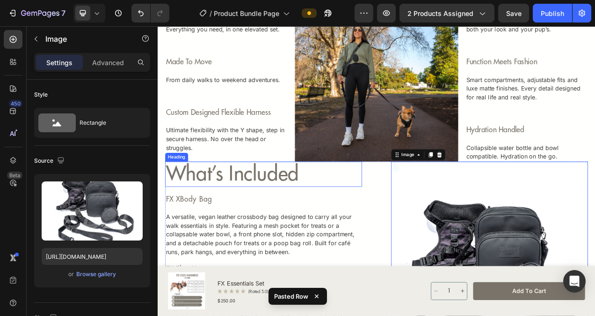
click at [393, 221] on h2 "what’s included" at bounding box center [293, 216] width 253 height 32
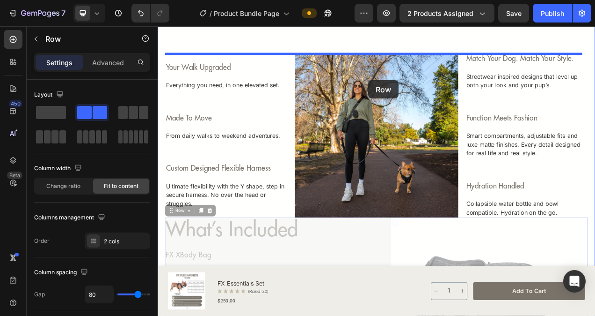
scroll to position [432, 0]
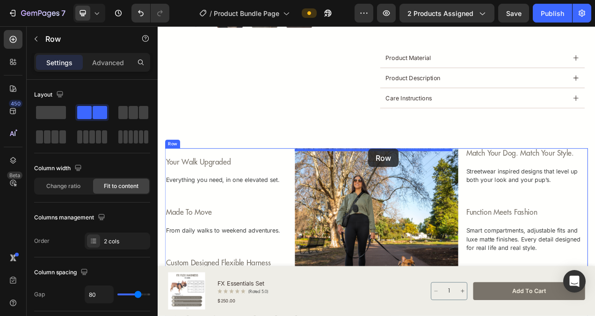
drag, startPoint x: 444, startPoint y: 203, endPoint x: 428, endPoint y: 183, distance: 25.7
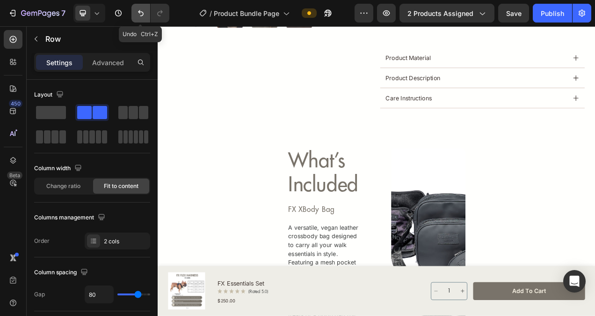
click at [144, 17] on icon "Undo/Redo" at bounding box center [140, 12] width 9 height 9
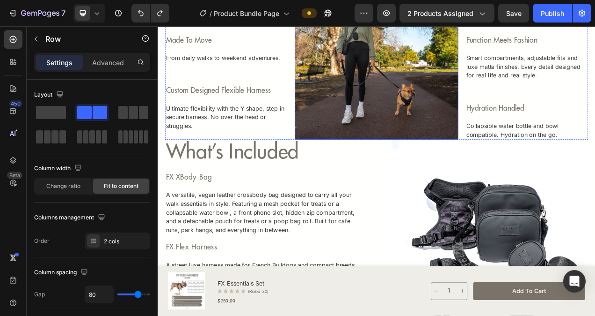
scroll to position [666, 0]
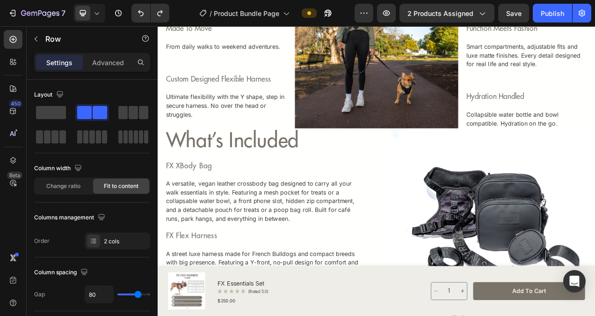
click at [436, 181] on div "Image what’s included Heading FX XBody Bag Heading A versatile, vegan leather c…" at bounding box center [438, 311] width 543 height 309
click at [260, 151] on div "your walk upgraded Text Block Everything you need, in one elevated set. Text Bl…" at bounding box center [245, 53] width 157 height 210
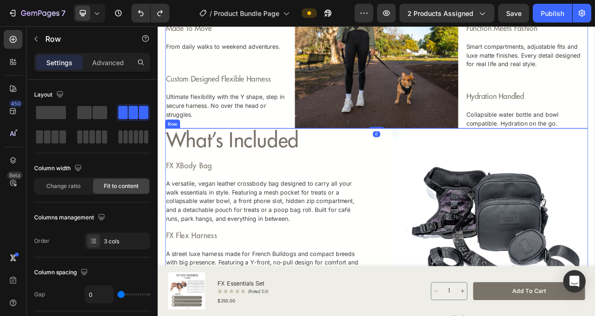
click at [457, 179] on img at bounding box center [583, 297] width 253 height 281
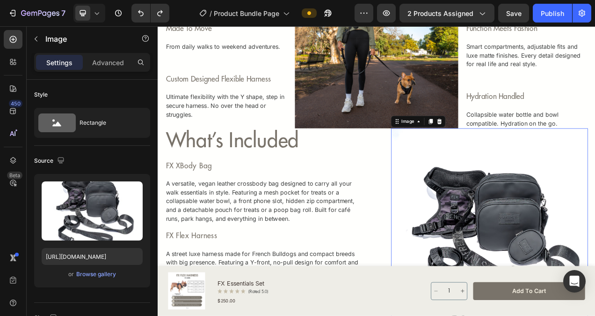
click at [410, 177] on h2 "what’s included" at bounding box center [293, 173] width 253 height 32
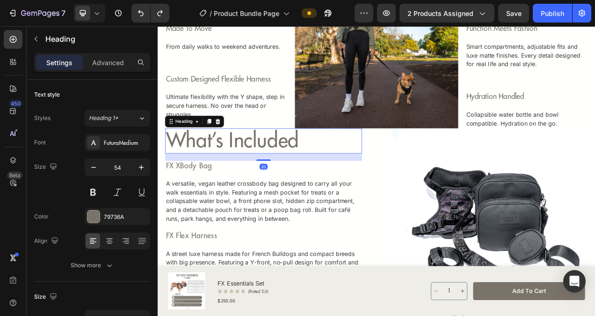
click at [410, 182] on h2 "what’s included" at bounding box center [293, 173] width 253 height 32
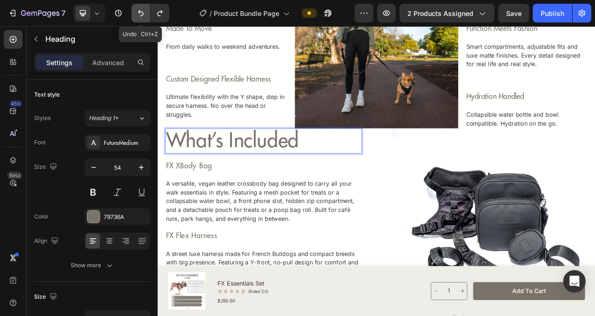
click at [139, 14] on icon "Undo/Redo" at bounding box center [140, 12] width 9 height 9
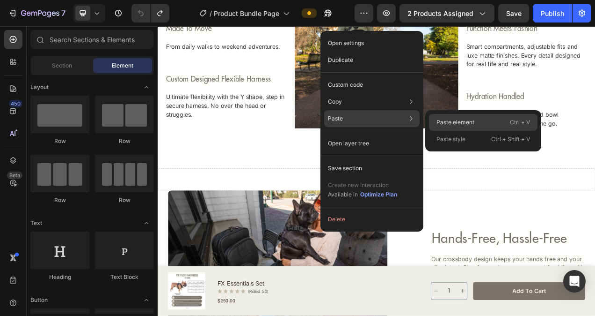
click at [457, 120] on p "Paste element" at bounding box center [456, 122] width 38 height 8
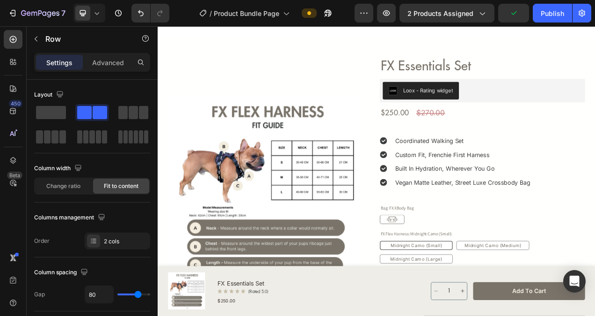
scroll to position [0, 0]
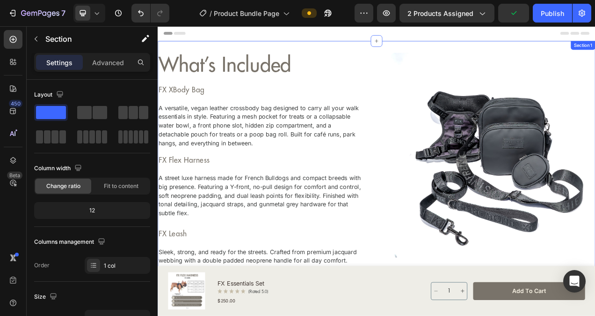
click at [444, 45] on div "Image what’s included Heading FX XBody Bag Heading A versatile, vegan leather c…" at bounding box center [439, 230] width 562 height 370
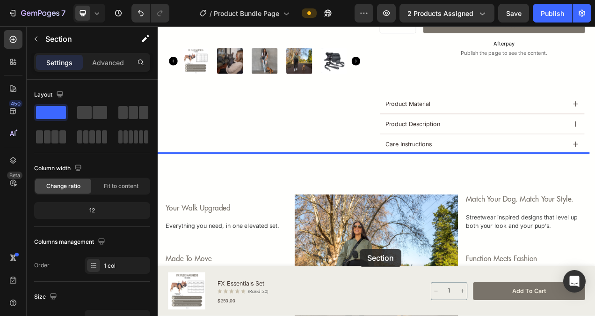
scroll to position [757, 0]
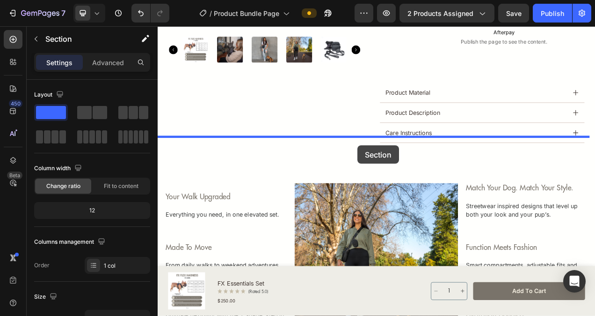
drag, startPoint x: 464, startPoint y: 46, endPoint x: 414, endPoint y: 179, distance: 142.1
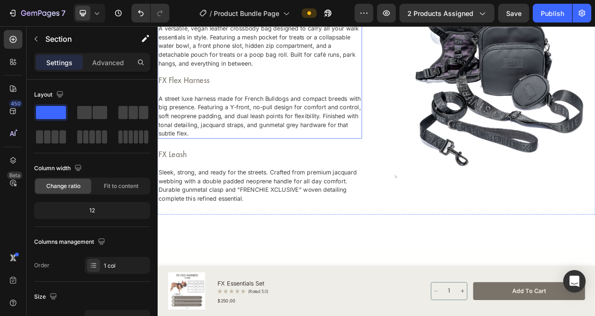
scroll to position [0, 0]
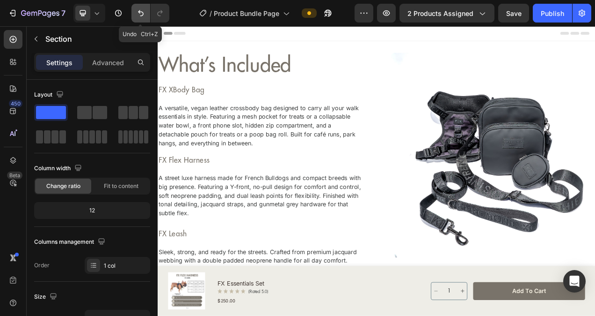
click at [142, 12] on icon "Undo/Redo" at bounding box center [141, 13] width 6 height 6
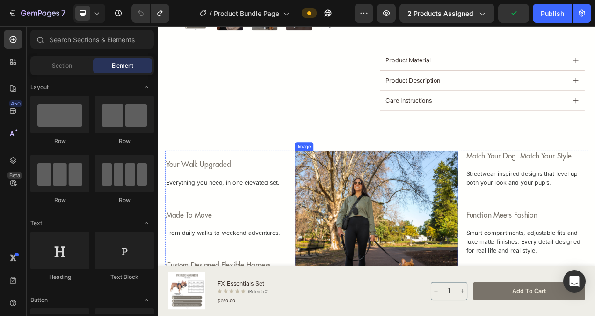
scroll to position [468, 0]
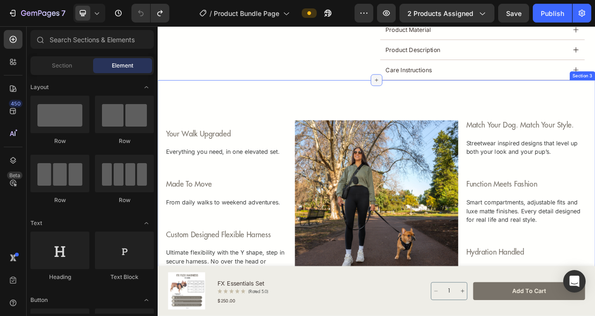
click at [436, 97] on icon at bounding box center [438, 95] width 7 height 7
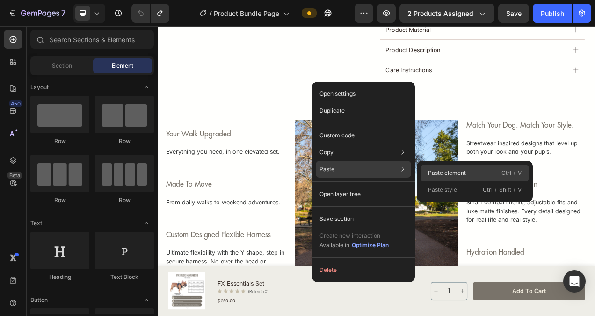
click at [451, 173] on p "Paste element" at bounding box center [447, 173] width 38 height 8
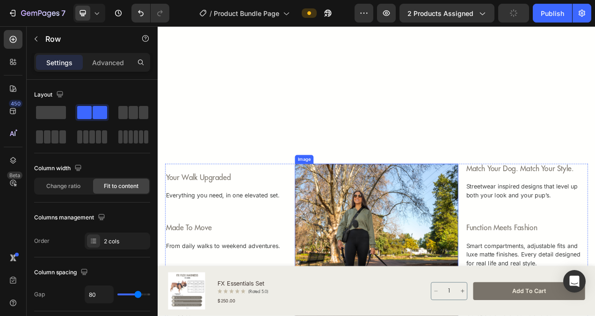
scroll to position [749, 0]
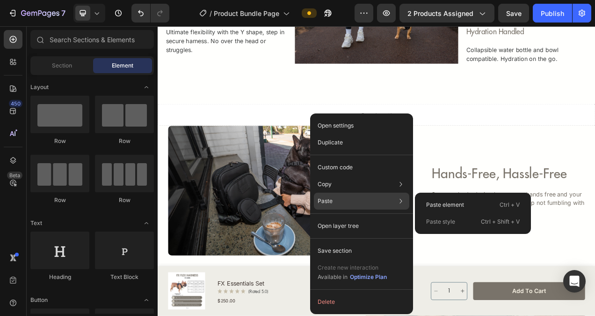
click at [338, 202] on div "Paste Paste element Ctrl + V Paste style Ctrl + Shift + V" at bounding box center [361, 200] width 95 height 17
click at [446, 202] on p "Paste element" at bounding box center [445, 204] width 38 height 8
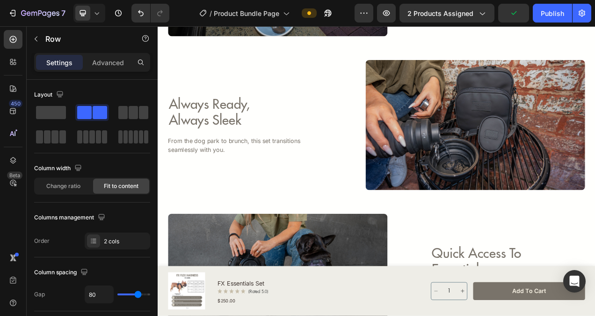
scroll to position [796, 0]
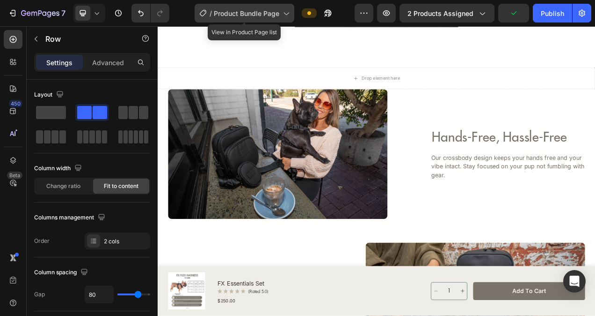
click at [245, 13] on span "Product Bundle Page" at bounding box center [247, 13] width 66 height 10
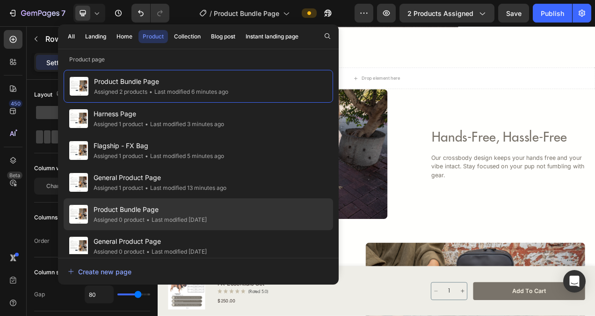
click at [163, 211] on span "Product Bundle Page" at bounding box center [150, 209] width 113 height 11
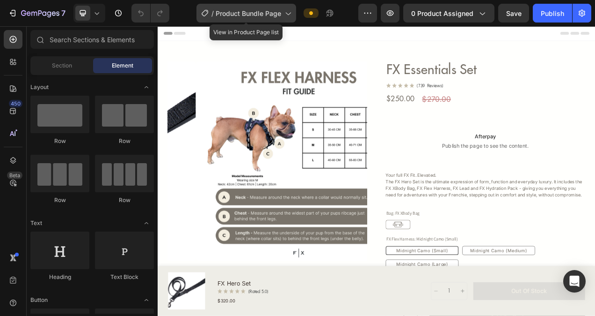
click at [273, 15] on span "Product Bundle Page" at bounding box center [249, 13] width 66 height 10
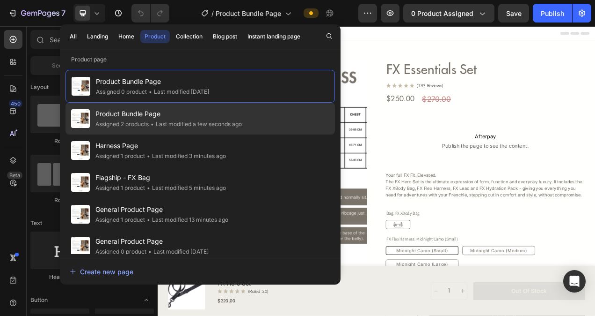
click at [140, 115] on span "Product Bundle Page" at bounding box center [168, 113] width 147 height 11
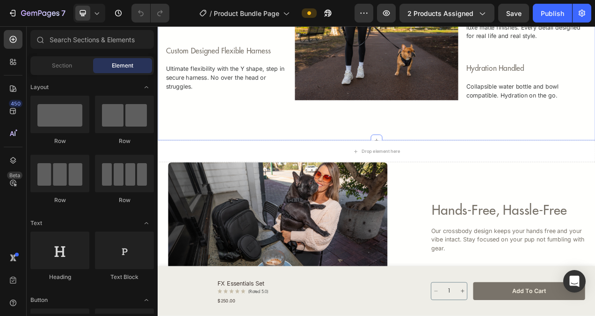
scroll to position [553, 0]
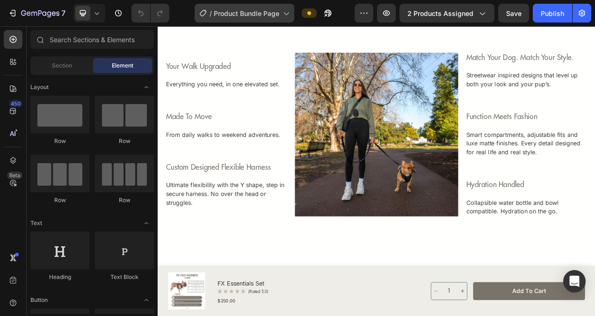
click at [243, 17] on span "Product Bundle Page" at bounding box center [247, 13] width 66 height 10
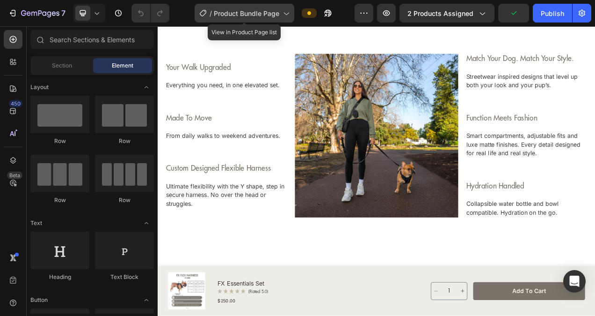
scroll to position [468, 0]
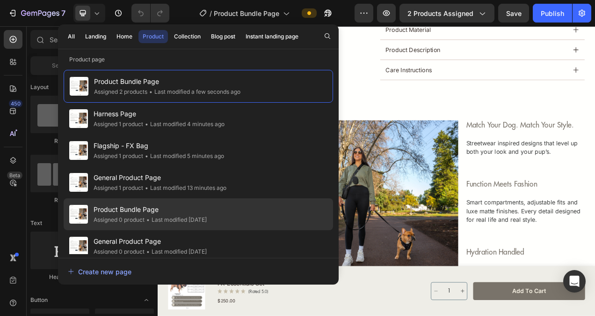
click at [154, 217] on div "• Last modified [DATE]" at bounding box center [176, 219] width 62 height 9
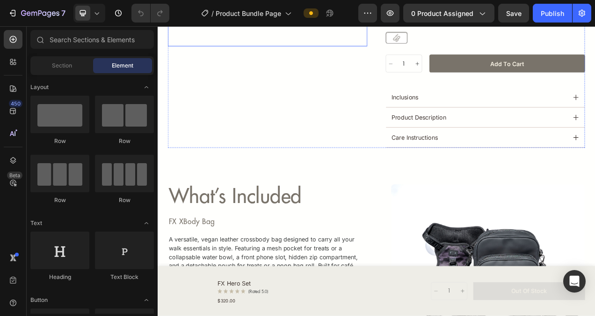
scroll to position [468, 0]
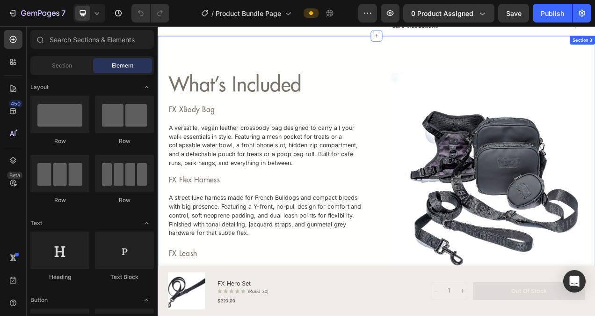
click at [451, 76] on div "Image what’s included Heading FX XBody Bag Heading A versatile, vegan leather c…" at bounding box center [439, 232] width 562 height 387
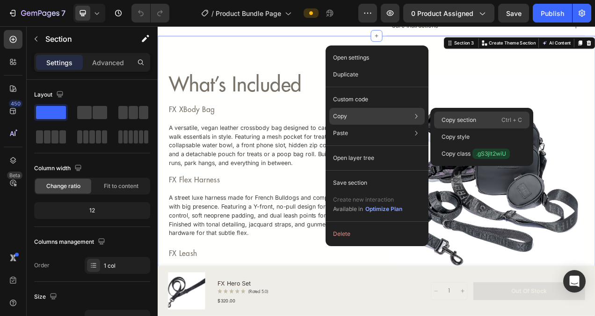
click at [455, 119] on p "Copy section" at bounding box center [459, 120] width 35 height 8
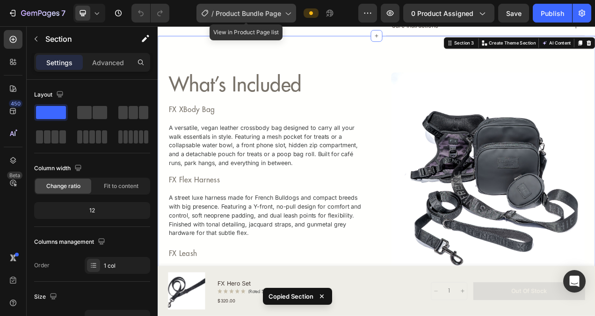
click at [224, 14] on span "Product Bundle Page" at bounding box center [249, 13] width 66 height 10
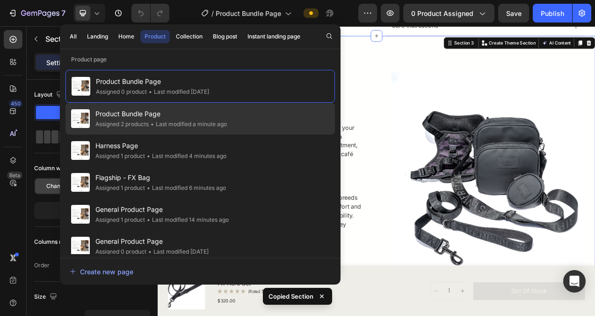
click at [143, 117] on span "Product Bundle Page" at bounding box center [161, 113] width 132 height 11
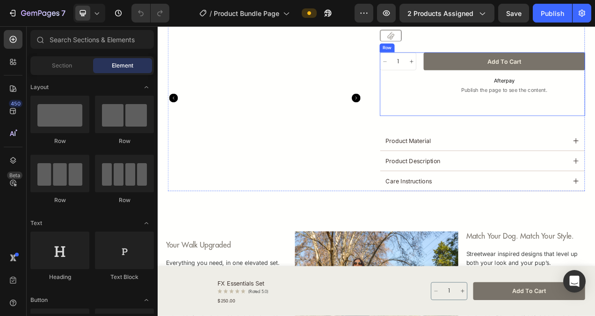
scroll to position [328, 0]
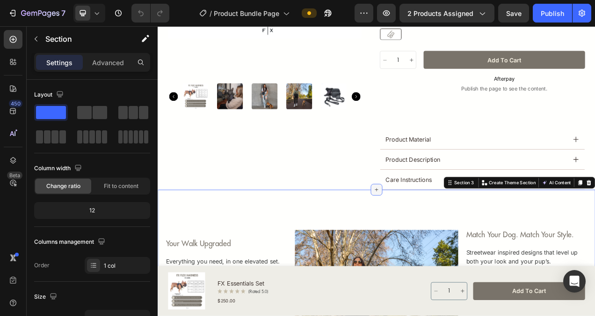
click at [435, 236] on icon at bounding box center [438, 235] width 7 height 7
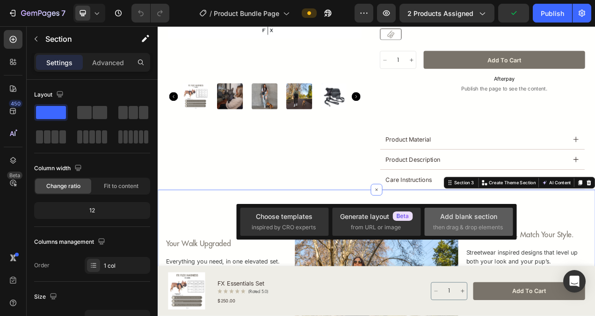
click at [466, 220] on div "Add blank section" at bounding box center [469, 216] width 57 height 10
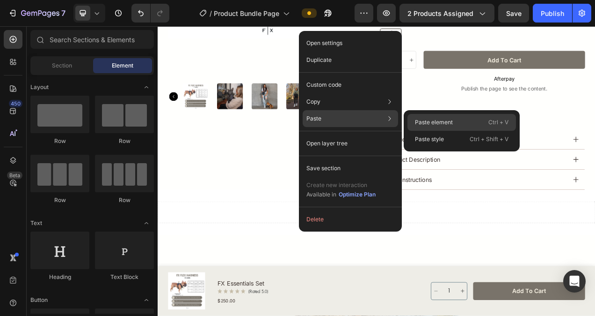
click at [426, 118] on p "Paste element" at bounding box center [434, 122] width 38 height 8
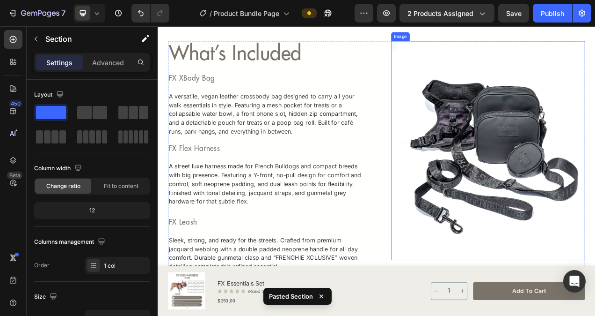
scroll to position [0, 0]
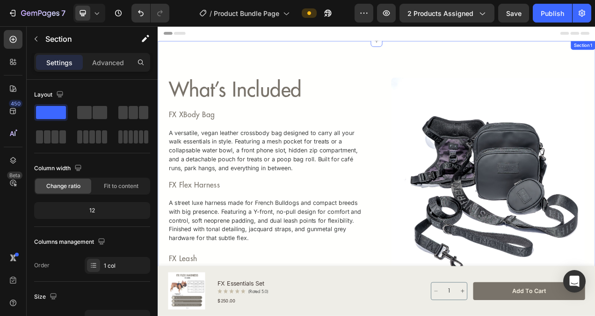
click at [401, 62] on div "Image what’s included Heading FX XBody Bag Heading A versatile, vegan leather c…" at bounding box center [439, 238] width 562 height 387
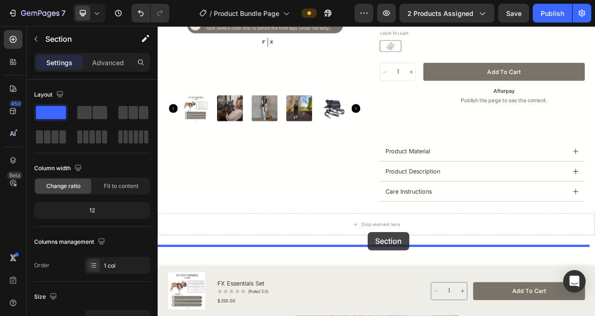
scroll to position [713, 0]
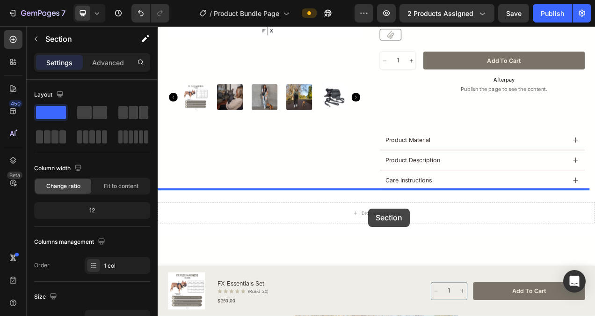
drag, startPoint x: 415, startPoint y: 51, endPoint x: 428, endPoint y: 260, distance: 209.2
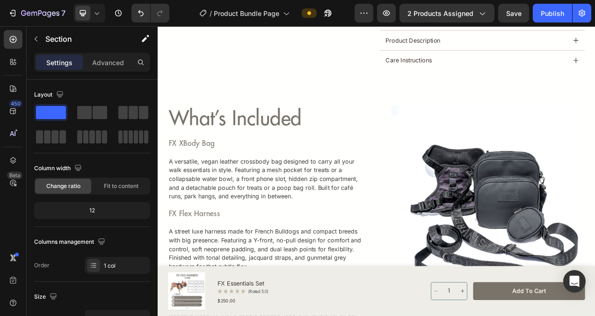
scroll to position [0, 0]
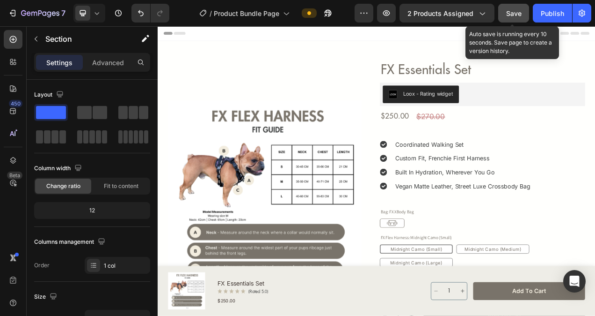
click at [512, 11] on span "Save" at bounding box center [514, 13] width 15 height 8
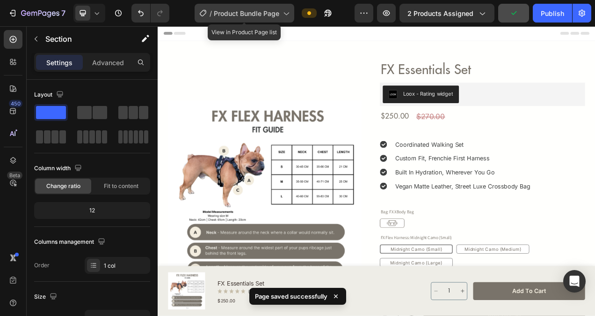
click at [239, 15] on span "Product Bundle Page" at bounding box center [247, 13] width 66 height 10
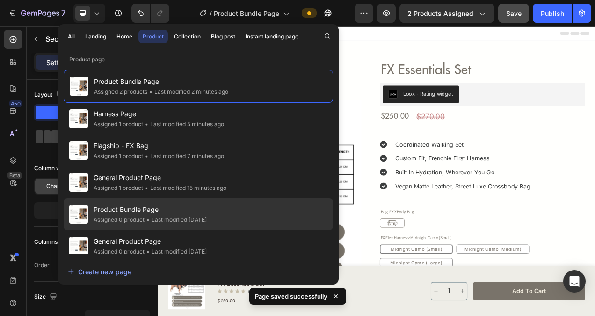
click at [147, 215] on div "• Last modified 5 days ago" at bounding box center [176, 219] width 62 height 9
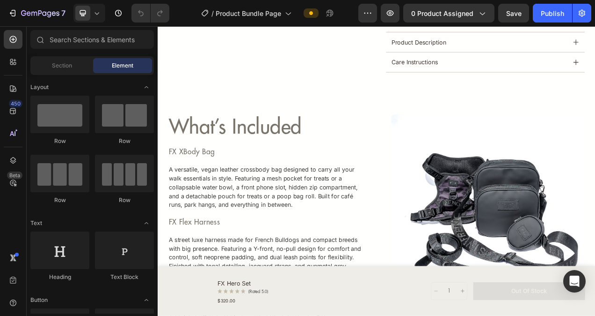
scroll to position [342, 0]
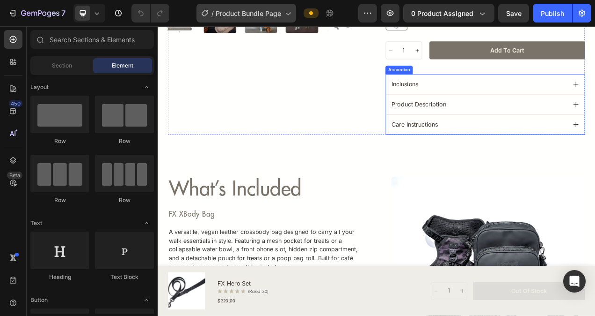
click at [263, 15] on span "Product Bundle Page" at bounding box center [249, 13] width 66 height 10
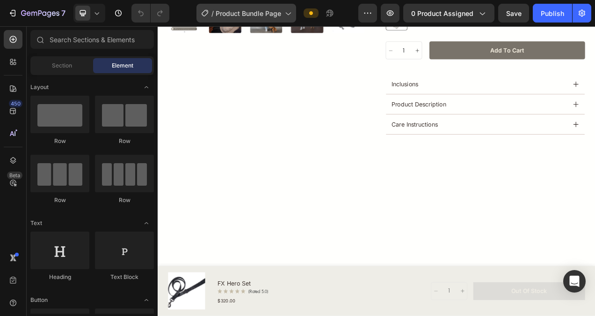
scroll to position [0, 0]
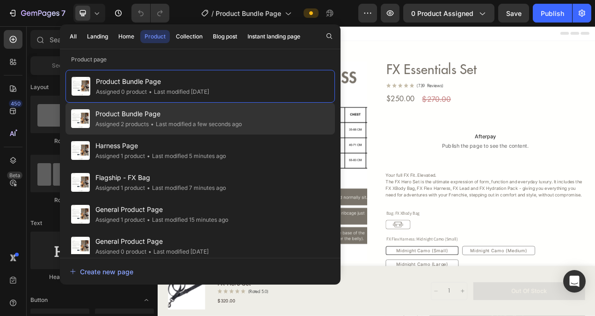
click at [147, 124] on div "Assigned 2 products" at bounding box center [121, 123] width 53 height 9
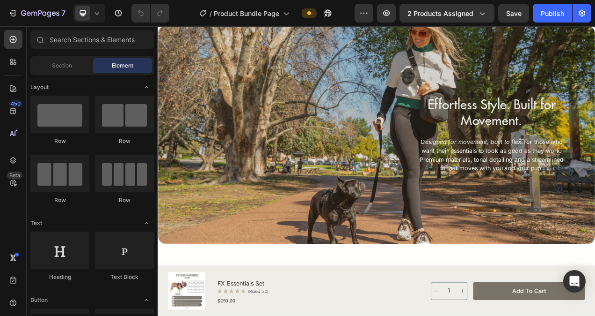
scroll to position [1884, 0]
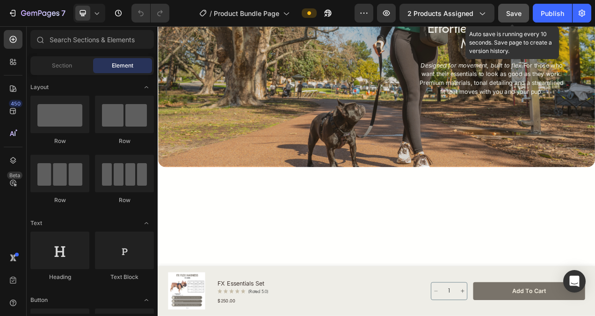
click at [516, 11] on span "Save" at bounding box center [514, 13] width 15 height 8
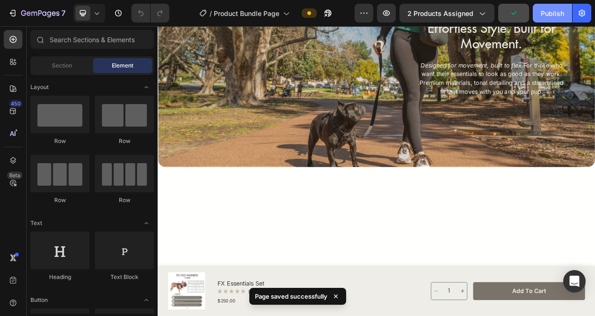
click at [548, 11] on div "Publish" at bounding box center [552, 13] width 23 height 10
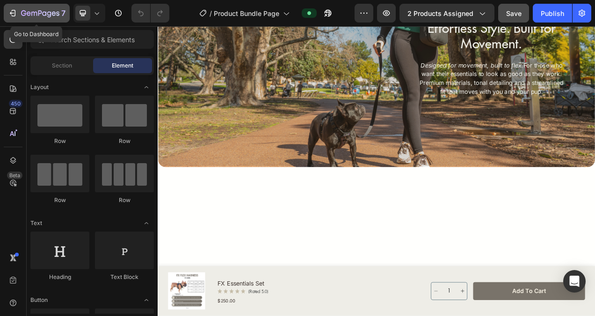
click at [30, 10] on icon "button" at bounding box center [40, 14] width 38 height 8
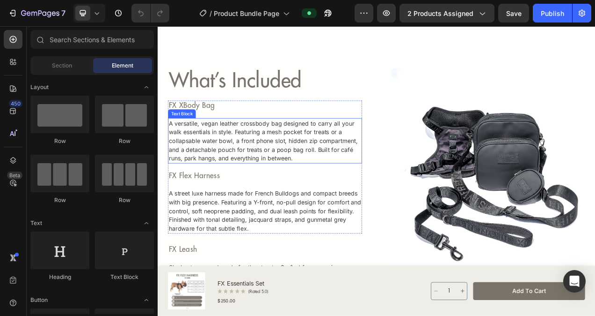
scroll to position [609, 0]
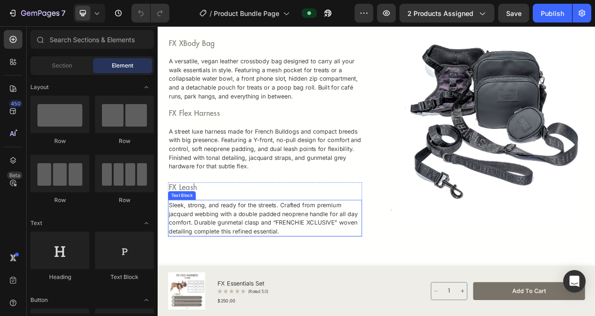
click at [337, 292] on p "Sleek, strong, and ready for the streets. Crafted from premium jacquard webbing…" at bounding box center [295, 272] width 247 height 45
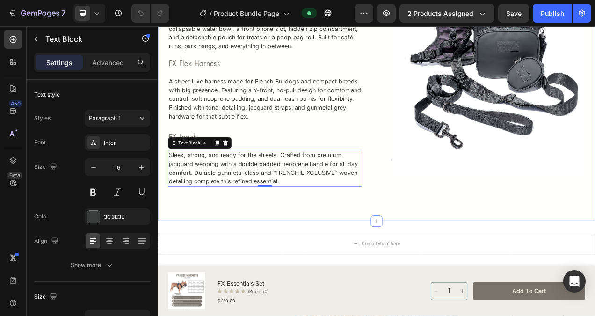
scroll to position [749, 0]
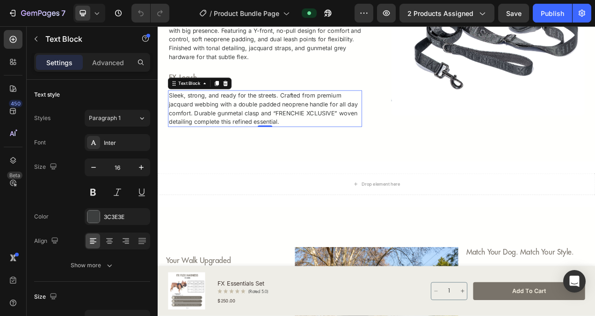
click at [325, 150] on p "Sleek, strong, and ready for the streets. Crafted from premium jacquard webbing…" at bounding box center [295, 132] width 247 height 45
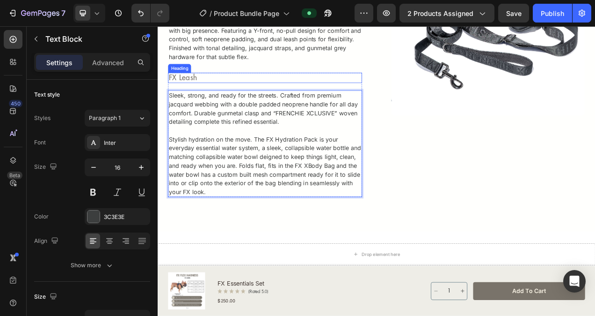
click at [236, 93] on h2 "FX Leash" at bounding box center [295, 92] width 249 height 13
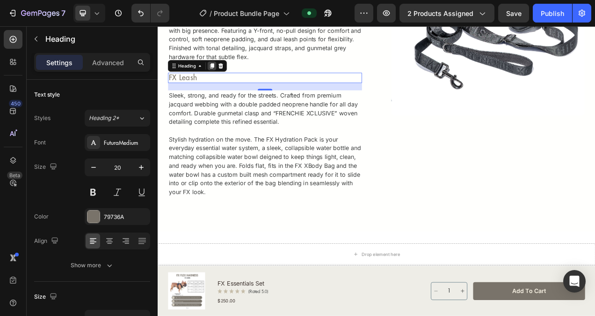
click at [228, 78] on icon at bounding box center [227, 77] width 5 height 7
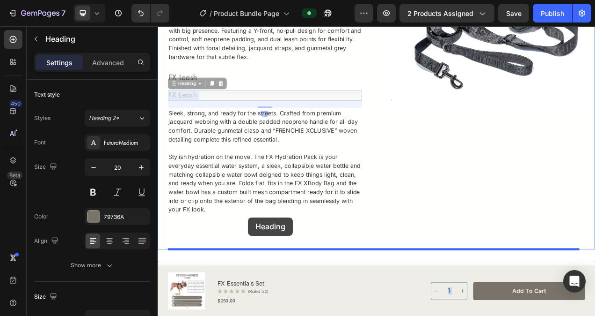
scroll to position [751, 0]
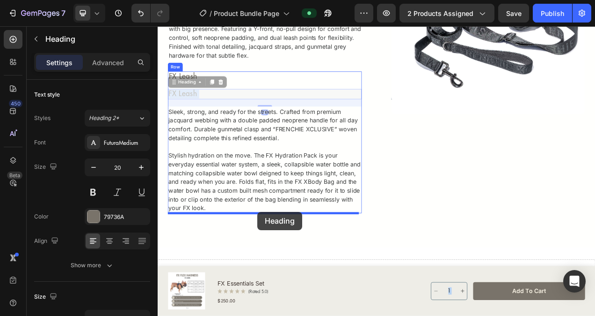
drag, startPoint x: 295, startPoint y: 116, endPoint x: 286, endPoint y: 264, distance: 148.7
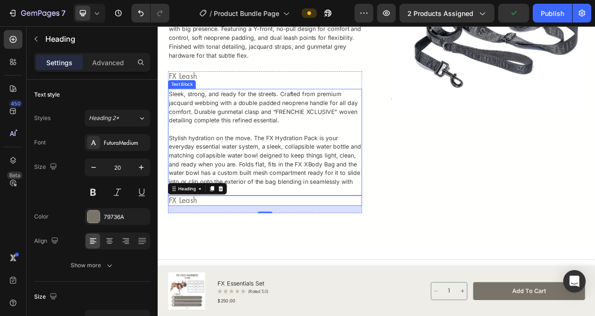
click at [277, 127] on p "Sleek, strong, and ready for the streets. Crafted from premium jacquard webbing…" at bounding box center [295, 130] width 247 height 45
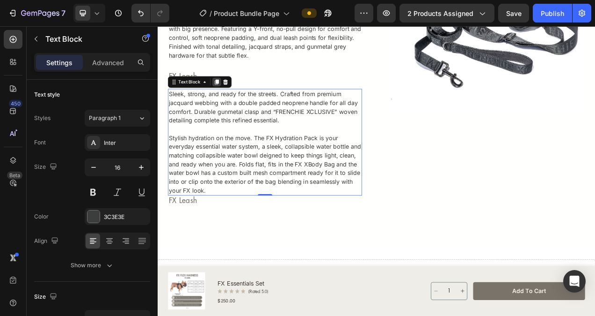
click at [233, 99] on icon at bounding box center [233, 98] width 5 height 7
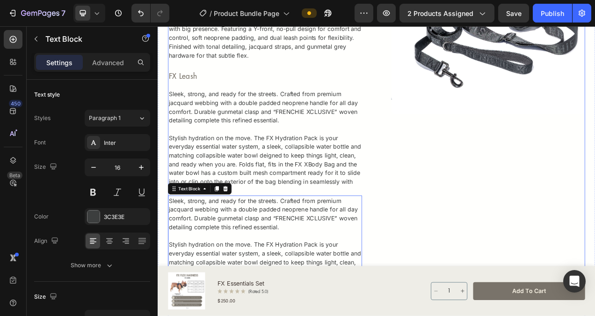
click at [468, 251] on div "Image" at bounding box center [581, 137] width 249 height 558
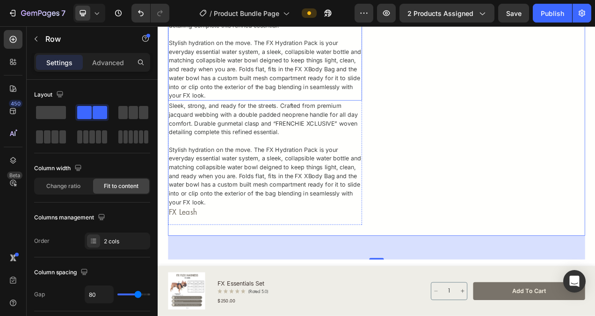
scroll to position [891, 0]
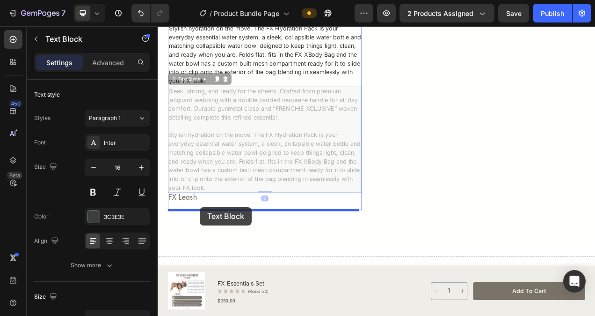
drag, startPoint x: 282, startPoint y: 151, endPoint x: 212, endPoint y: 258, distance: 128.0
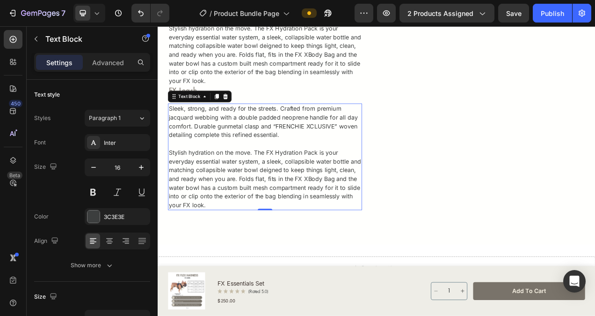
click at [311, 165] on p "Sleek, strong, and ready for the streets. Crafted from premium jacquard webbing…" at bounding box center [295, 148] width 247 height 45
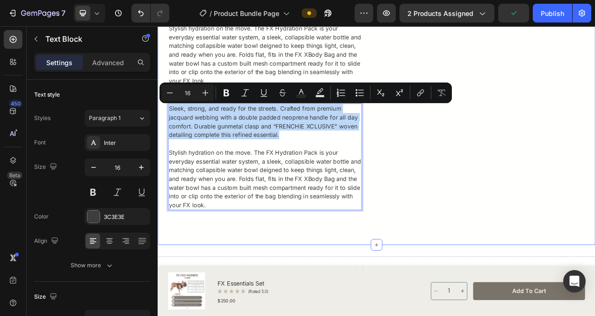
drag, startPoint x: 317, startPoint y: 164, endPoint x: 170, endPoint y: 128, distance: 151.5
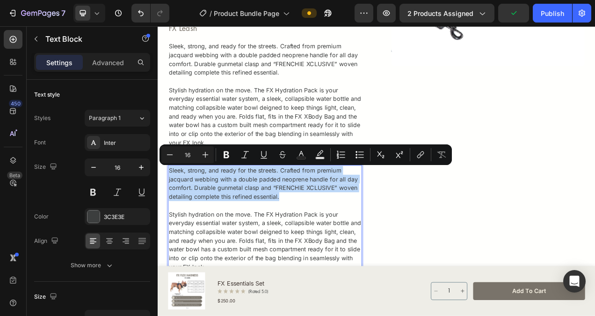
scroll to position [751, 0]
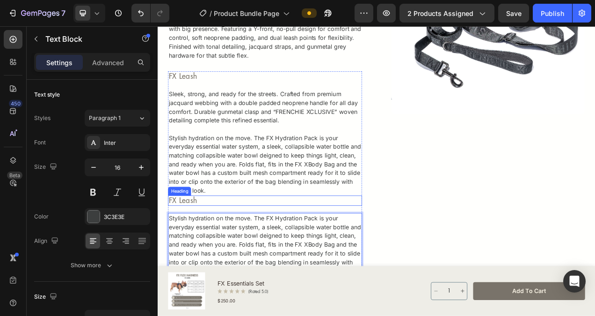
click at [199, 251] on p "FX Leash" at bounding box center [295, 249] width 247 height 11
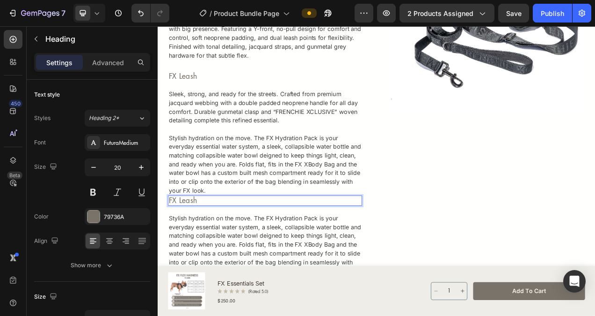
click at [202, 248] on p "FX Leash" at bounding box center [295, 249] width 247 height 11
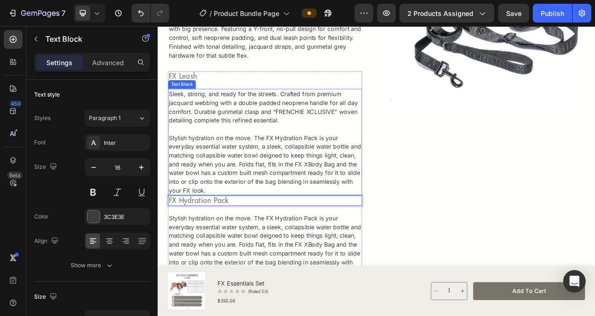
click at [264, 199] on p "Stylish hydration on the move. The FX Hydration Pack is your everyday essential…" at bounding box center [295, 203] width 247 height 79
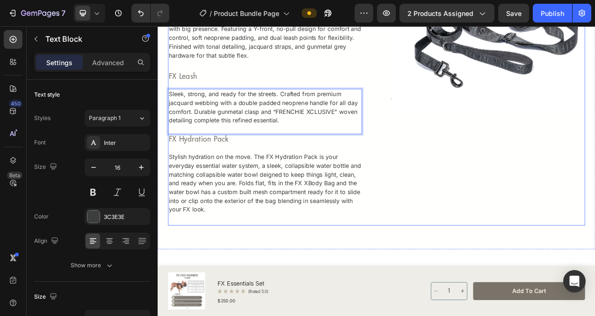
click at [471, 215] on div "Image" at bounding box center [581, 70] width 249 height 424
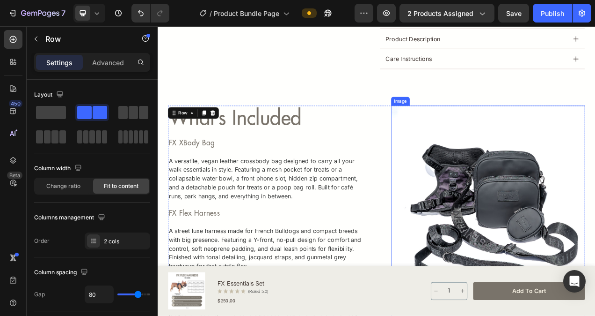
scroll to position [517, 0]
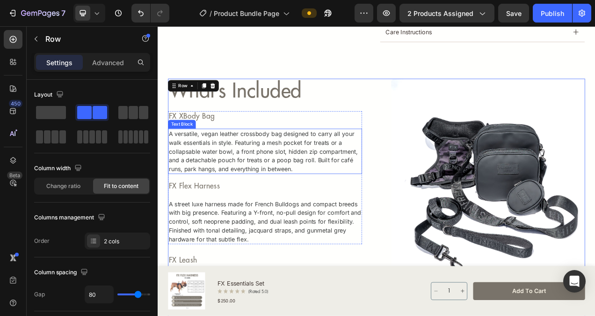
click at [412, 187] on p "A versatile, vegan leather crossbody bag designed to carry all your walk essent…" at bounding box center [295, 187] width 247 height 56
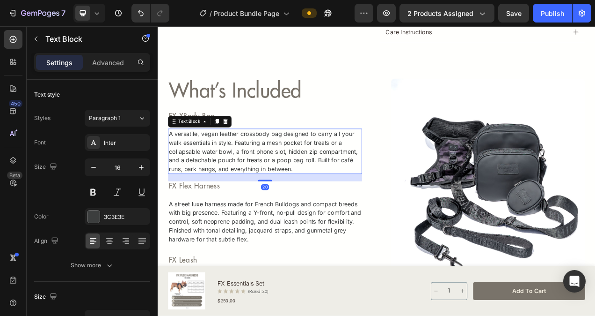
click at [413, 187] on p "A versatile, vegan leather crossbody bag designed to carry all your walk essent…" at bounding box center [295, 187] width 247 height 56
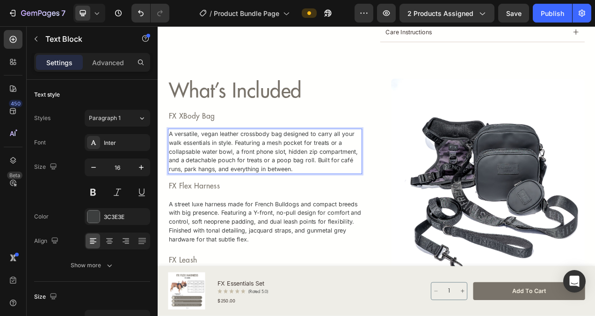
click at [413, 187] on p "A versatile, vegan leather crossbody bag designed to carry all your walk essent…" at bounding box center [295, 187] width 247 height 56
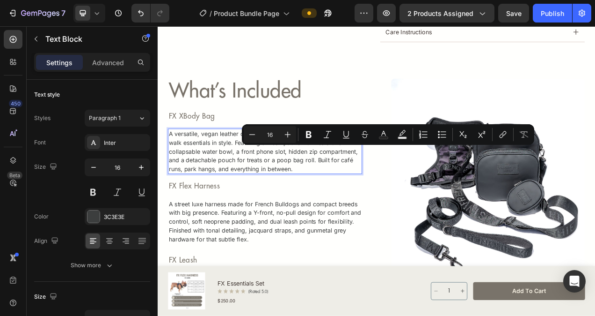
click at [413, 187] on p "A versatile, vegan leather crossbody bag designed to carry all your walk essent…" at bounding box center [295, 187] width 247 height 56
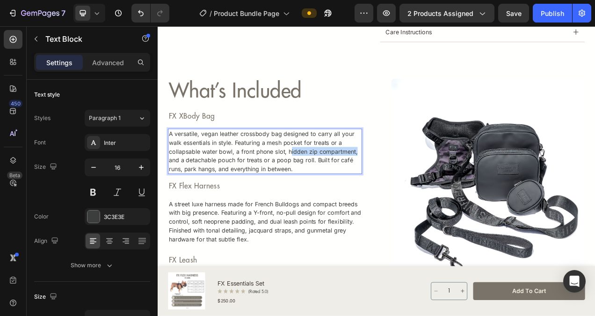
drag, startPoint x: 413, startPoint y: 187, endPoint x: 326, endPoint y: 188, distance: 86.6
click at [326, 188] on p "A versatile, vegan leather crossbody bag designed to carry all your walk essent…" at bounding box center [295, 187] width 247 height 56
click at [368, 187] on p "A versatile, vegan leather crossbody bag designed to carry all your walk essent…" at bounding box center [295, 187] width 247 height 56
click at [220, 200] on p "A versatile, vegan leather crossbody bag designed to carry all your walk essent…" at bounding box center [295, 187] width 247 height 56
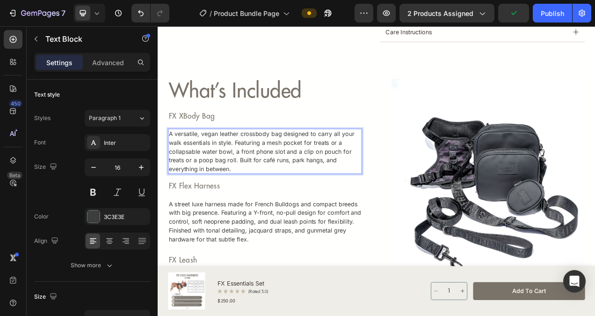
click at [221, 200] on p "A versatile, vegan leather crossbody bag designed to carry all your walk essent…" at bounding box center [295, 187] width 247 height 56
click at [275, 210] on p "A versatile, vegan leather crossbody bag designed to carry all your walk essent…" at bounding box center [295, 187] width 247 height 56
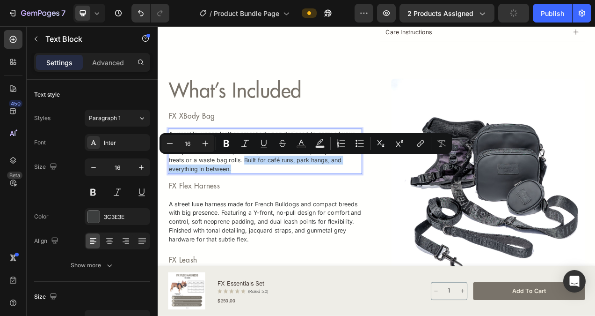
drag, startPoint x: 271, startPoint y: 209, endPoint x: 269, endPoint y: 198, distance: 10.9
click at [269, 198] on p "A versatile, vegan leather crossbody bag designed to carry all your walk essent…" at bounding box center [295, 187] width 247 height 56
click at [445, 228] on div "Image what’s included Heading FX XBody Bag Heading A versatile, vegan leather c…" at bounding box center [439, 306] width 536 height 424
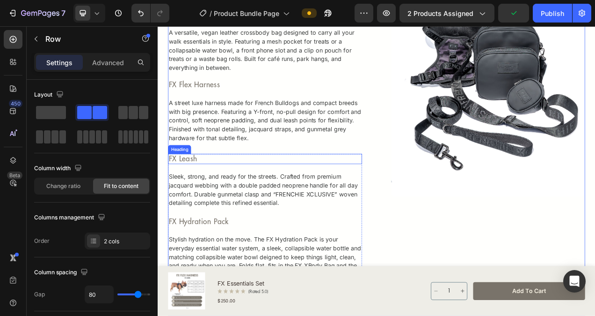
scroll to position [657, 0]
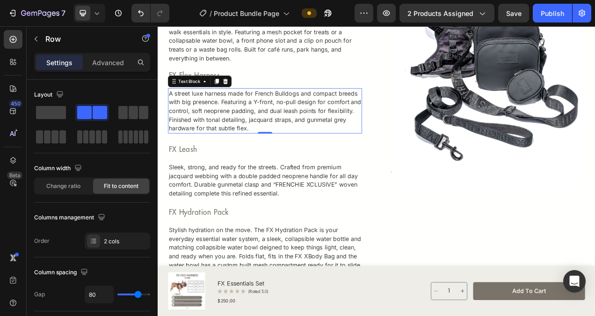
click at [237, 125] on p "A street luxe harness made for French Bulldogs and compact breeds with big pres…" at bounding box center [295, 135] width 247 height 56
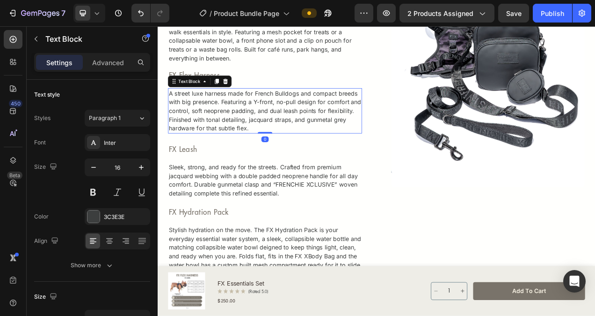
click at [345, 115] on p "A street luxe harness made for French Bulldogs and compact breeds with big pres…" at bounding box center [295, 135] width 247 height 56
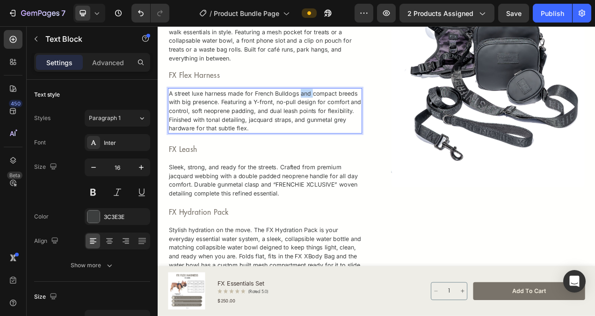
click at [345, 115] on p "A street luxe harness made for French Bulldogs and compact breeds with big pres…" at bounding box center [295, 135] width 247 height 56
click at [347, 125] on p "A street luxe harness made for French Bulldogs with compact breeds with big pre…" at bounding box center [295, 135] width 247 height 56
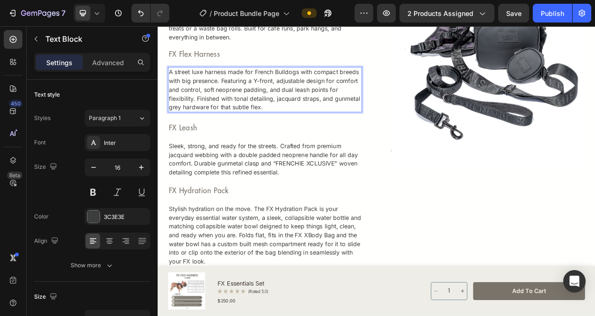
scroll to position [704, 0]
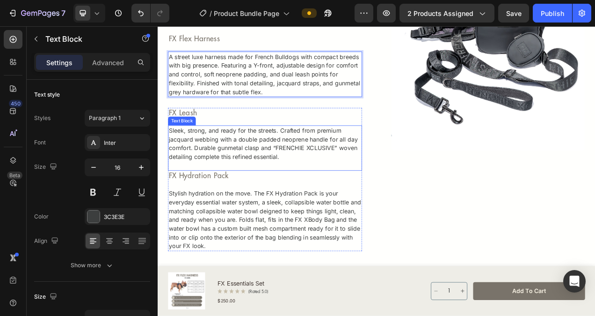
click at [281, 184] on p "Sleek, strong, and ready for the streets. Crafted from premium jacquard webbing…" at bounding box center [295, 176] width 247 height 45
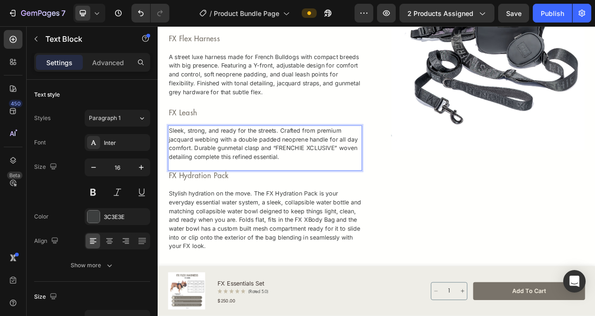
click at [277, 182] on p "Sleek, strong, and ready for the streets. Crafted from premium jacquard webbing…" at bounding box center [295, 176] width 247 height 45
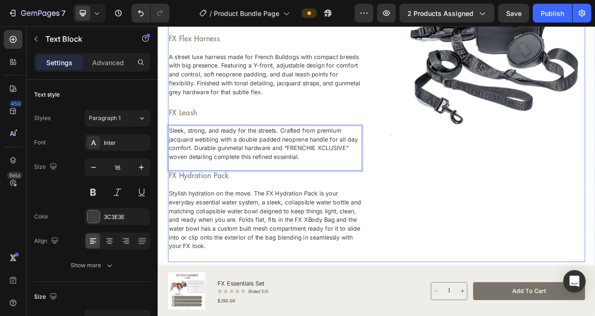
click at [587, 244] on div "Image" at bounding box center [581, 117] width 249 height 424
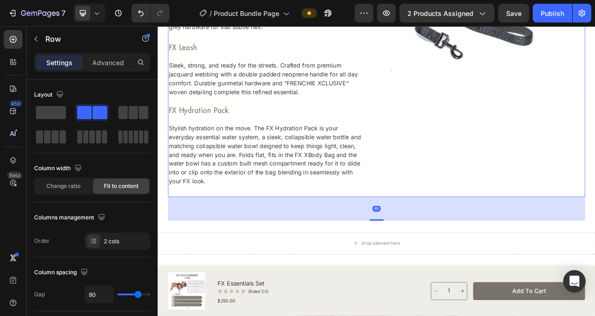
scroll to position [798, 0]
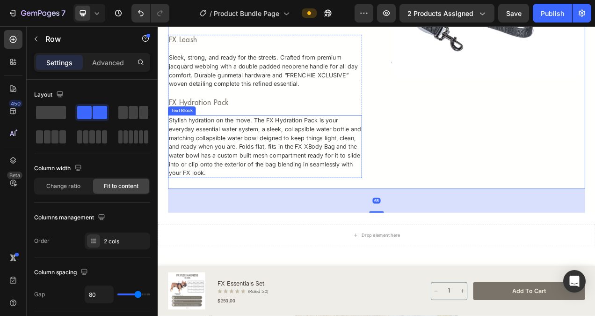
click at [325, 159] on p "Stylish hydration on the move. The FX Hydration Pack is your everyday essential…" at bounding box center [295, 180] width 247 height 79
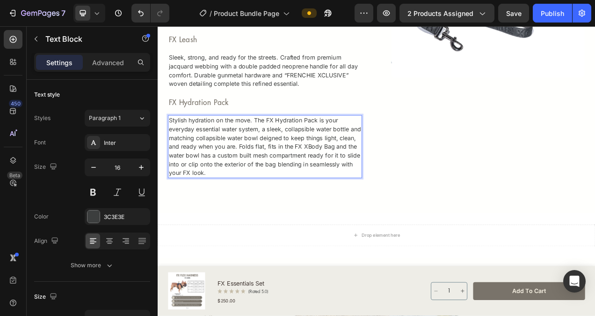
click at [283, 184] on p "Stylish hydration on the move. The FX Hydration Pack is your everyday essential…" at bounding box center [295, 180] width 247 height 79
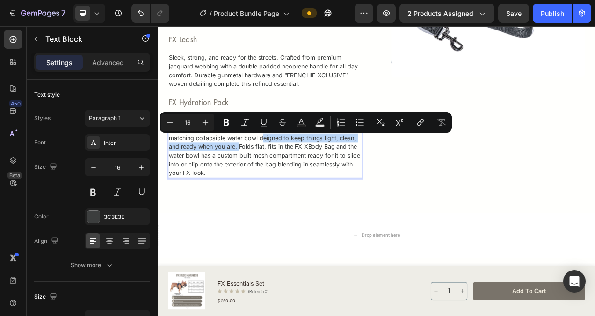
drag, startPoint x: 284, startPoint y: 181, endPoint x: 306, endPoint y: 170, distance: 24.3
click at [306, 170] on p "Stylish hydration on the move. The FX Hydration Pack is your everyday essential…" at bounding box center [295, 180] width 247 height 79
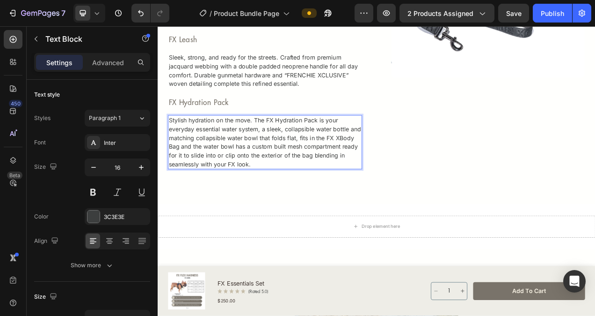
click at [352, 170] on p "Stylish hydration on the move. The FX Hydration Pack is your everyday essential…" at bounding box center [295, 174] width 247 height 67
click at [212, 181] on p "Stylish hydration on the move. The FX Hydration Pack is your everyday essential…" at bounding box center [295, 174] width 247 height 67
click at [361, 201] on p "Stylish hydration on the move. The FX Hydration Pack is your everyday essential…" at bounding box center [295, 174] width 247 height 67
drag, startPoint x: 332, startPoint y: 179, endPoint x: 219, endPoint y: 183, distance: 113.3
click at [219, 183] on p "Stylish hydration on the move. The FX Hydration Pack is your everyday essential…" at bounding box center [295, 174] width 247 height 67
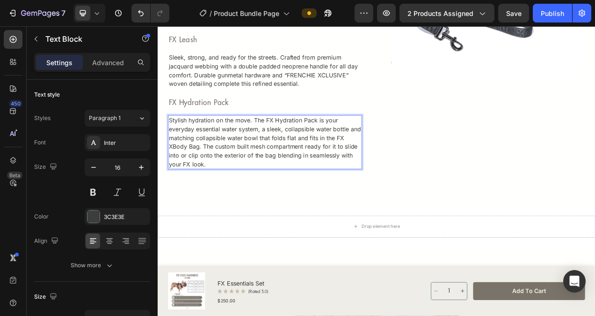
click at [342, 180] on p "Stylish hydration on the move. The FX Hydration Pack is your everyday essential…" at bounding box center [295, 174] width 247 height 67
click at [345, 180] on p "Stylish hydration on the move. The FX Hydration Pack is your everyday essential…" at bounding box center [295, 174] width 247 height 67
click at [386, 179] on p "Stylish hydration on the move. The FX Hydration Pack is your everyday essential…" at bounding box center [295, 174] width 247 height 67
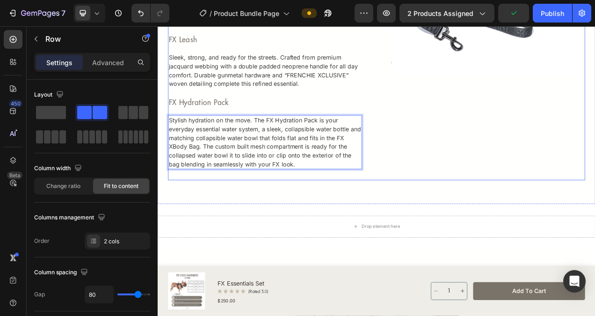
click at [562, 204] on div "Image" at bounding box center [581, 17] width 249 height 412
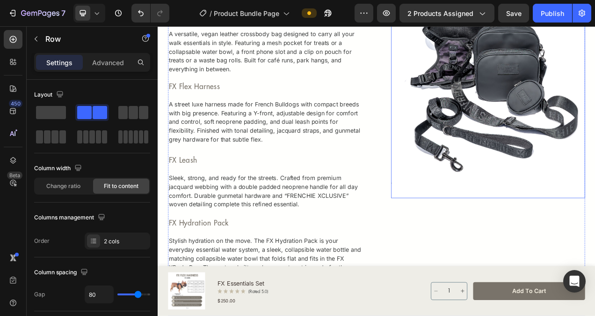
scroll to position [657, 0]
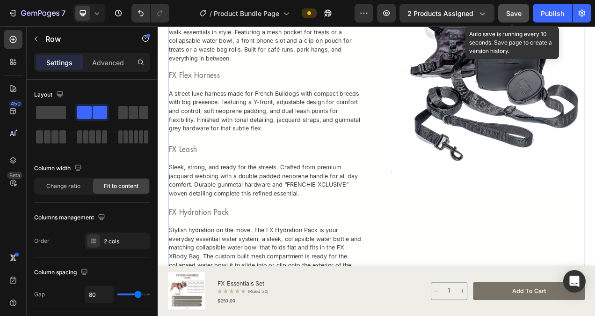
click at [512, 13] on span "Save" at bounding box center [514, 13] width 15 height 8
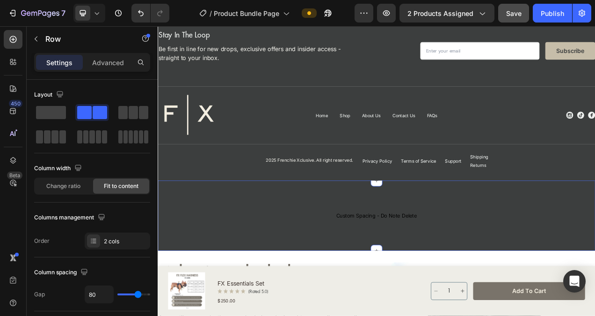
scroll to position [3138, 0]
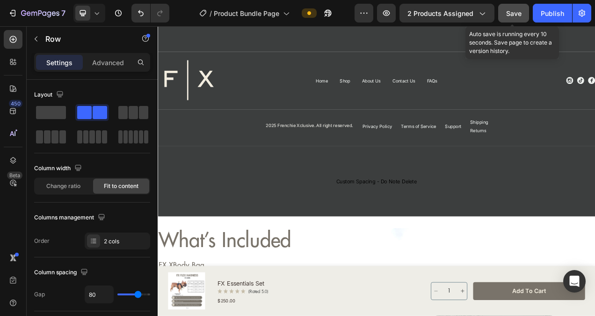
click at [516, 13] on span "Save" at bounding box center [514, 13] width 15 height 8
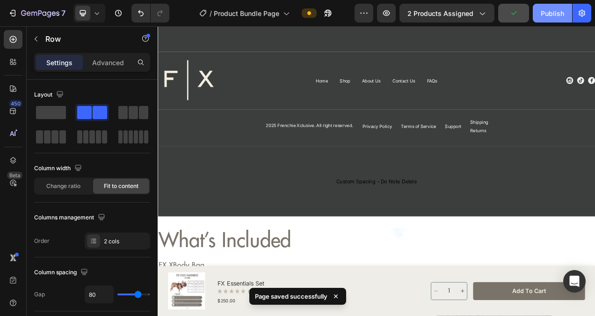
click at [553, 10] on div "Publish" at bounding box center [552, 13] width 23 height 10
